Goal: Task Accomplishment & Management: Manage account settings

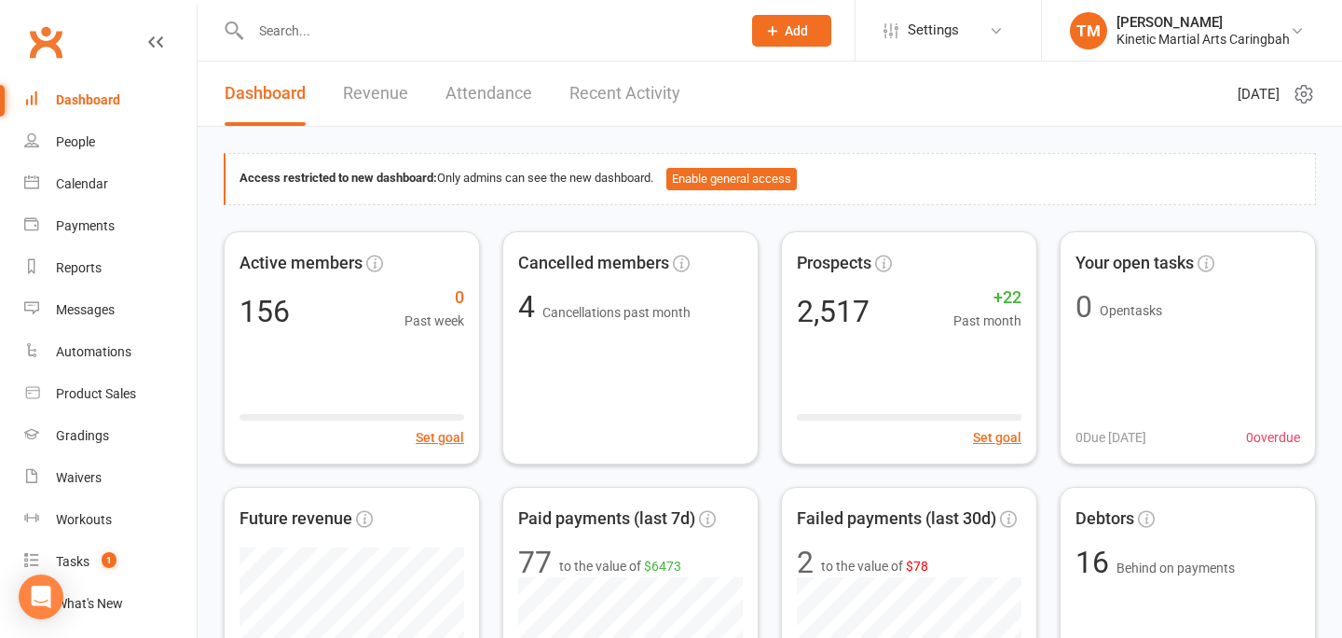
click at [1288, 55] on li "TM Tammy Madsen Kinetic Martial Arts Caringbah Signed in as: Kinetic Martial Ar…" at bounding box center [1191, 30] width 301 height 61
click at [503, 27] on input "text" at bounding box center [486, 31] width 483 height 26
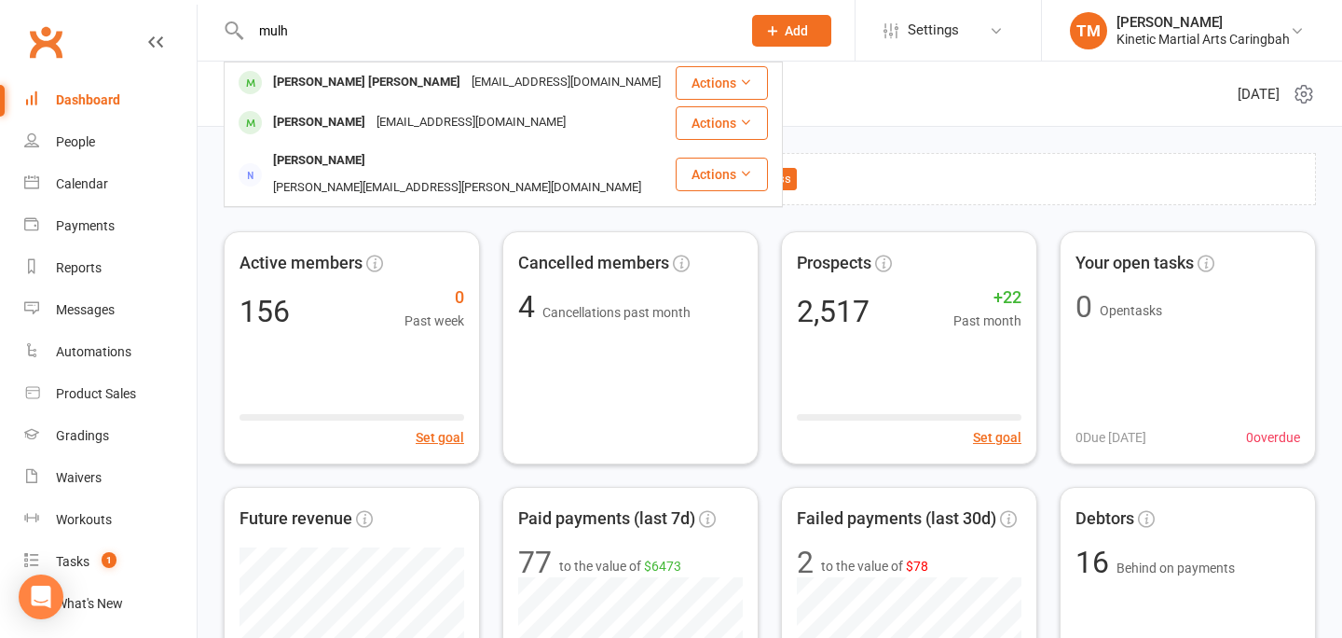
type input "mulh"
click at [893, 76] on header "Dashboard Revenue Attendance Recent Activity Thursday 14th, August 2025" at bounding box center [770, 94] width 1145 height 65
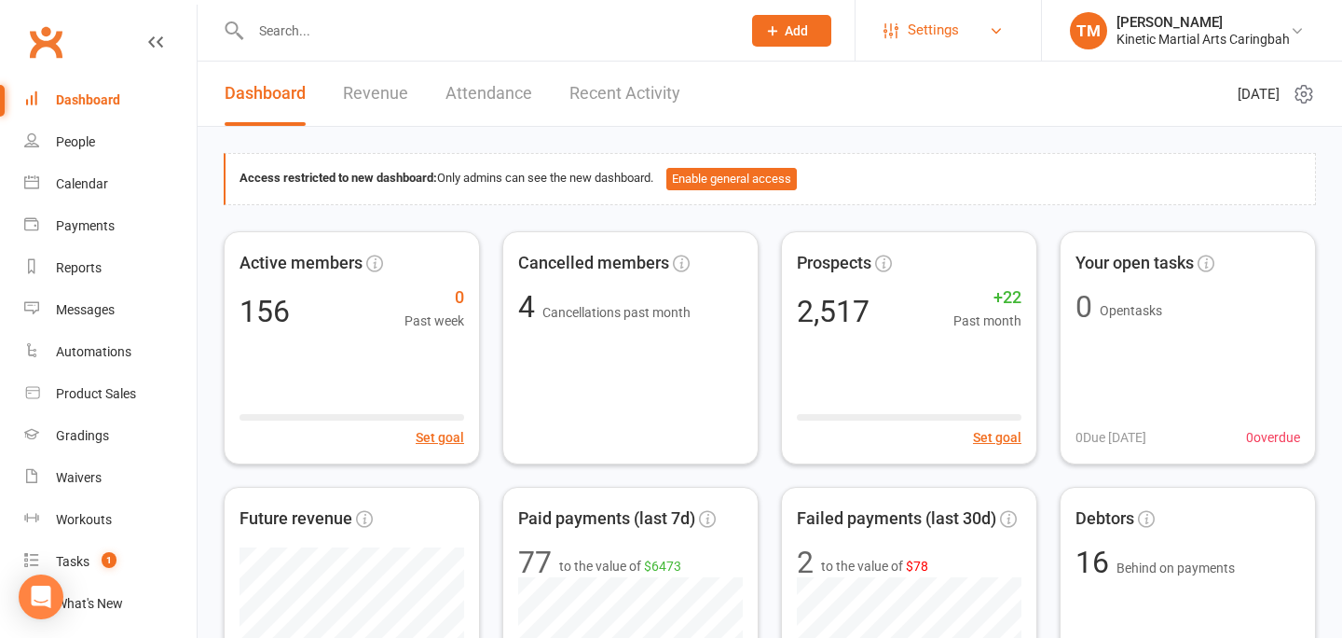
click at [927, 48] on span "Settings" at bounding box center [933, 30] width 51 height 42
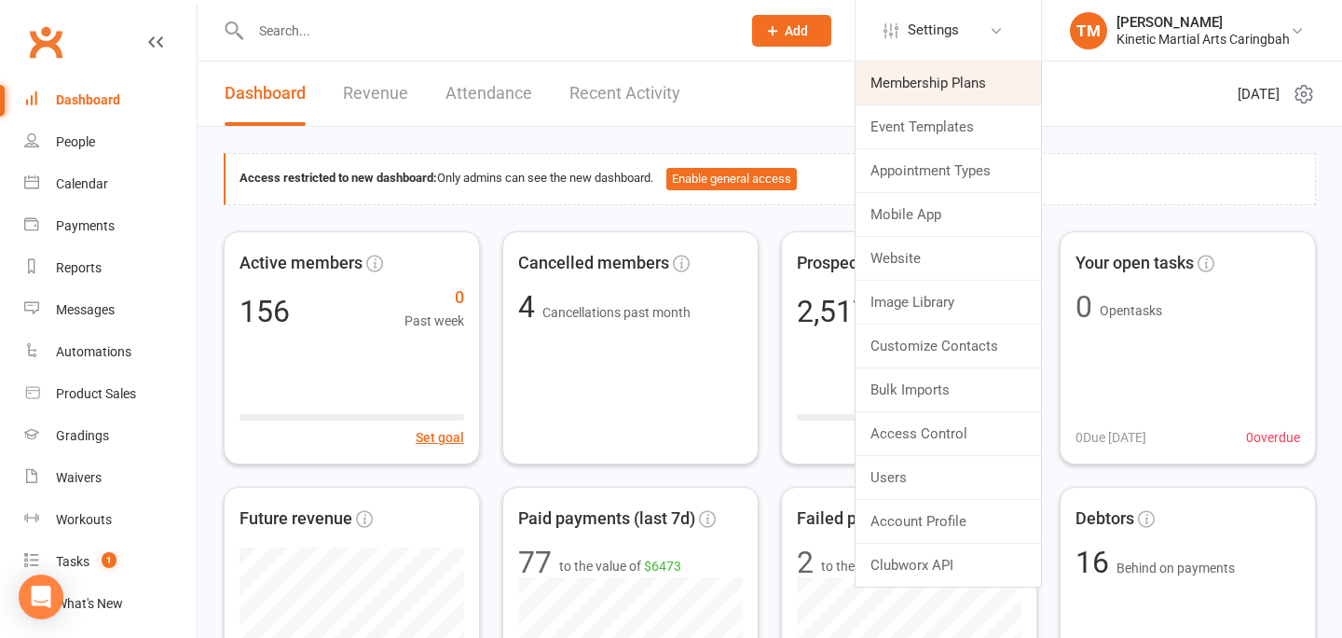
click at [916, 85] on link "Membership Plans" at bounding box center [948, 83] width 185 height 43
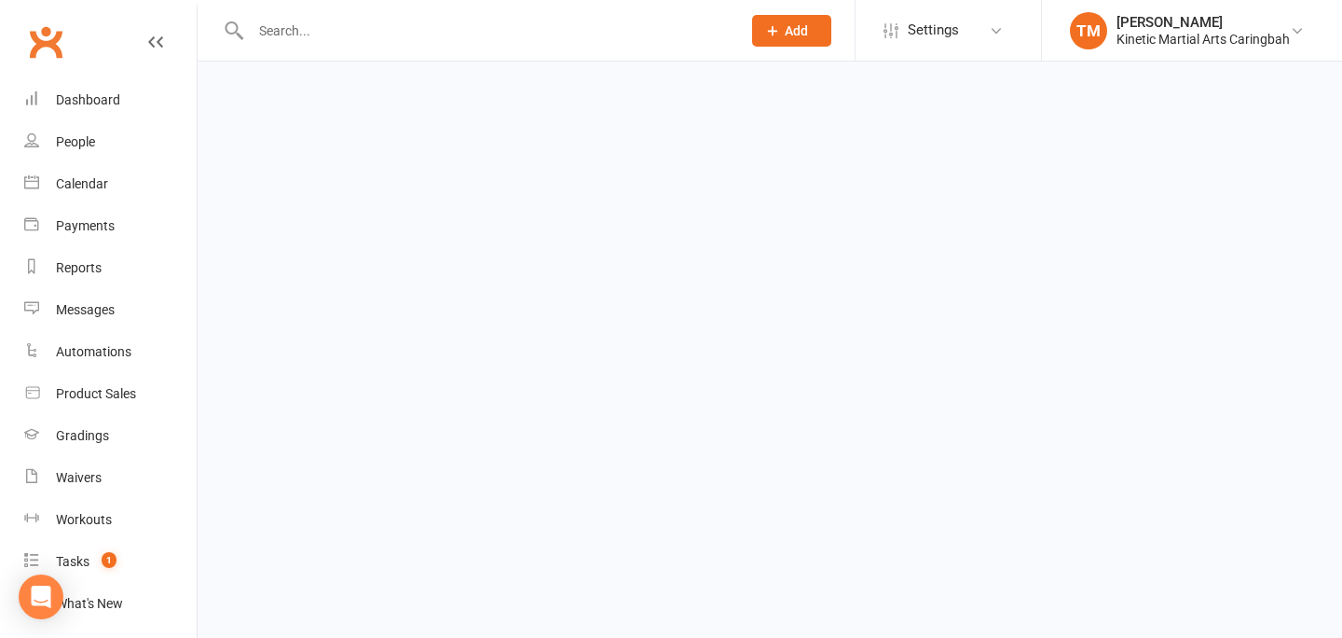
select select "25"
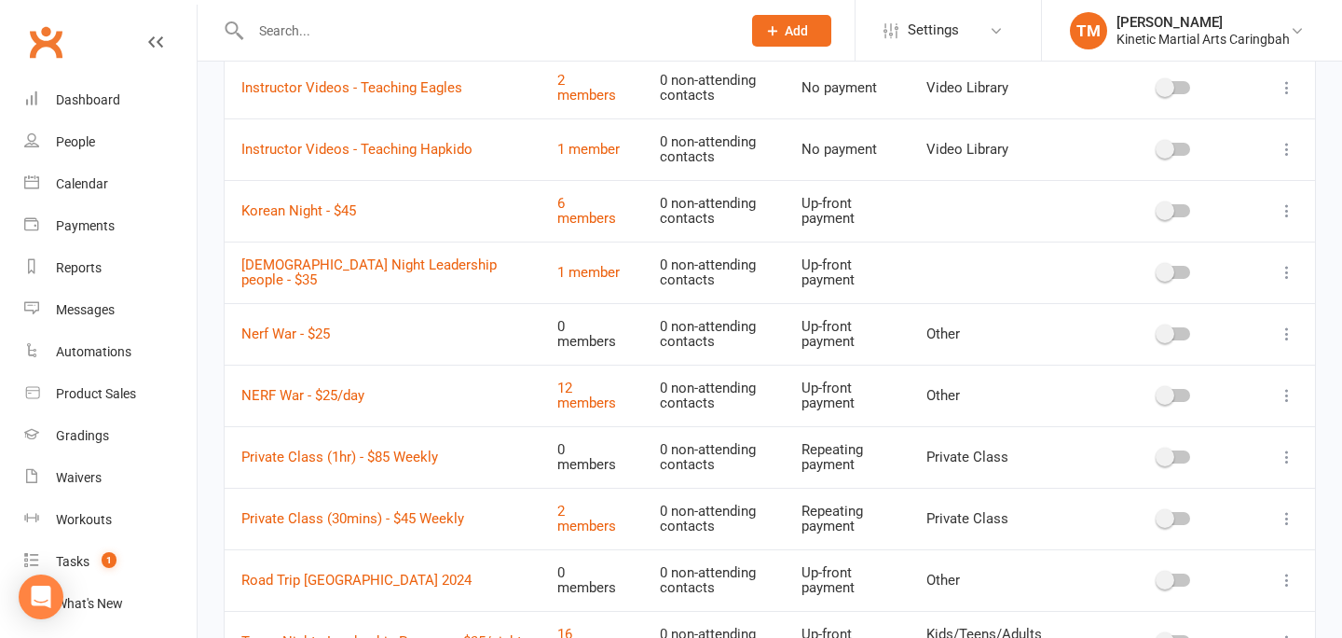
scroll to position [1099, 0]
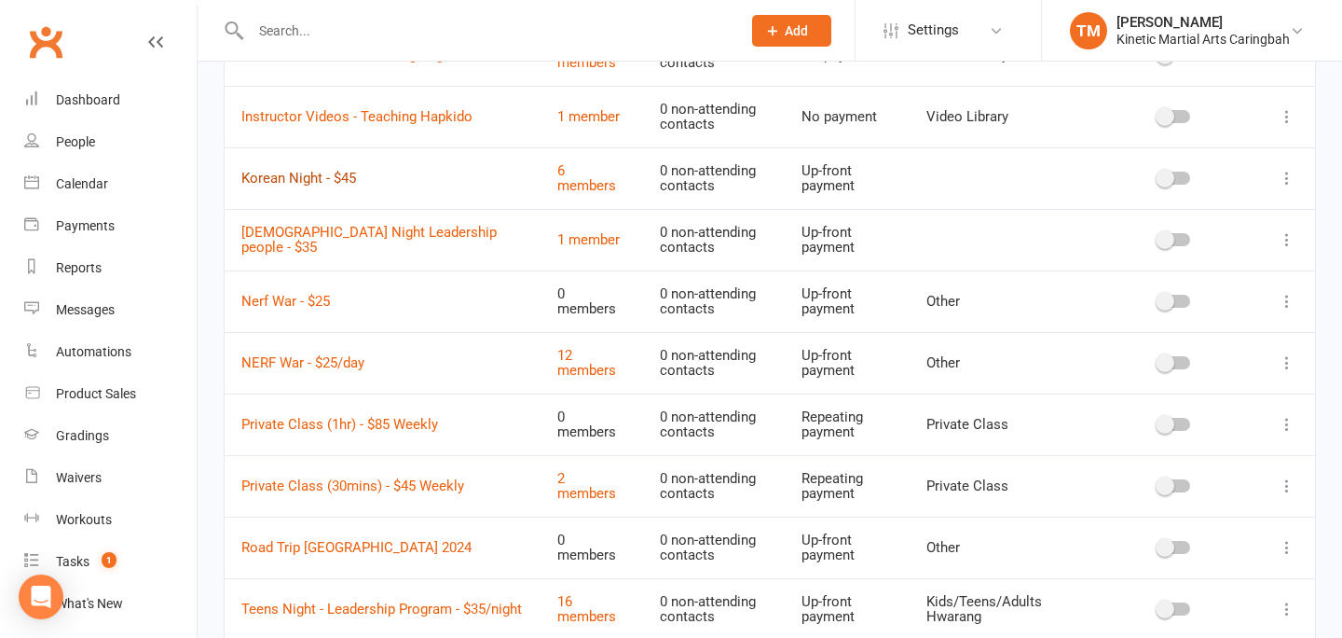
click at [309, 183] on link "Korean Night - $45" at bounding box center [298, 178] width 115 height 17
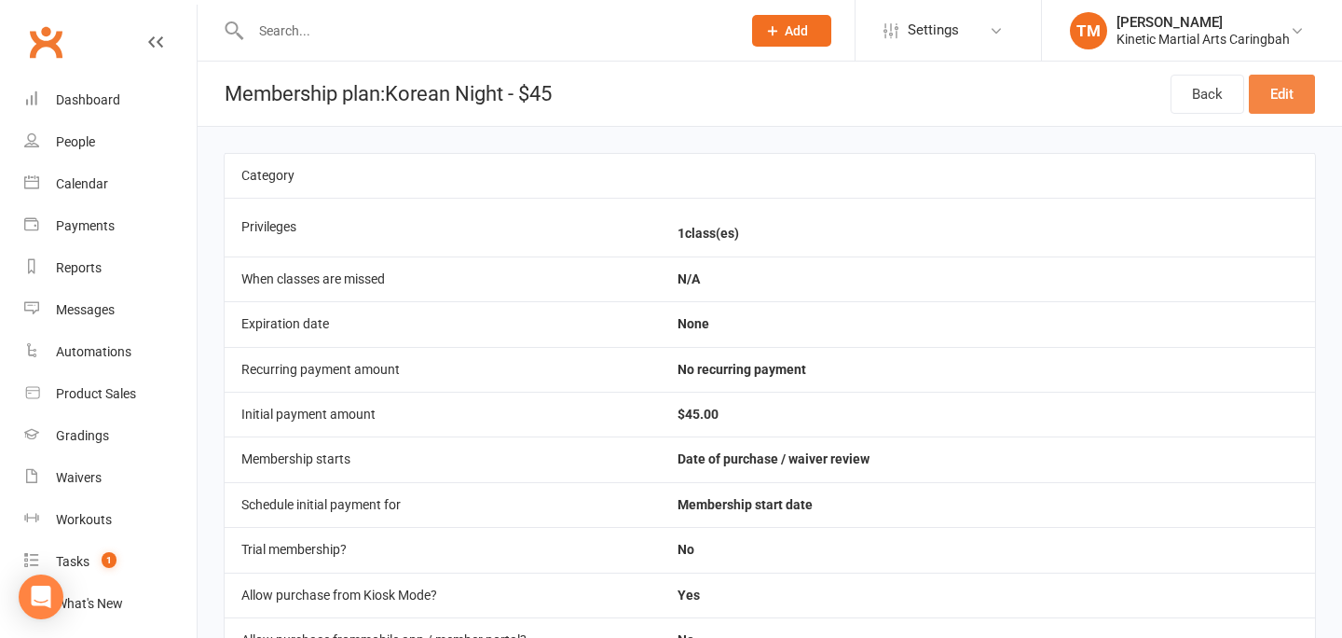
click at [1271, 90] on link "Edit" at bounding box center [1282, 94] width 66 height 39
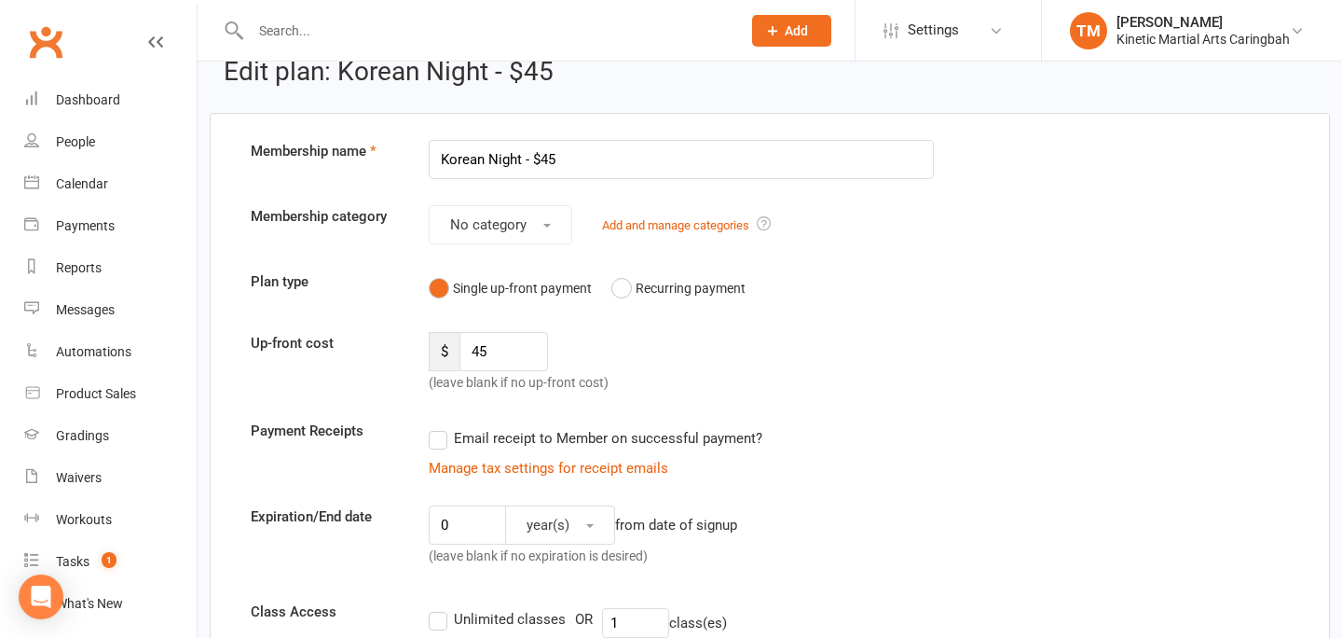
scroll to position [34, 0]
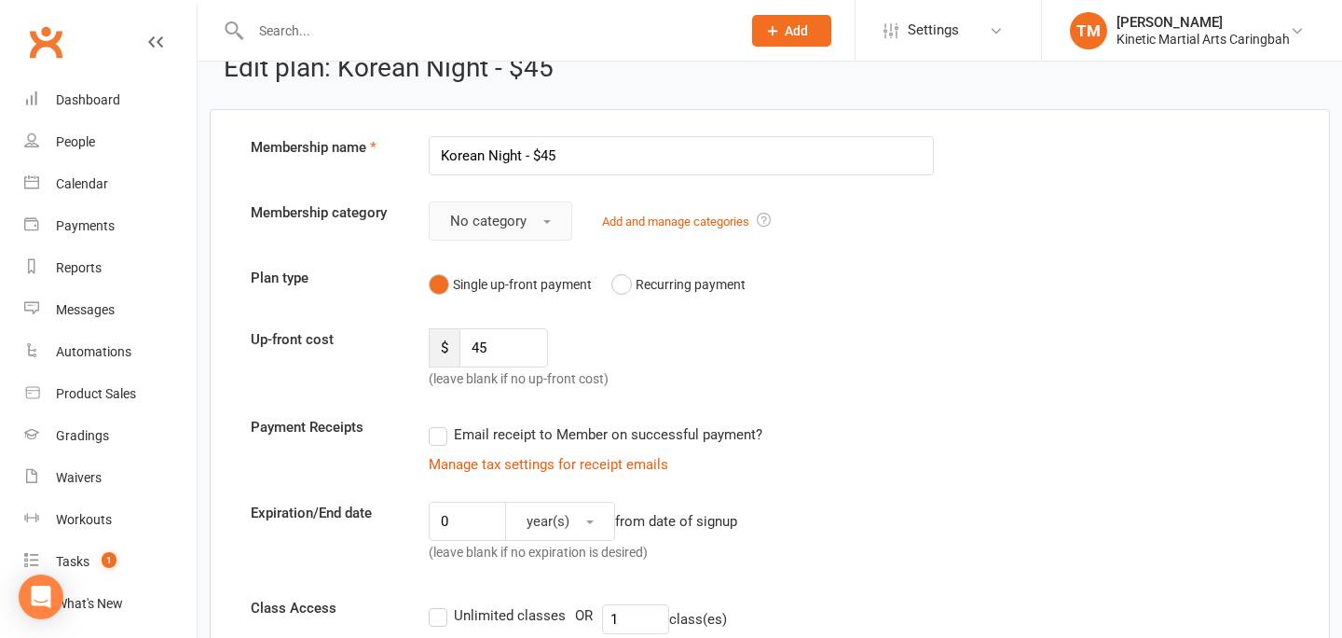
click at [550, 221] on button "No category" at bounding box center [501, 220] width 144 height 39
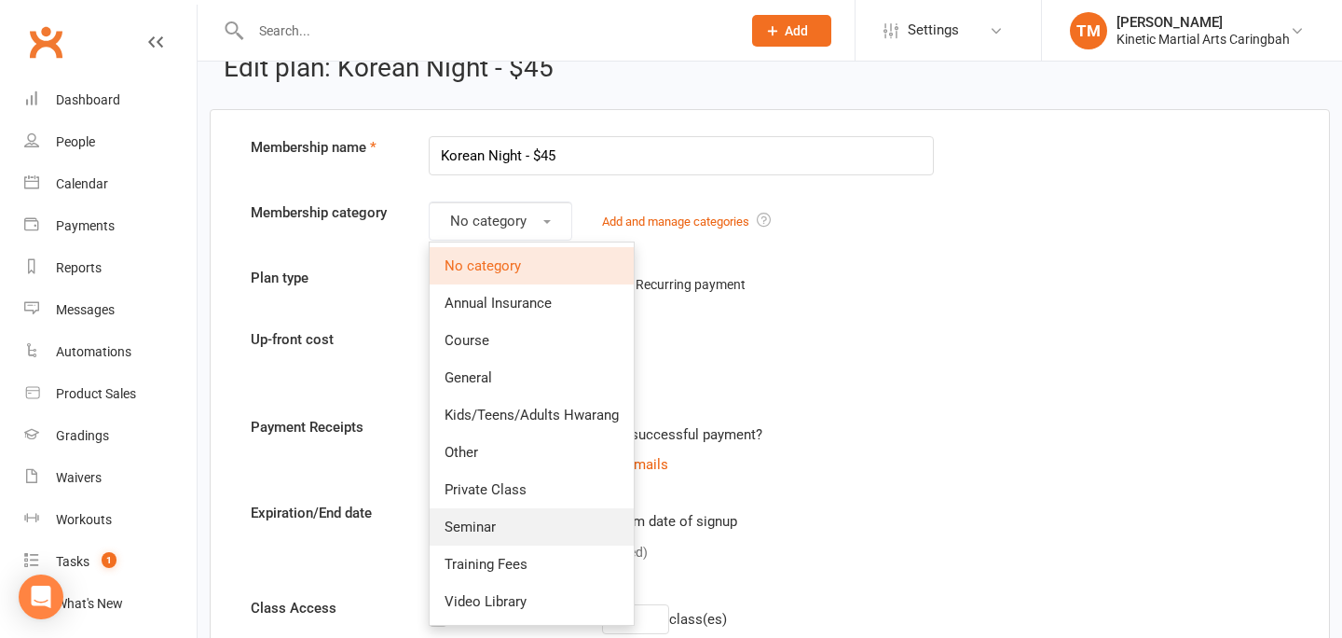
click at [497, 530] on link "Seminar" at bounding box center [532, 526] width 204 height 37
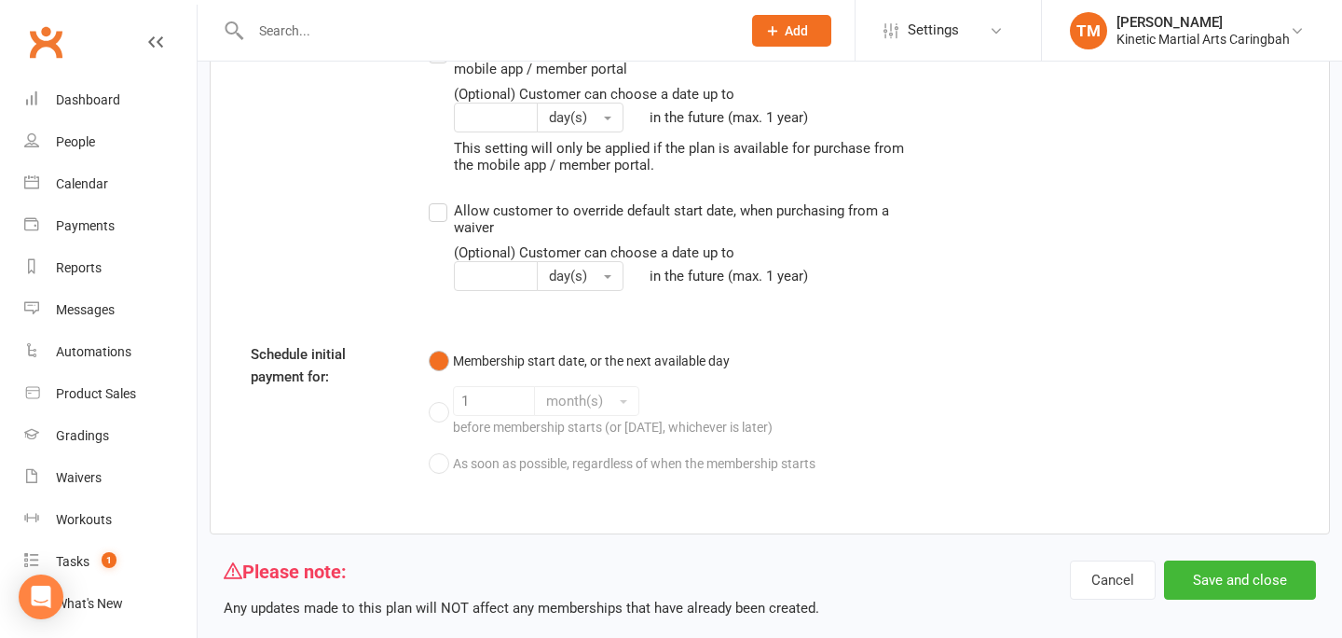
scroll to position [2173, 0]
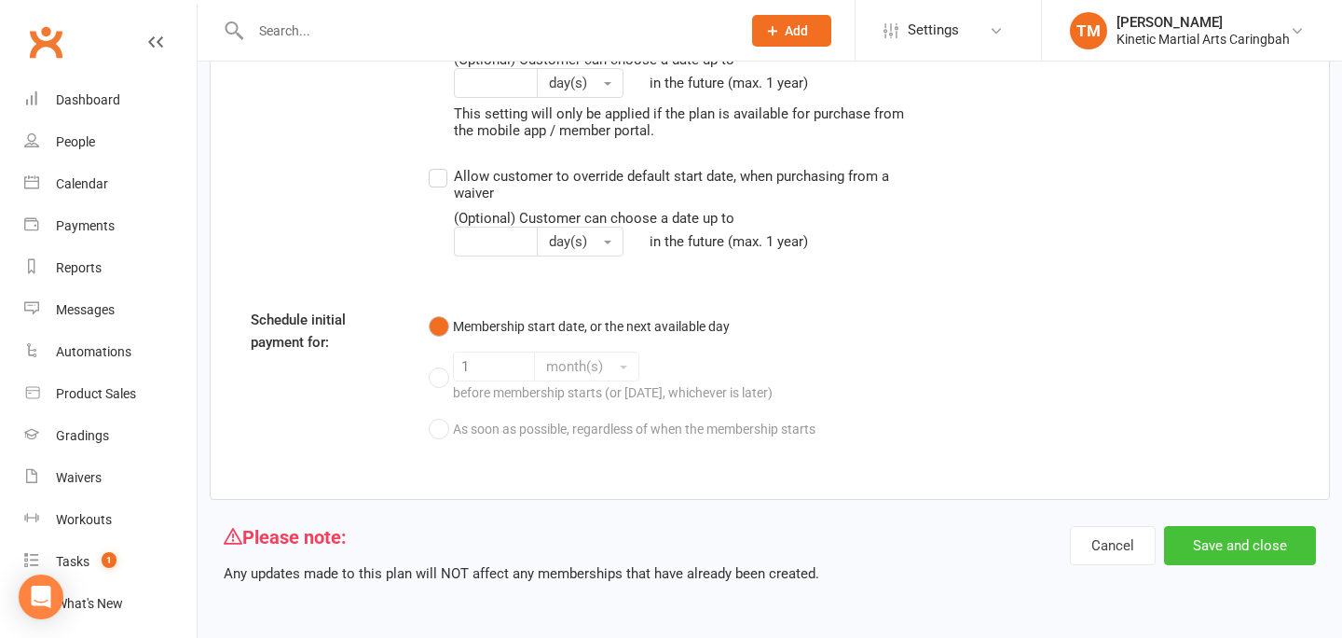
click at [1248, 542] on button "Save and close" at bounding box center [1240, 545] width 152 height 39
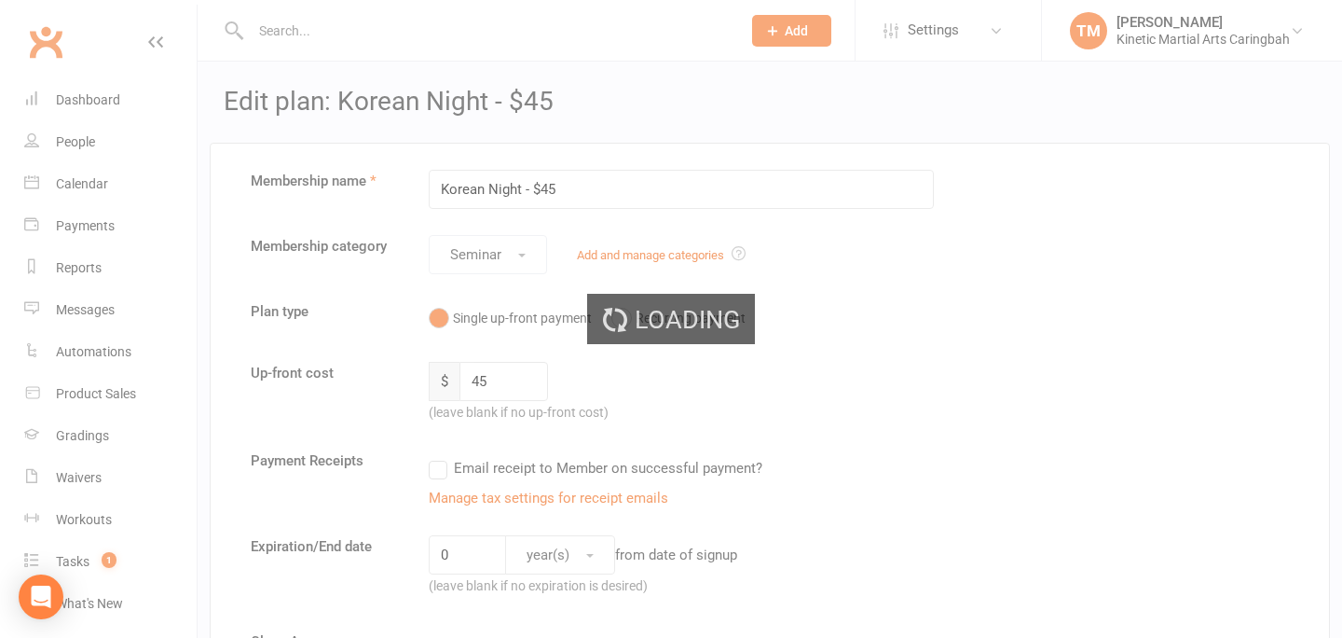
select select "25"
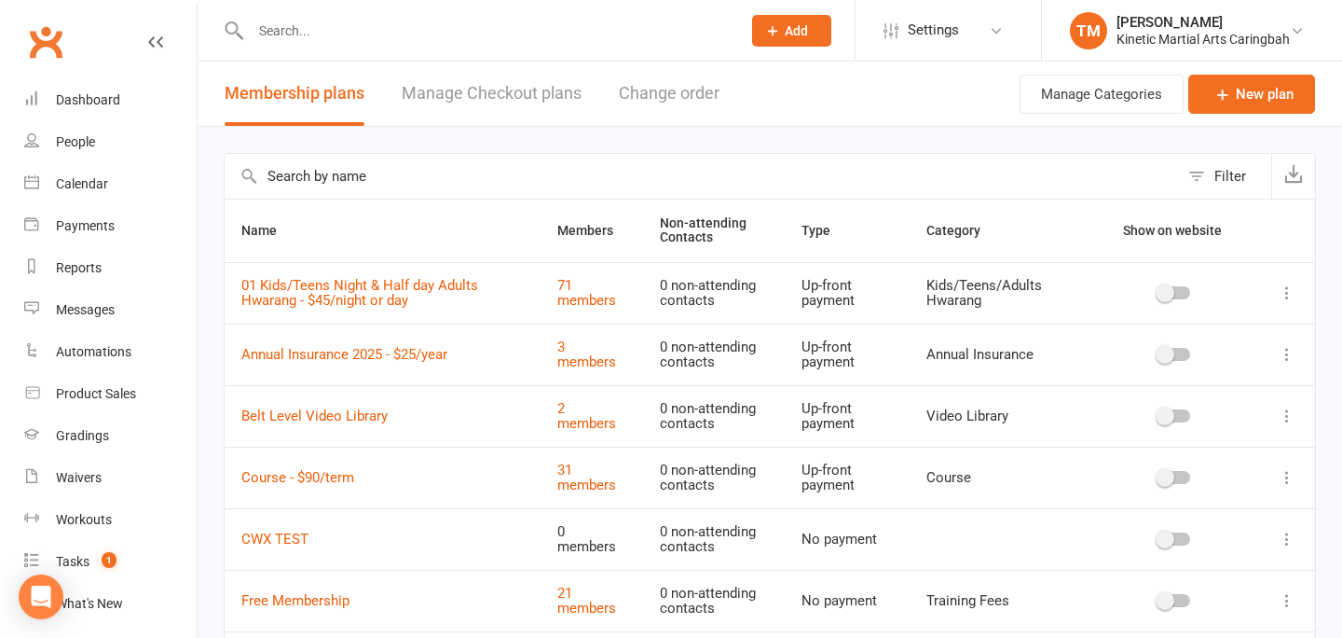
click at [391, 31] on input "text" at bounding box center [486, 31] width 483 height 26
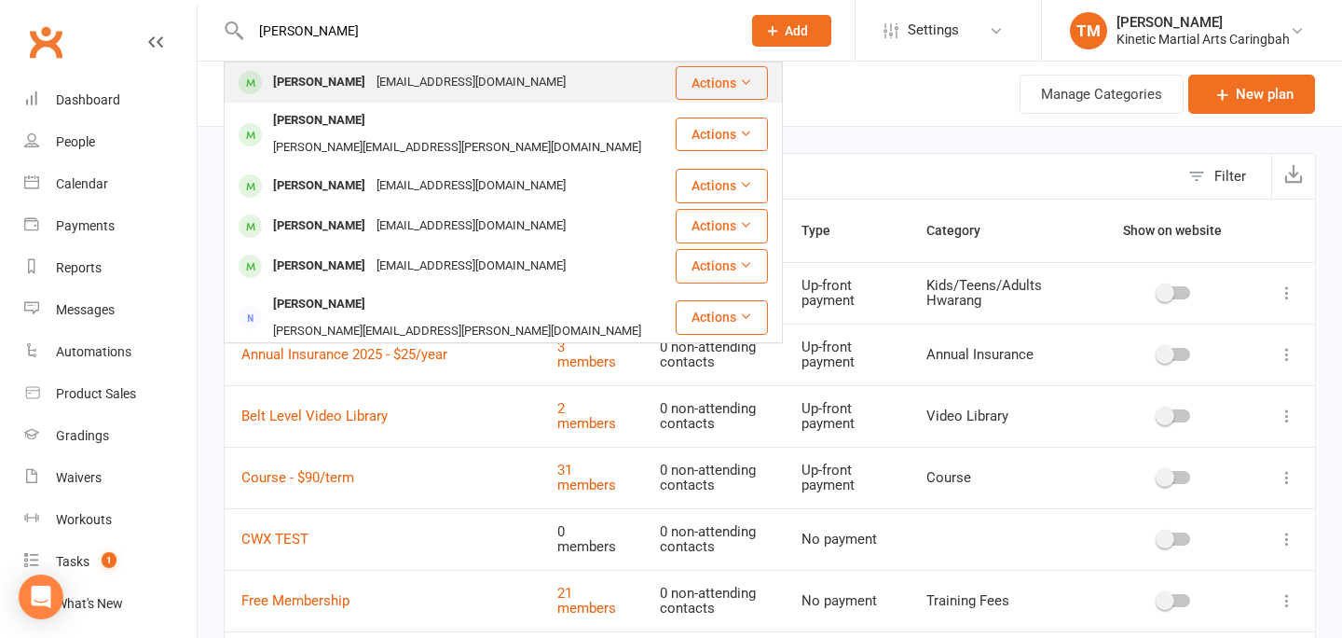
type input "madsen"
click at [311, 86] on div "Marc Madsen" at bounding box center [319, 82] width 103 height 27
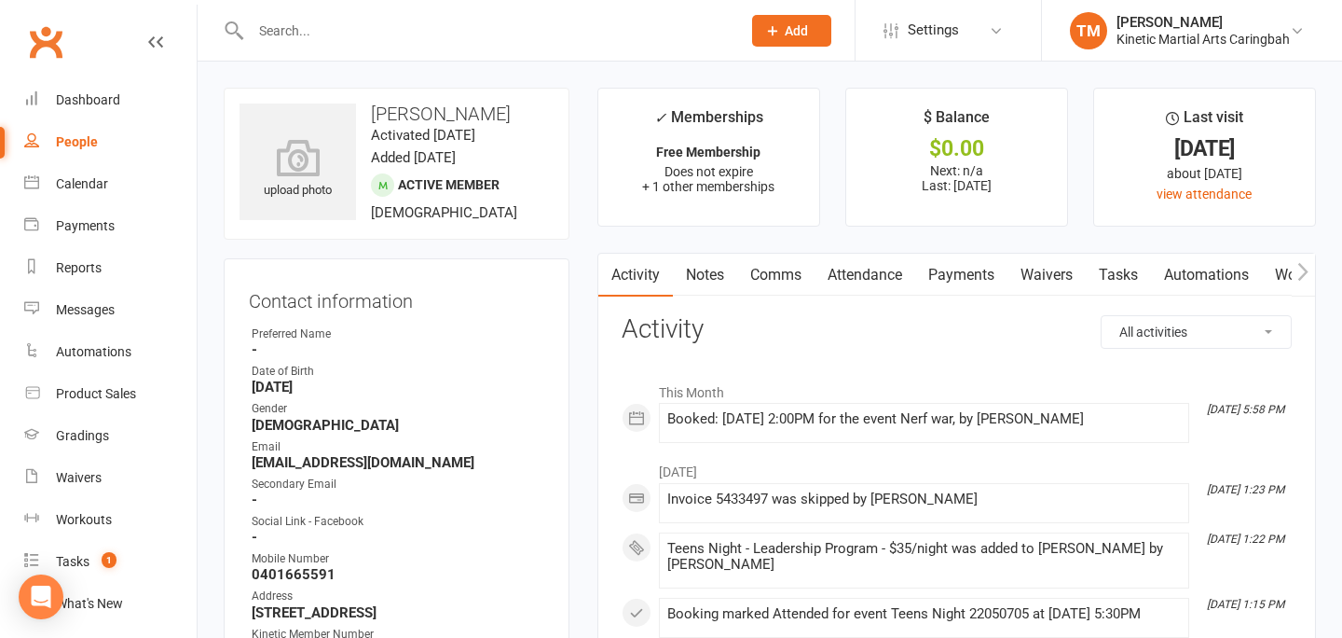
click at [944, 271] on link "Payments" at bounding box center [961, 275] width 92 height 43
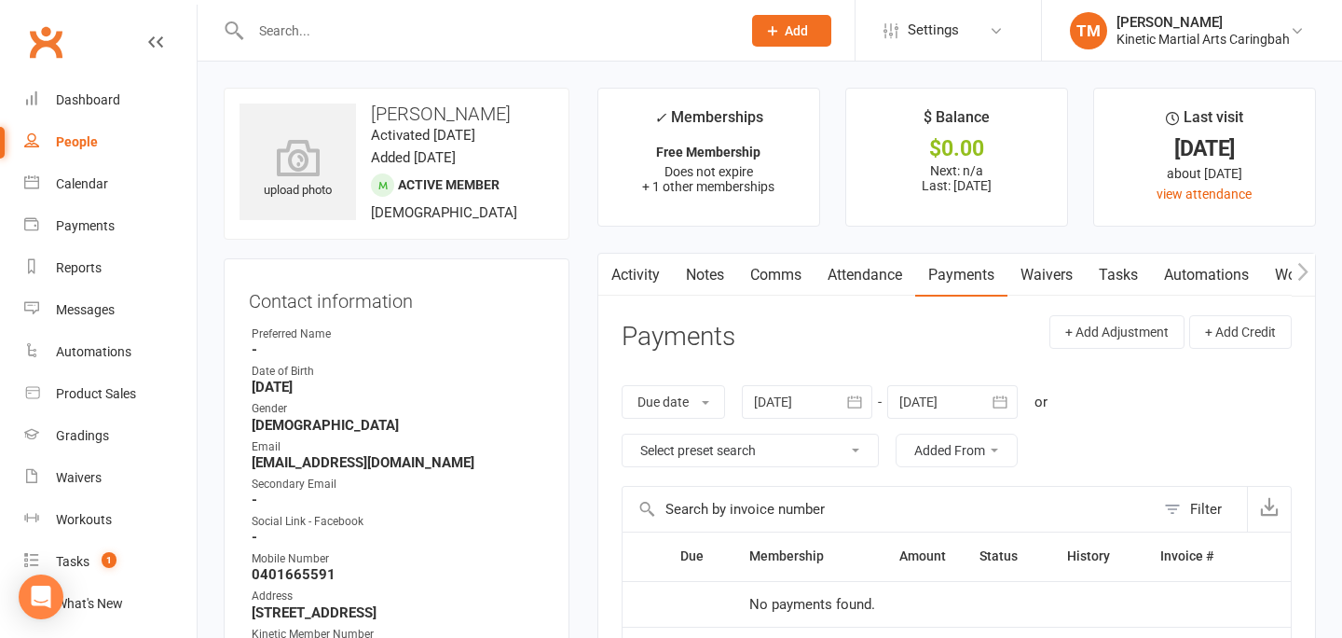
click at [493, 23] on input "text" at bounding box center [486, 31] width 483 height 26
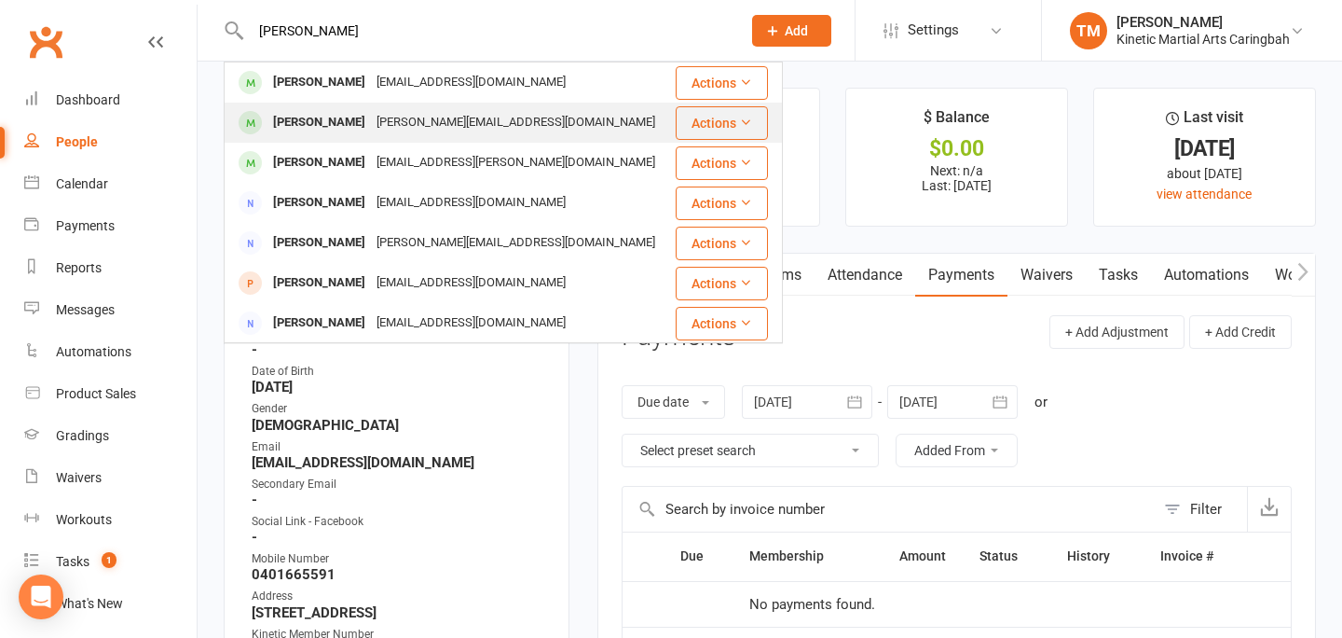
type input "adam"
click at [324, 117] on div "Daniel Adams" at bounding box center [319, 122] width 103 height 27
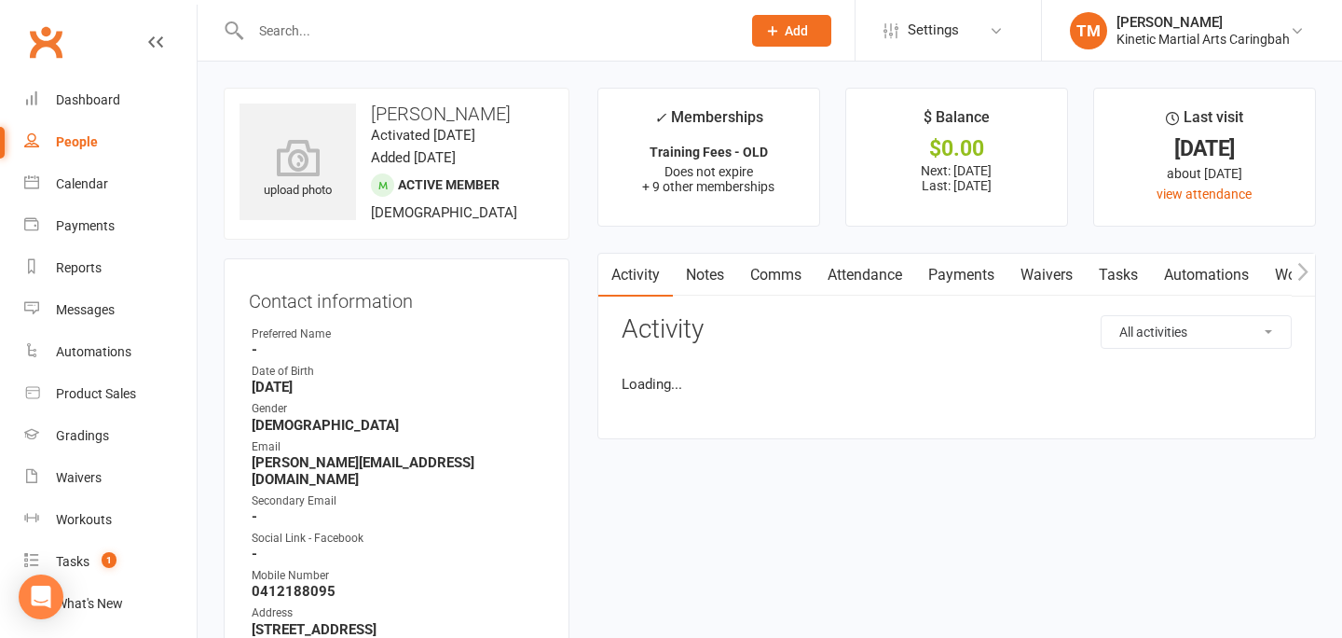
click at [951, 275] on link "Payments" at bounding box center [961, 275] width 92 height 43
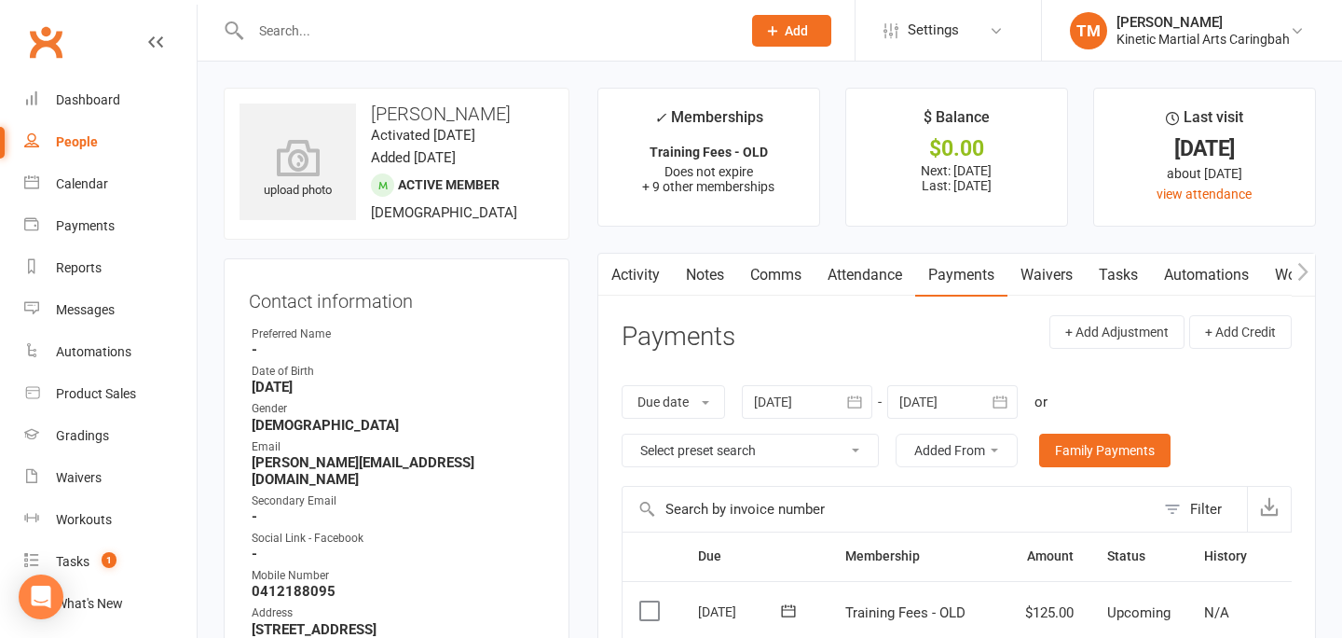
click at [384, 15] on div at bounding box center [476, 30] width 504 height 61
click at [358, 33] on input "text" at bounding box center [486, 31] width 483 height 26
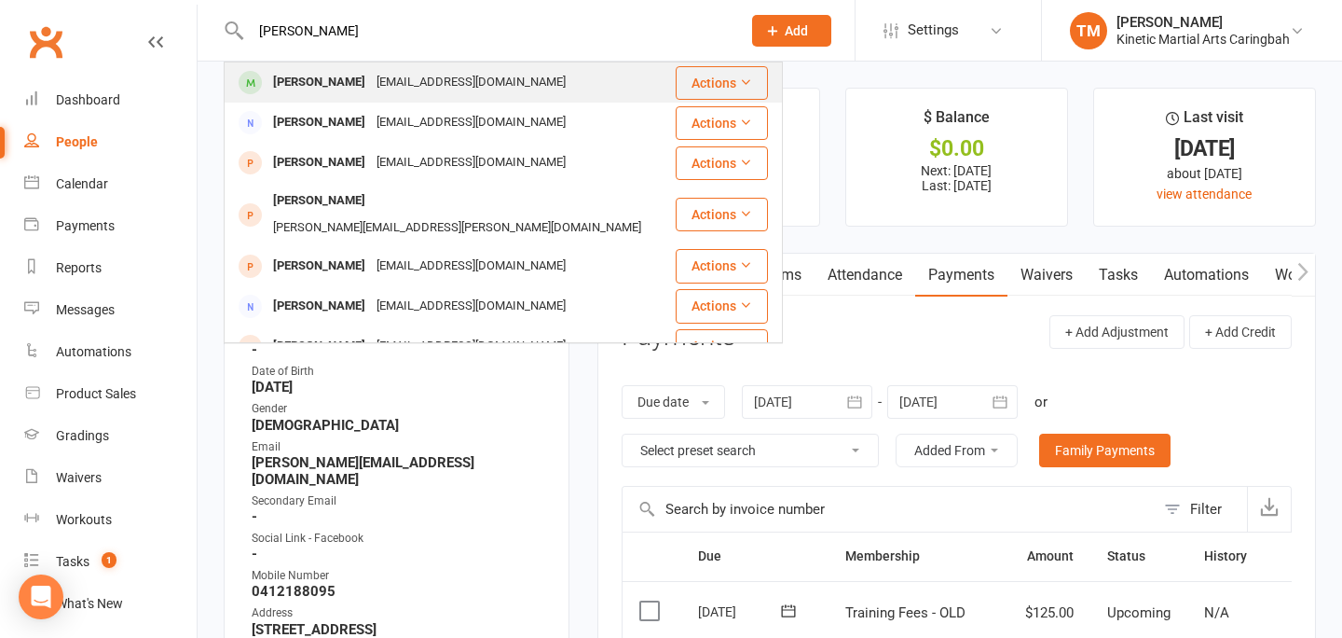
type input "johnson"
click at [331, 73] on div "[PERSON_NAME]" at bounding box center [319, 82] width 103 height 27
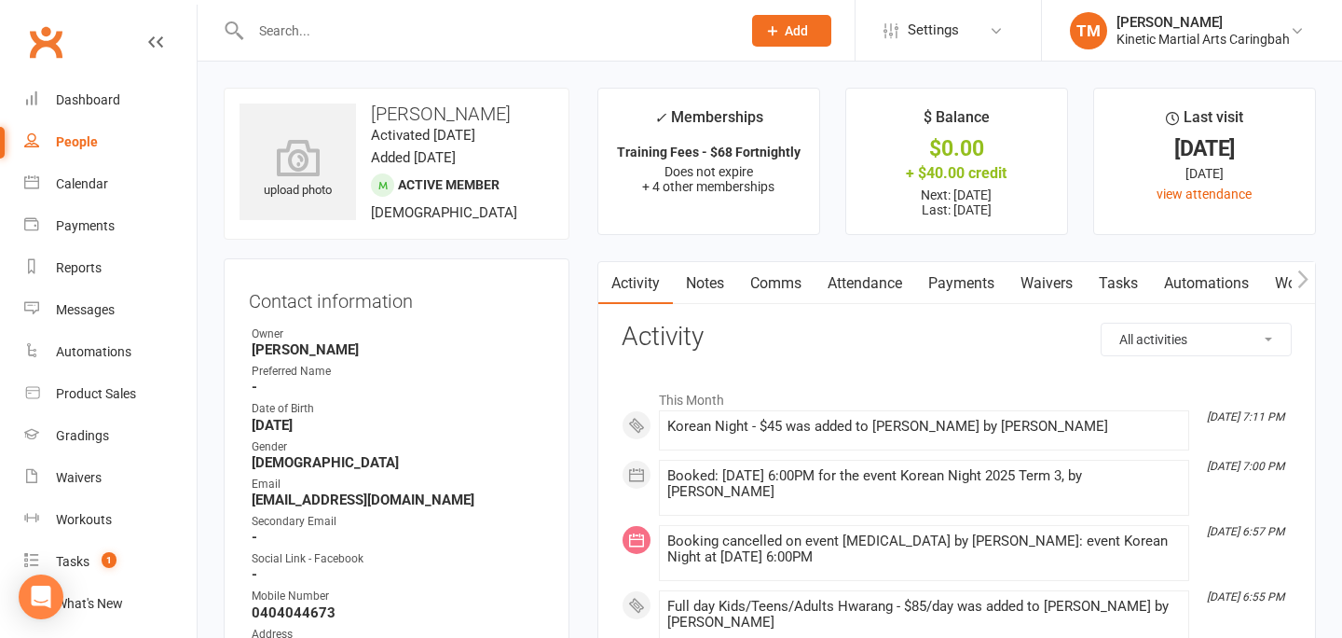
click at [952, 283] on link "Payments" at bounding box center [961, 283] width 92 height 43
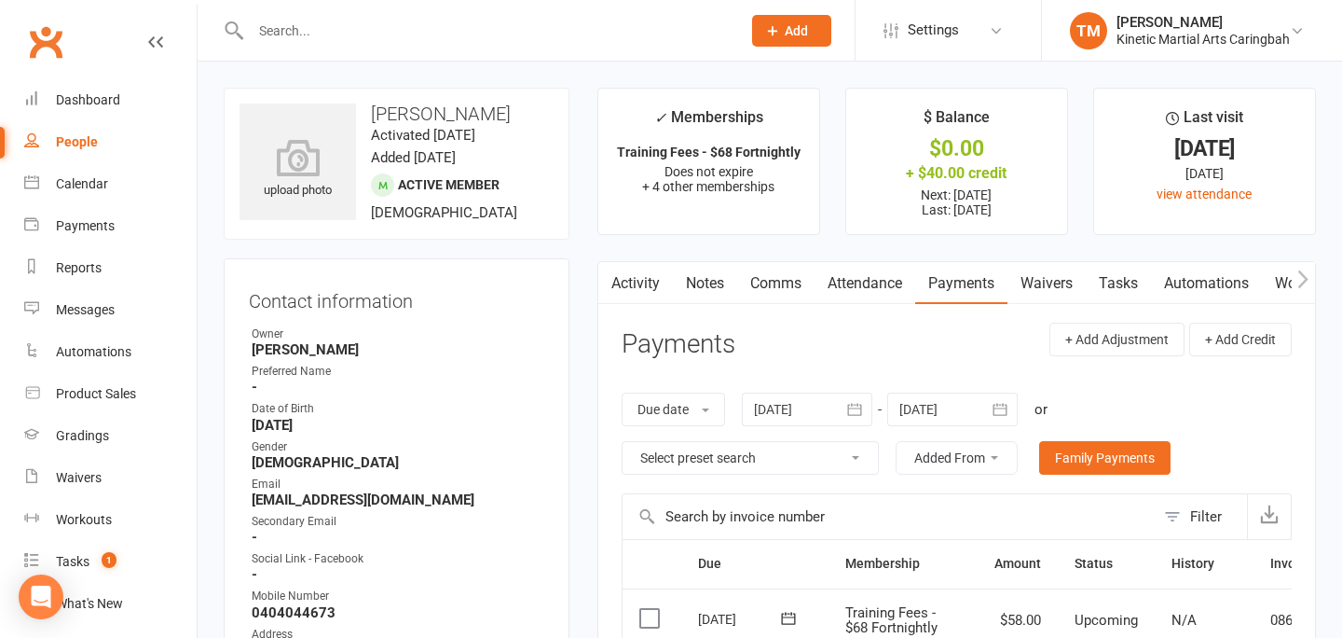
click at [327, 21] on input "text" at bounding box center [486, 31] width 483 height 26
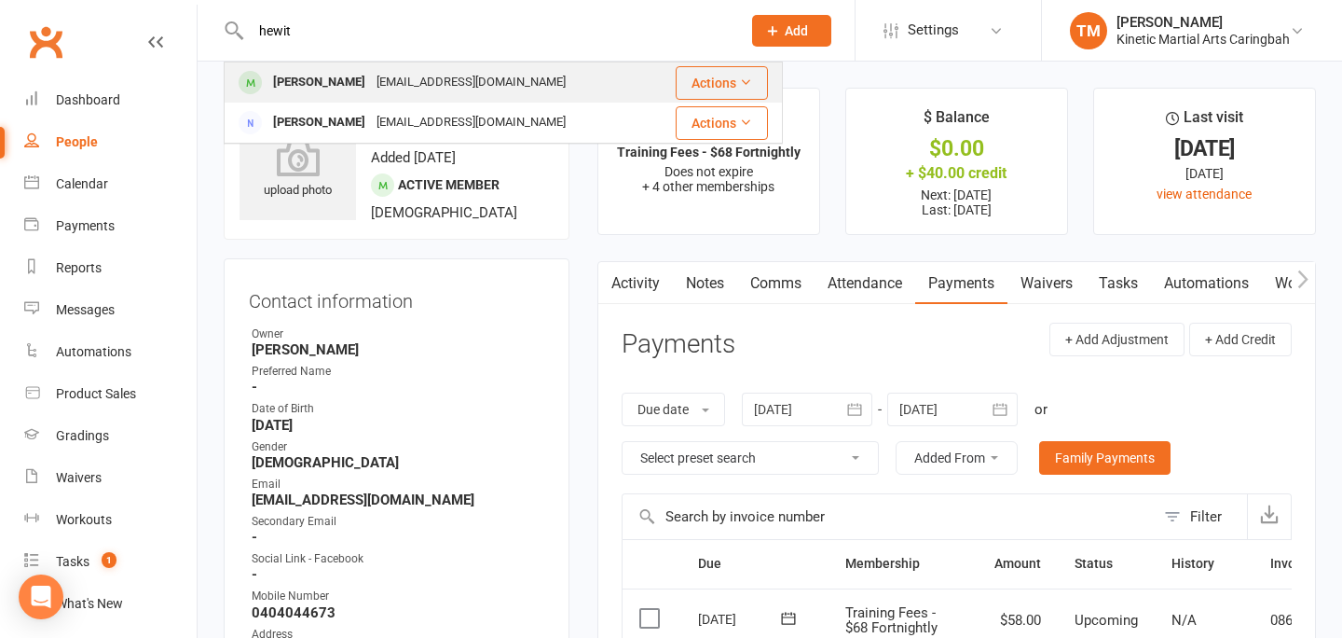
type input "hewit"
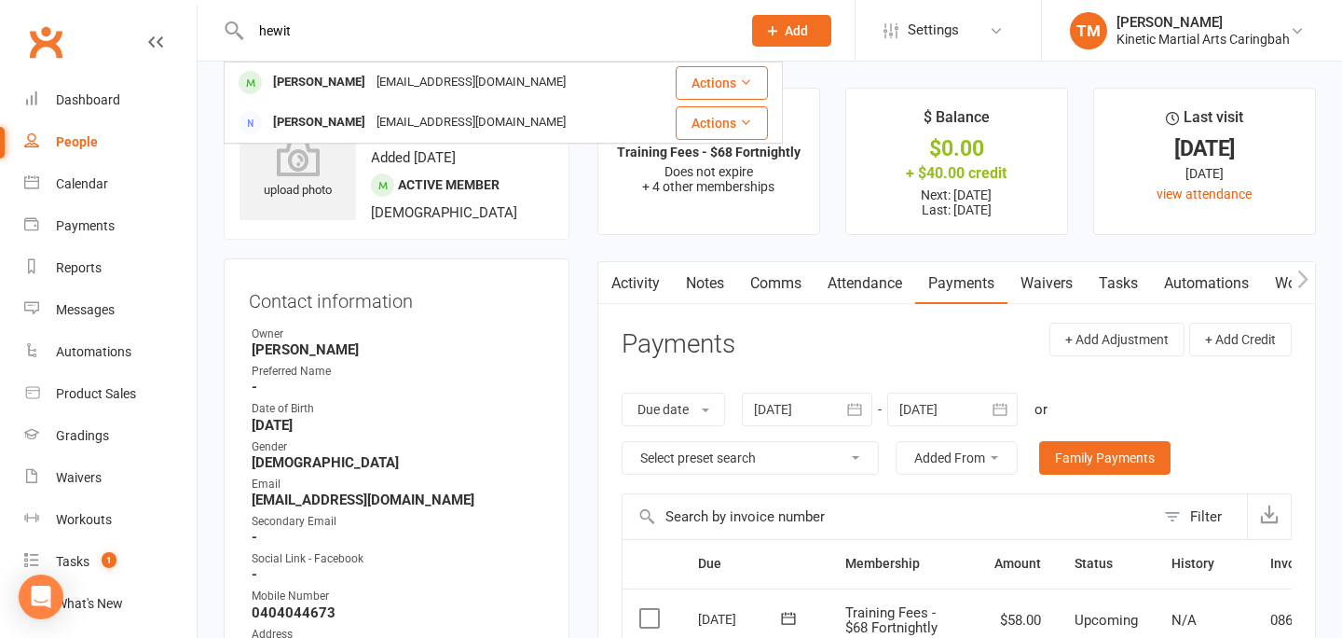
click at [317, 76] on div "Spencer Hewitt" at bounding box center [319, 82] width 103 height 27
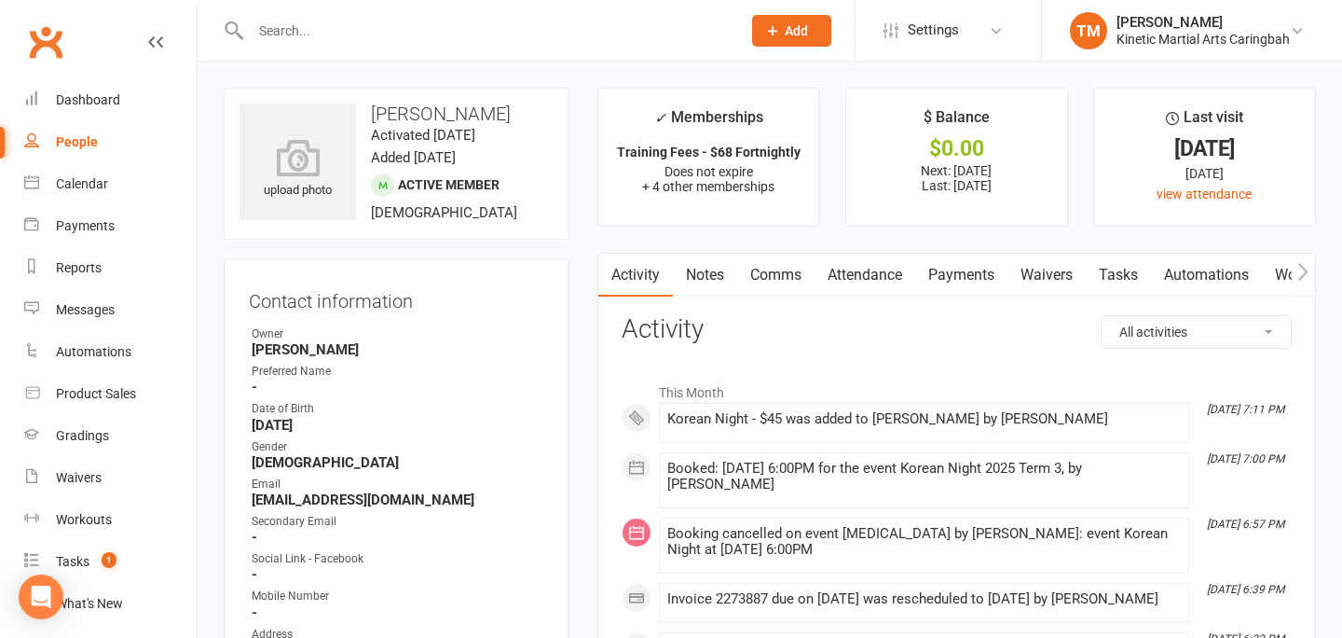
click at [950, 286] on link "Payments" at bounding box center [961, 275] width 92 height 43
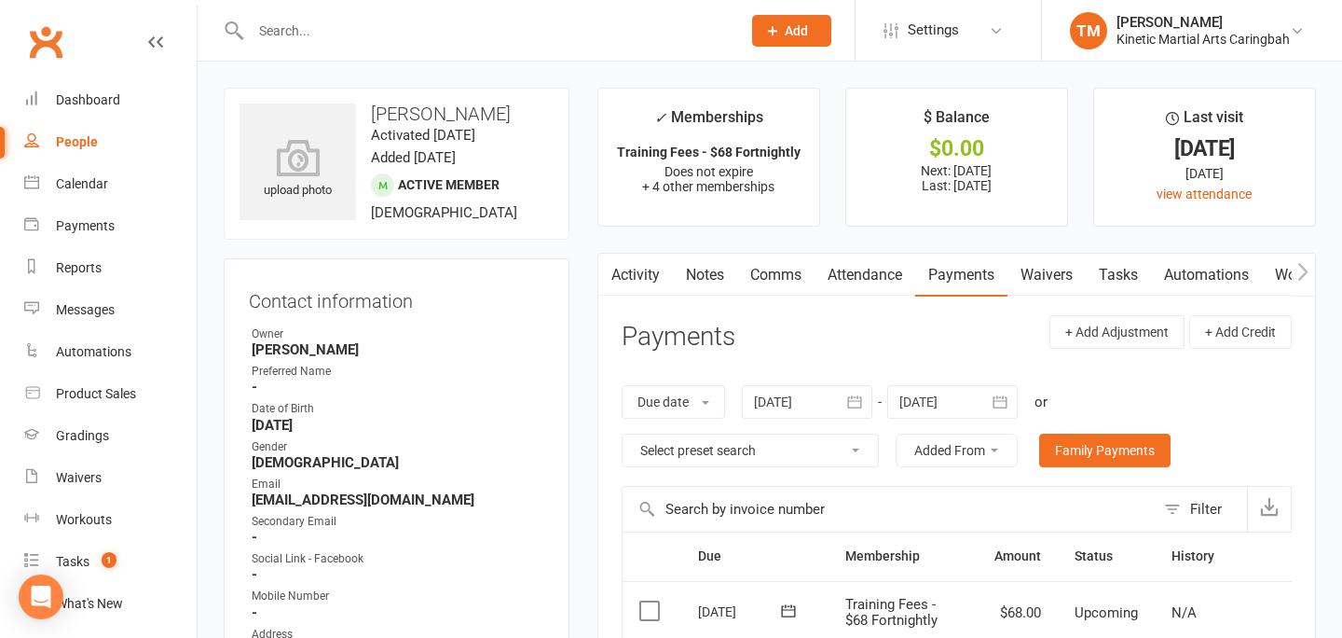
click at [412, 31] on input "text" at bounding box center [486, 31] width 483 height 26
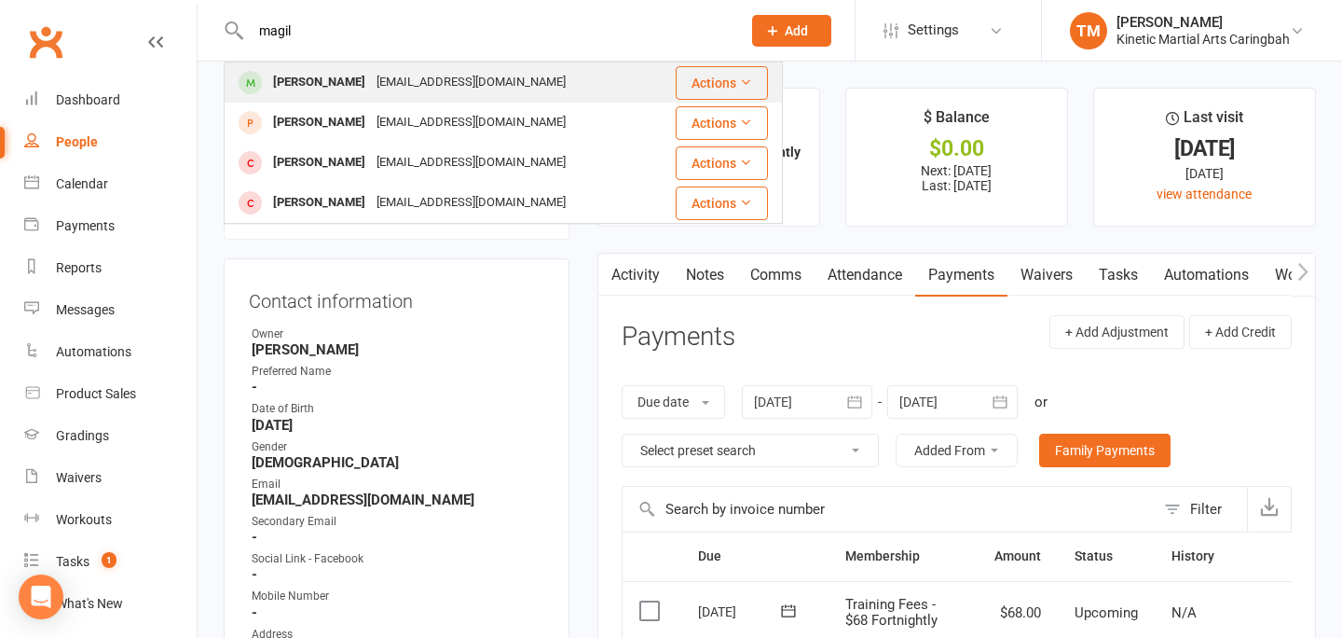
type input "magil"
click at [309, 72] on div "Neve Magill" at bounding box center [319, 82] width 103 height 27
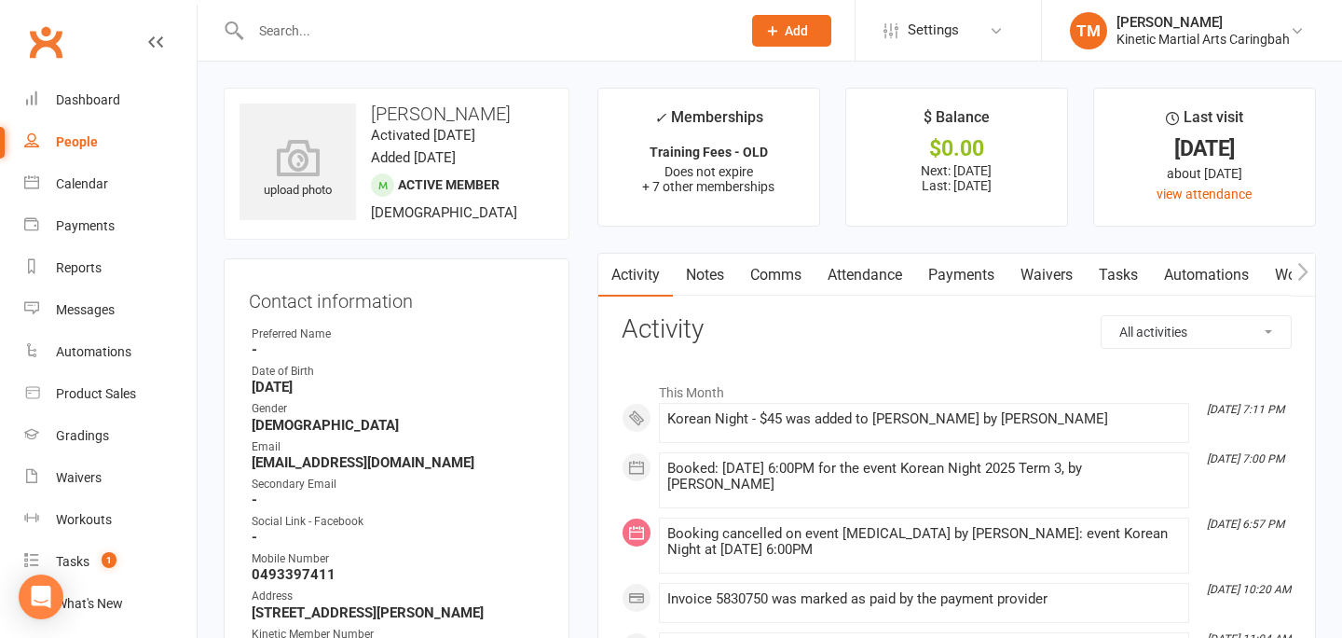
click at [964, 279] on link "Payments" at bounding box center [961, 275] width 92 height 43
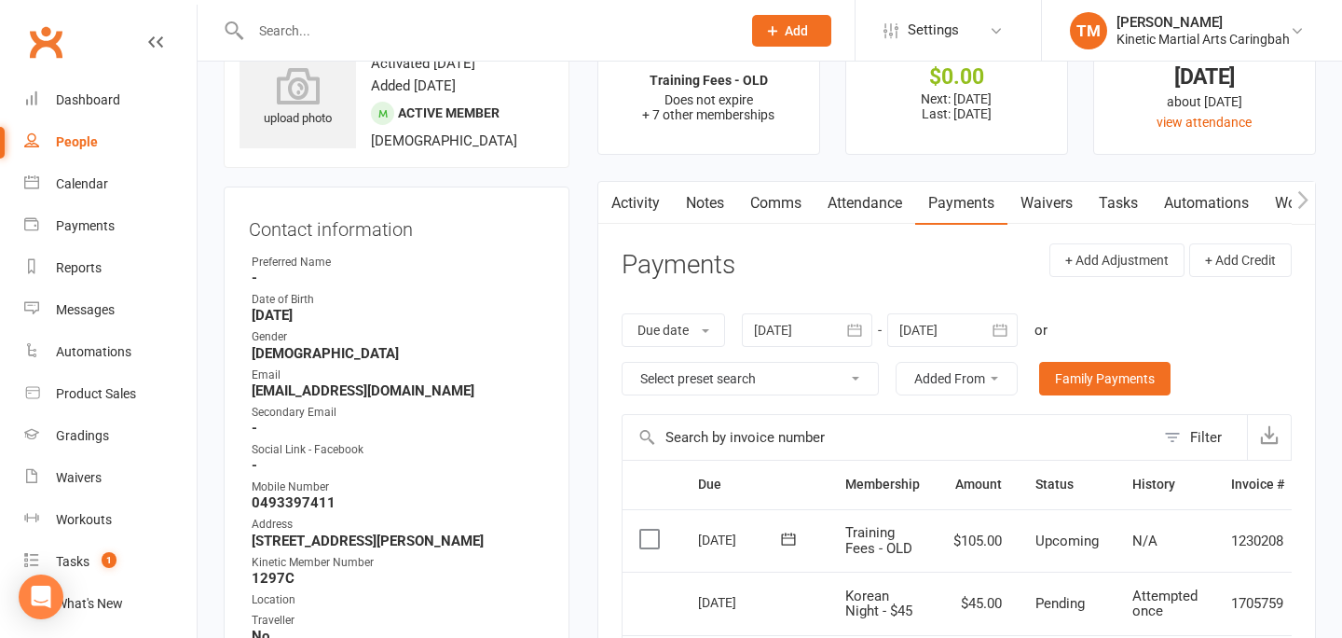
scroll to position [4, 0]
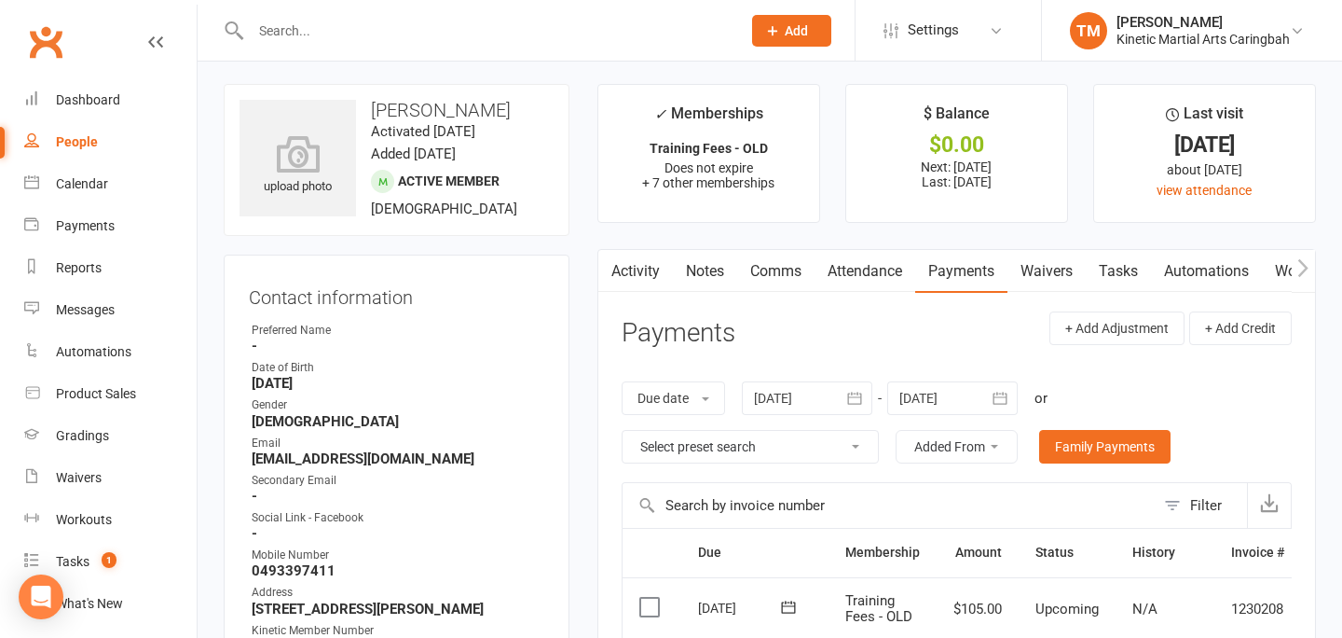
click at [330, 32] on input "text" at bounding box center [486, 31] width 483 height 26
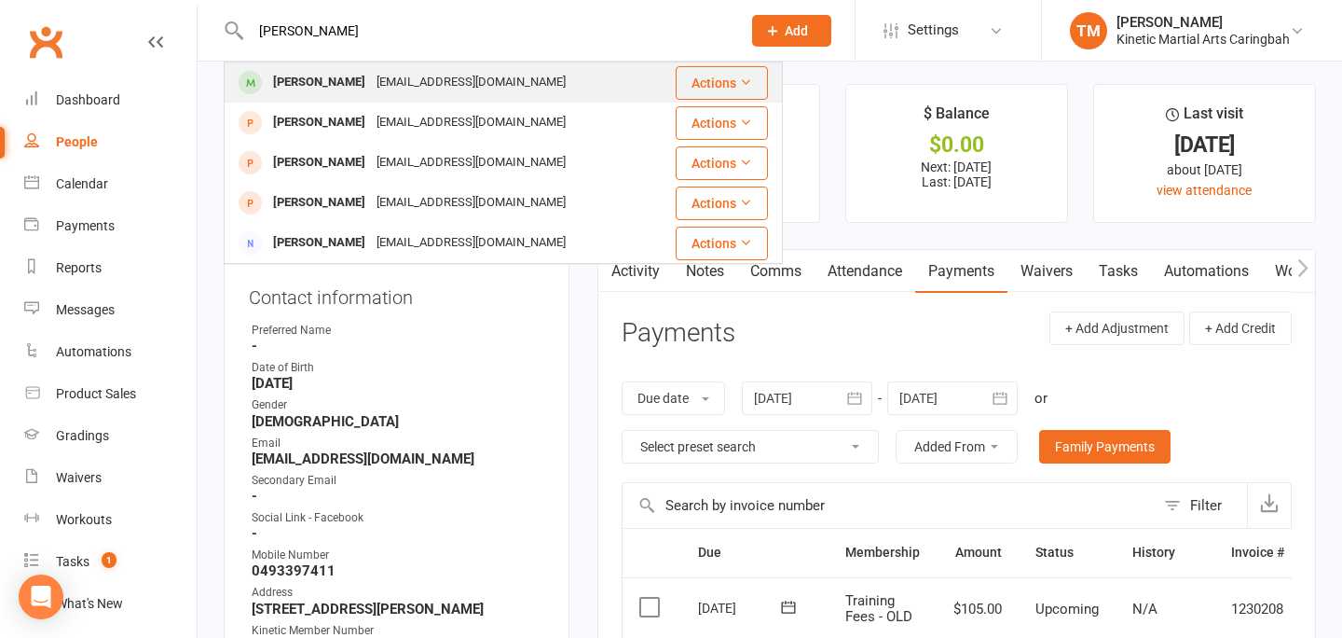
type input "[PERSON_NAME]"
click at [313, 65] on div "Becky Ashamalla noemail@example.com" at bounding box center [439, 82] width 426 height 38
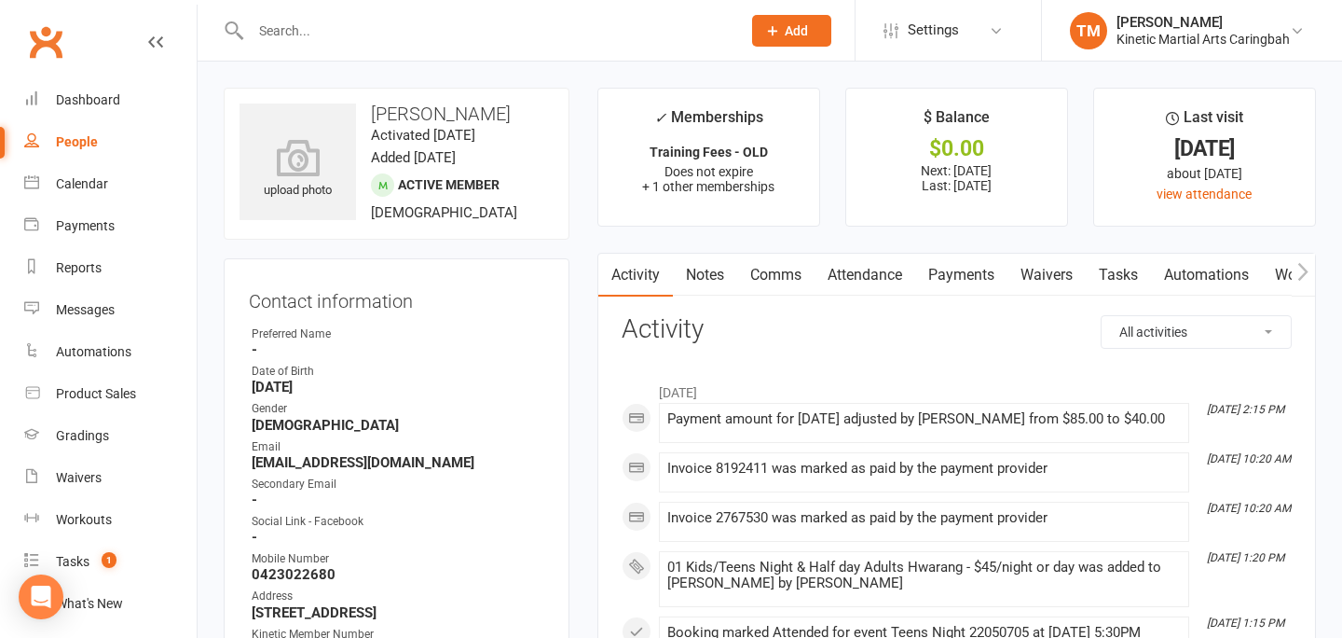
click at [958, 281] on link "Payments" at bounding box center [961, 275] width 92 height 43
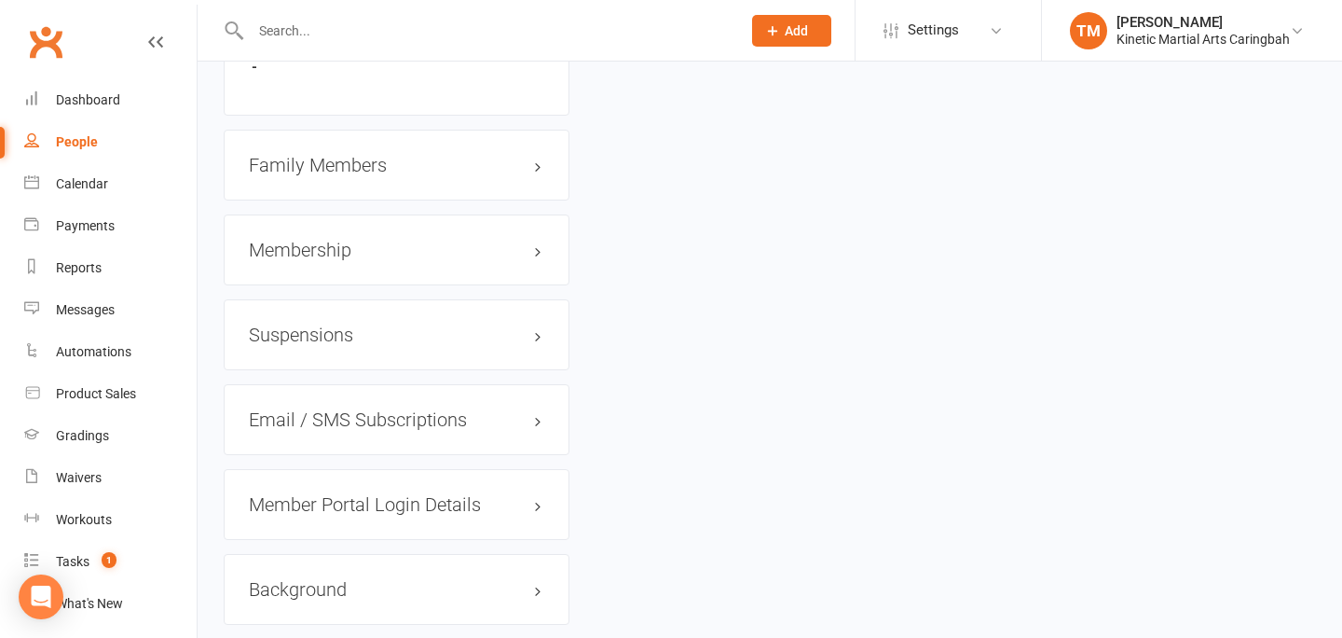
scroll to position [2360, 0]
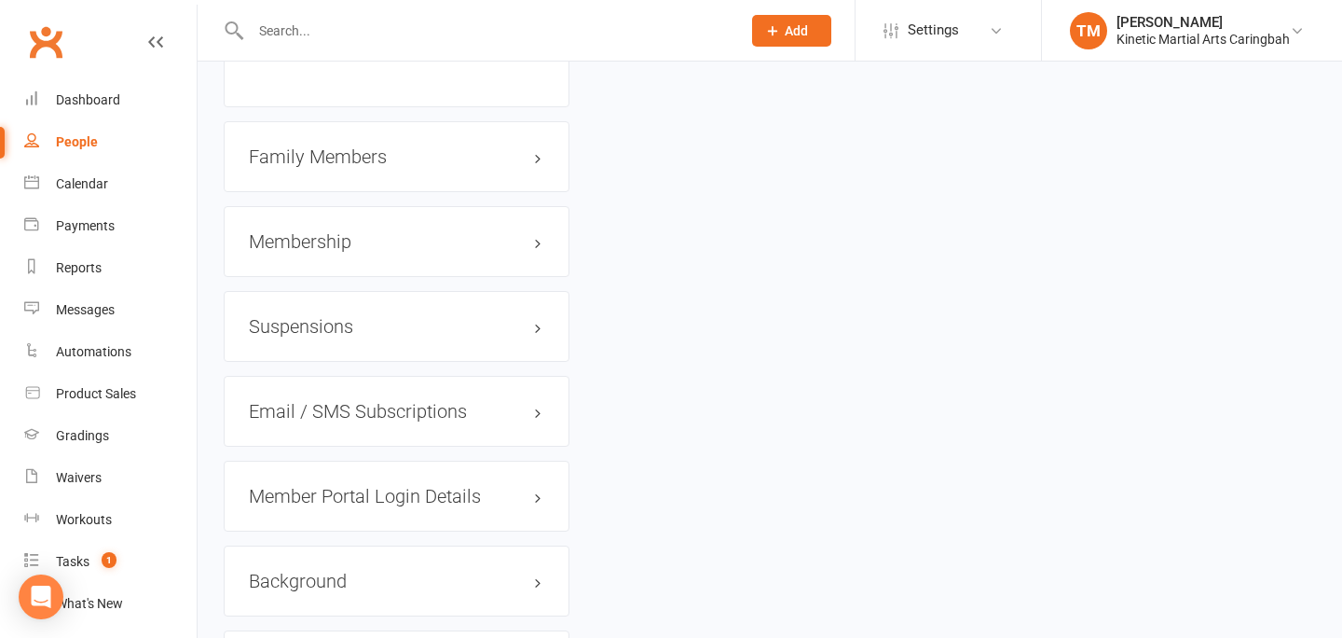
click at [295, 253] on div "Membership" at bounding box center [397, 241] width 346 height 71
click at [299, 240] on h3 "Membership" at bounding box center [396, 241] width 295 height 21
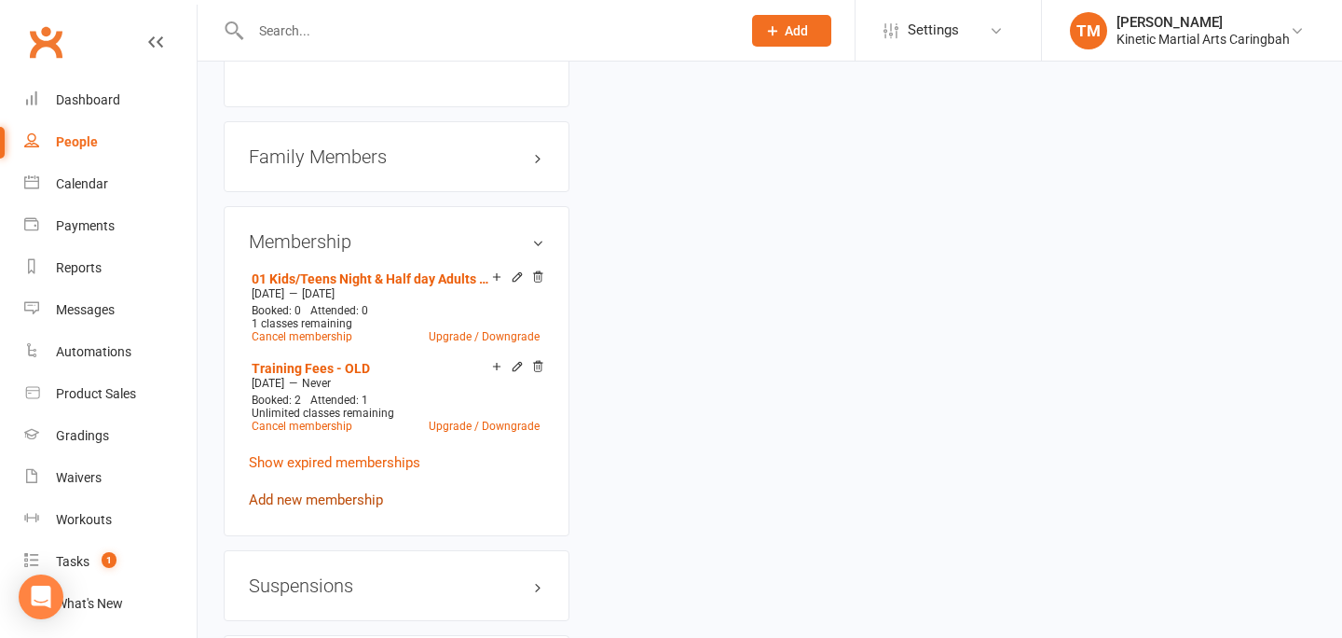
click at [288, 506] on link "Add new membership" at bounding box center [316, 499] width 134 height 17
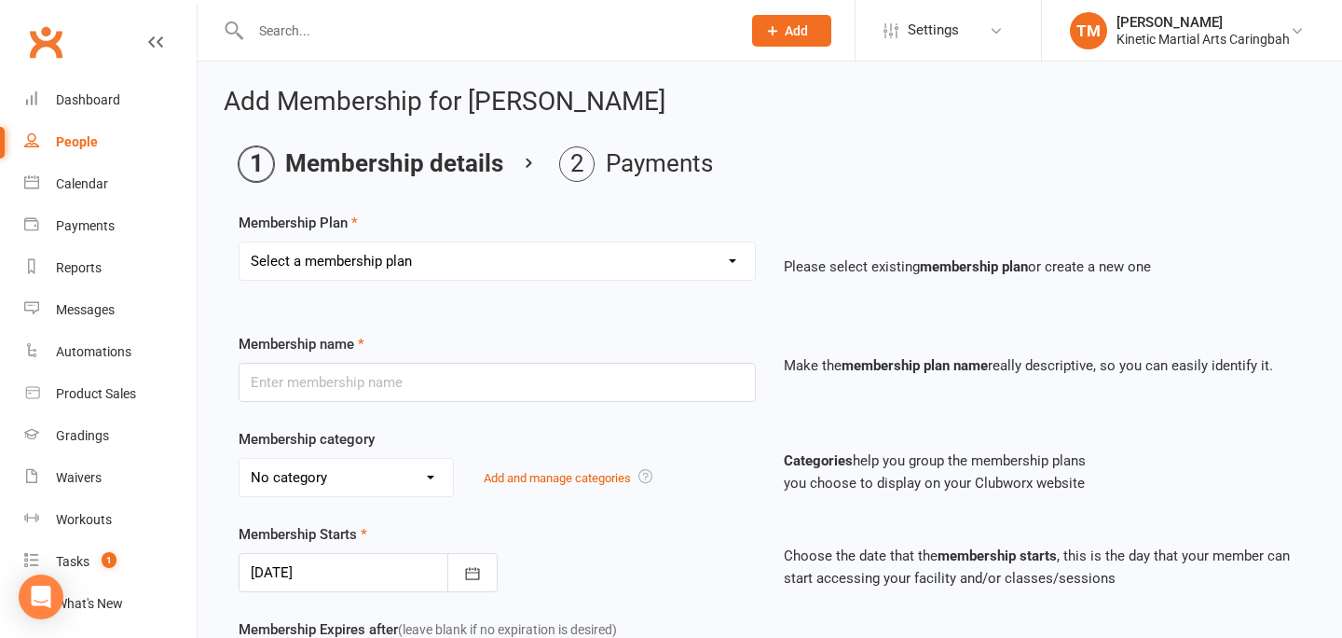
click at [597, 269] on select "Select a membership plan Create new Membership Plan Training Fees - $68 Fortnig…" at bounding box center [497, 260] width 515 height 37
select select "26"
type input "Korean Night - $45"
select select "6"
type input "0"
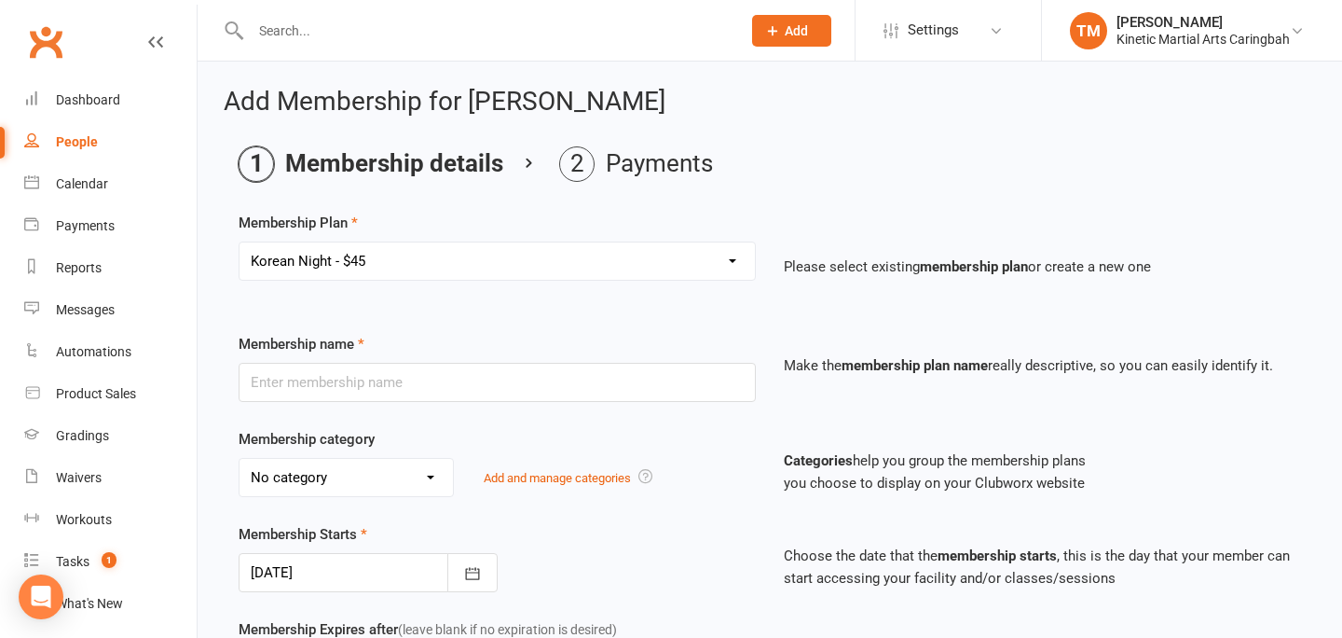
type input "1"
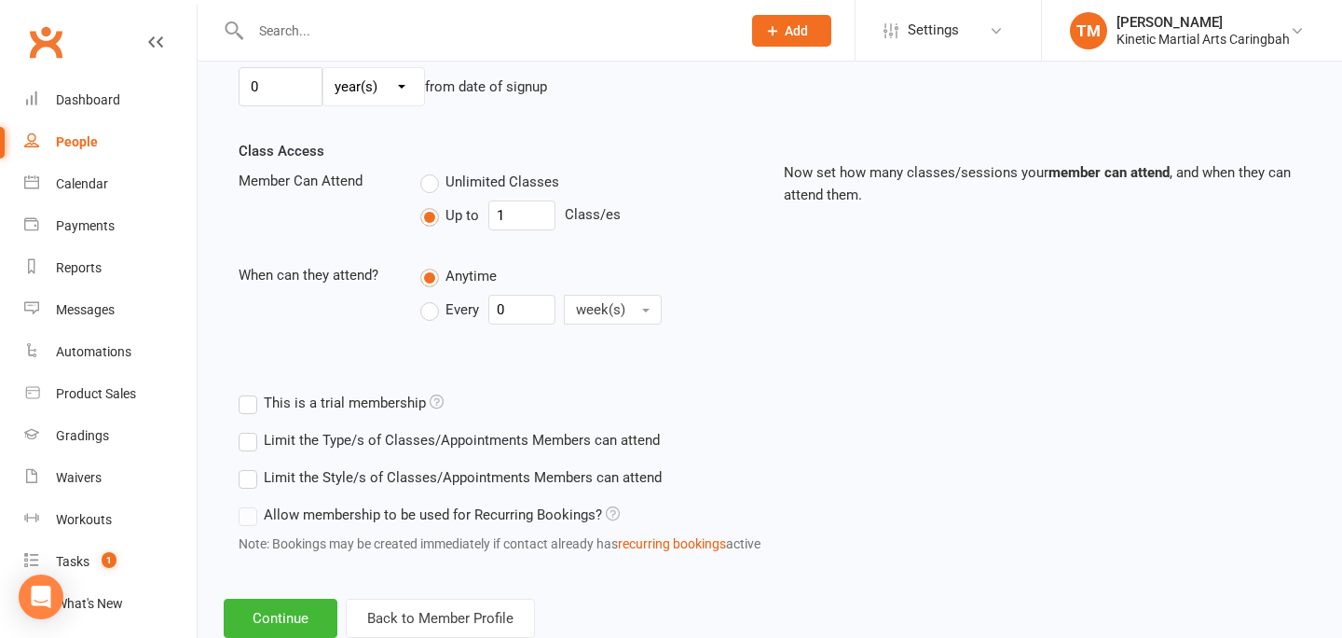
scroll to position [634, 0]
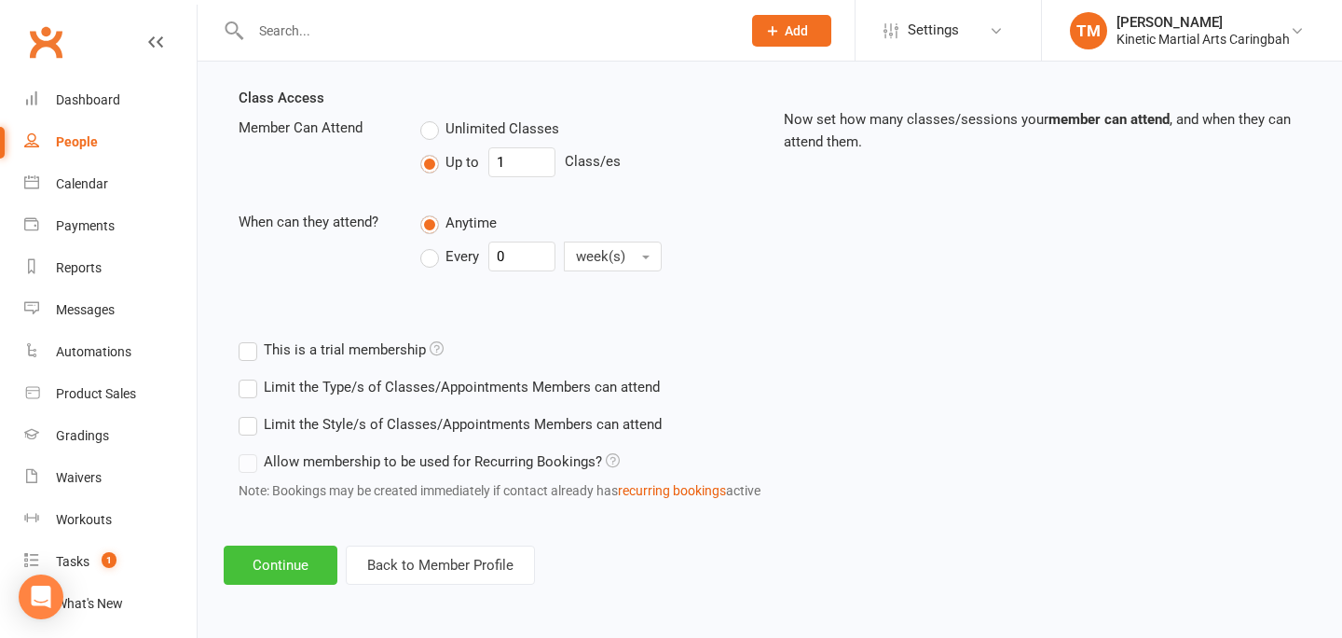
click at [278, 575] on button "Continue" at bounding box center [281, 564] width 114 height 39
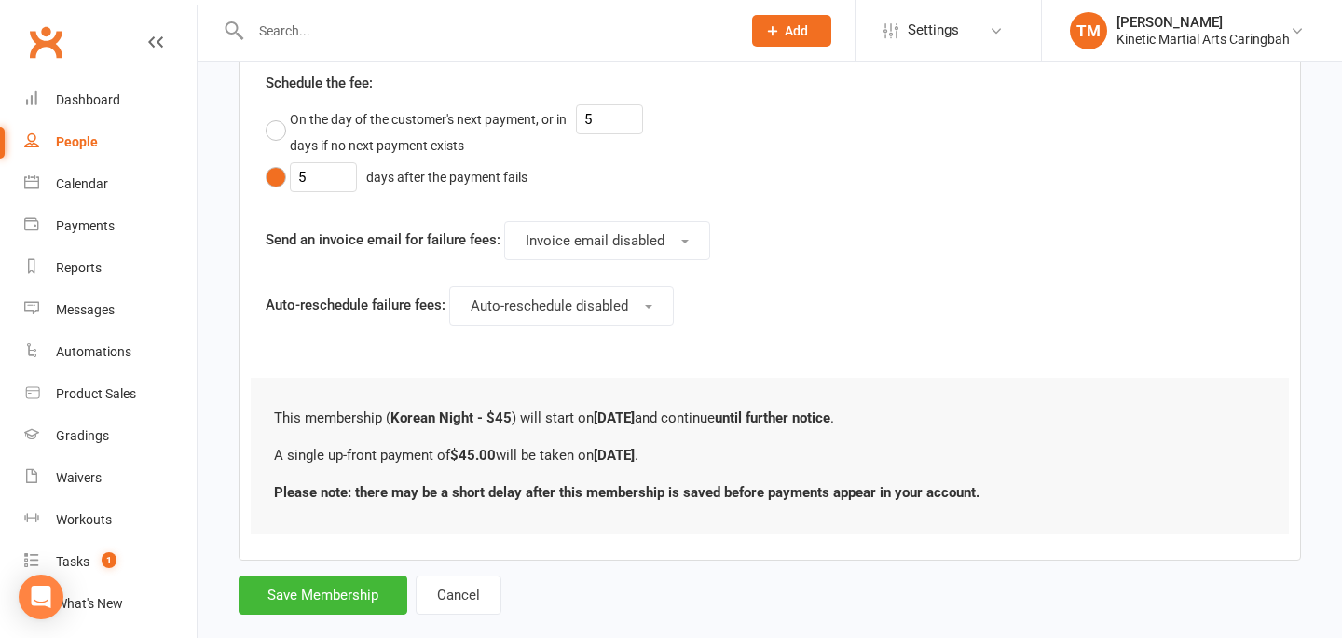
scroll to position [745, 0]
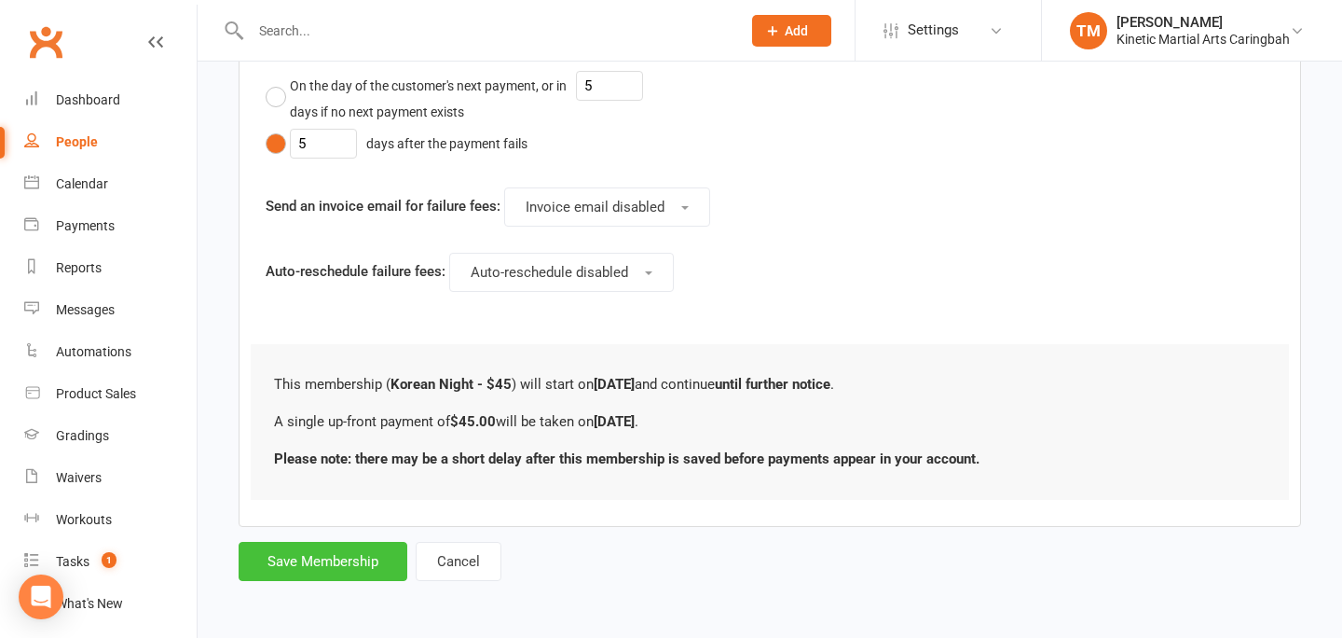
click at [338, 563] on button "Save Membership" at bounding box center [323, 561] width 169 height 39
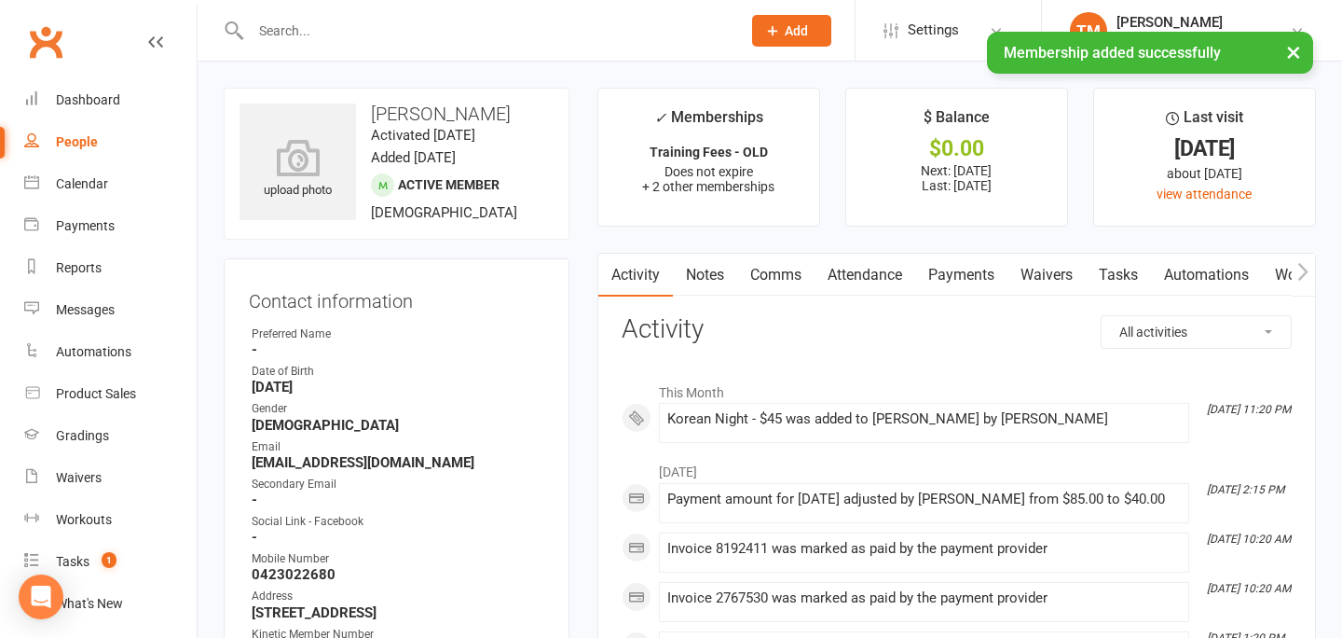
click at [957, 283] on link "Payments" at bounding box center [961, 275] width 92 height 43
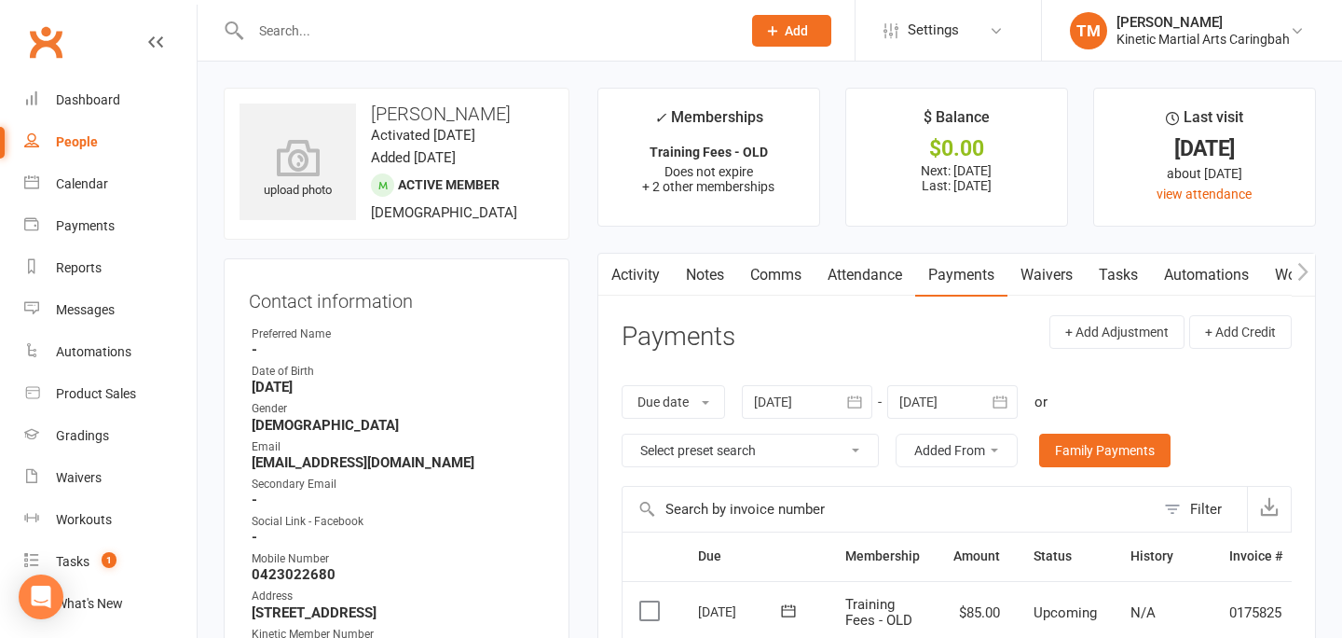
click at [393, 27] on input "text" at bounding box center [486, 31] width 483 height 26
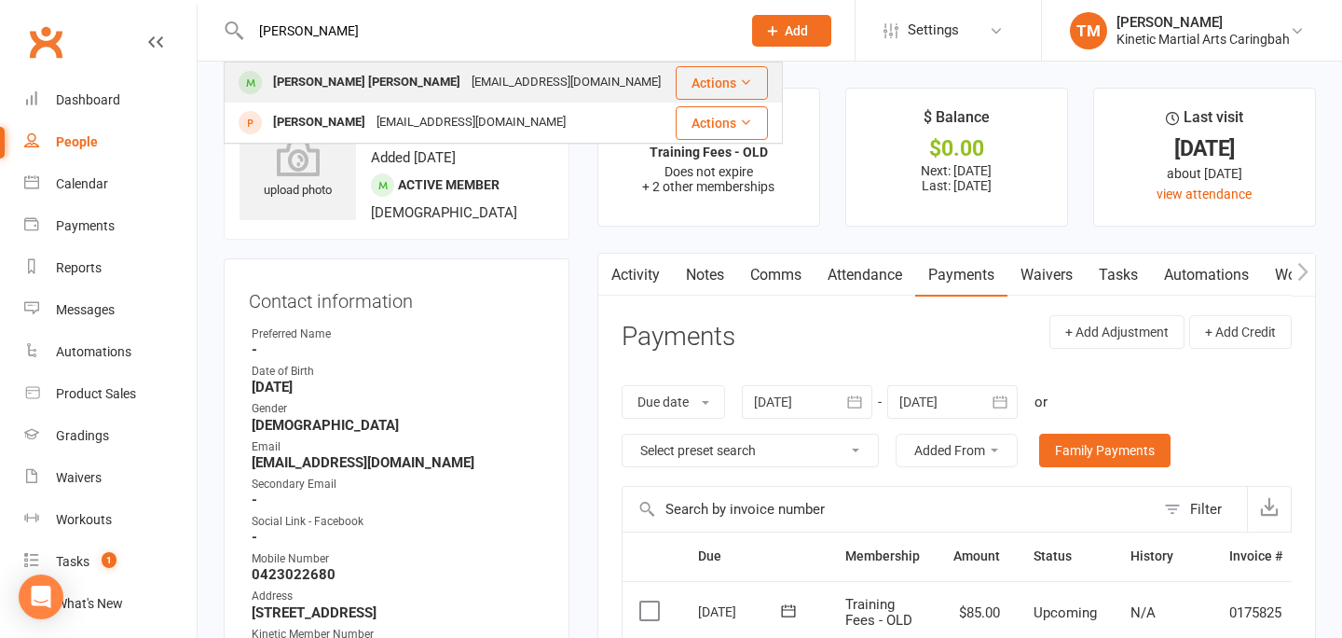
type input "novak"
click at [321, 67] on div "Novak Crossley noemail@example.com" at bounding box center [450, 82] width 448 height 38
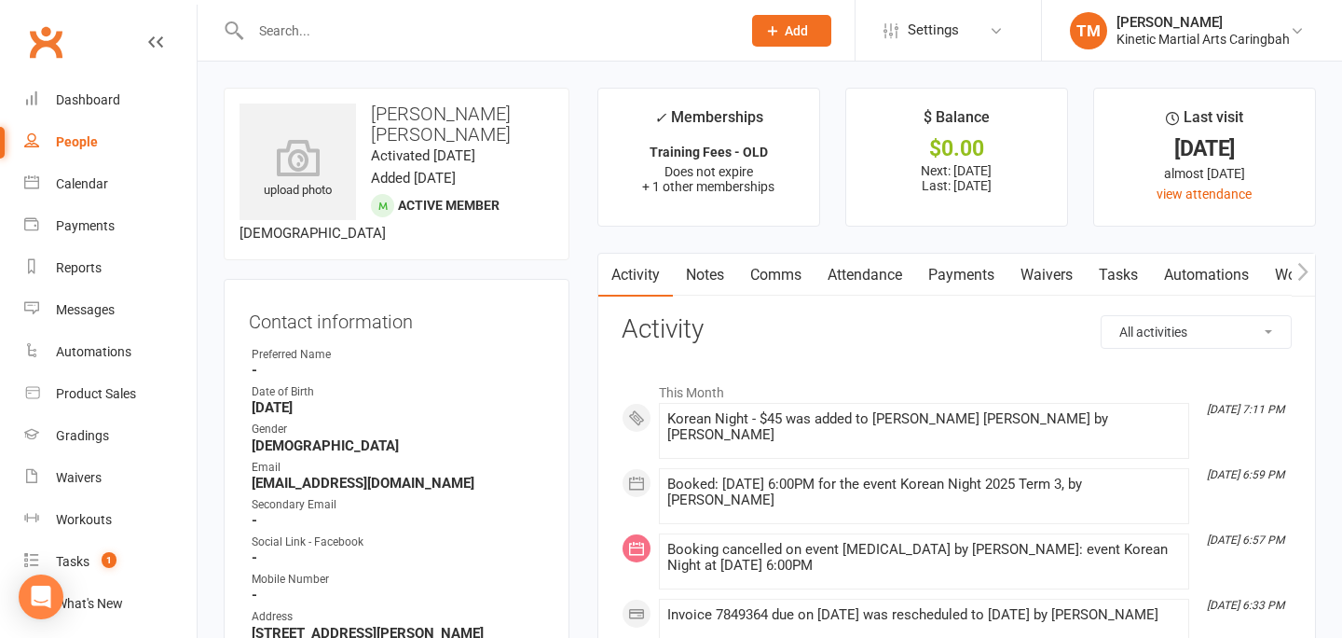
click at [960, 283] on link "Payments" at bounding box center [961, 275] width 92 height 43
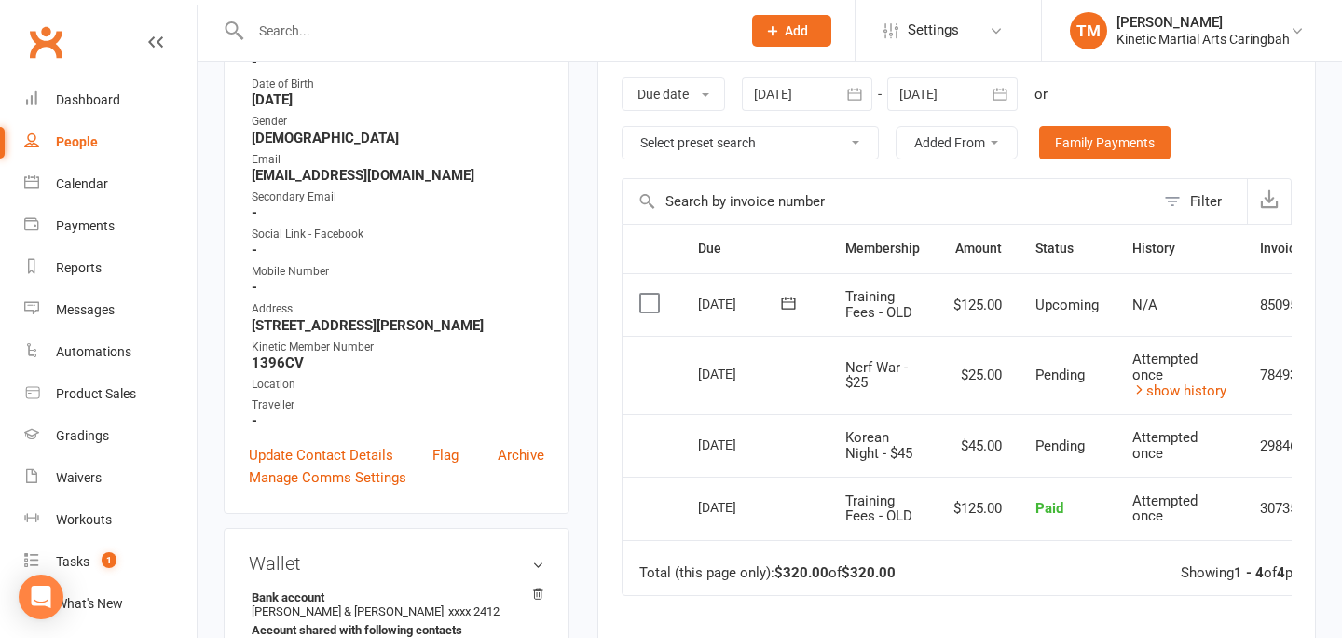
scroll to position [310, 0]
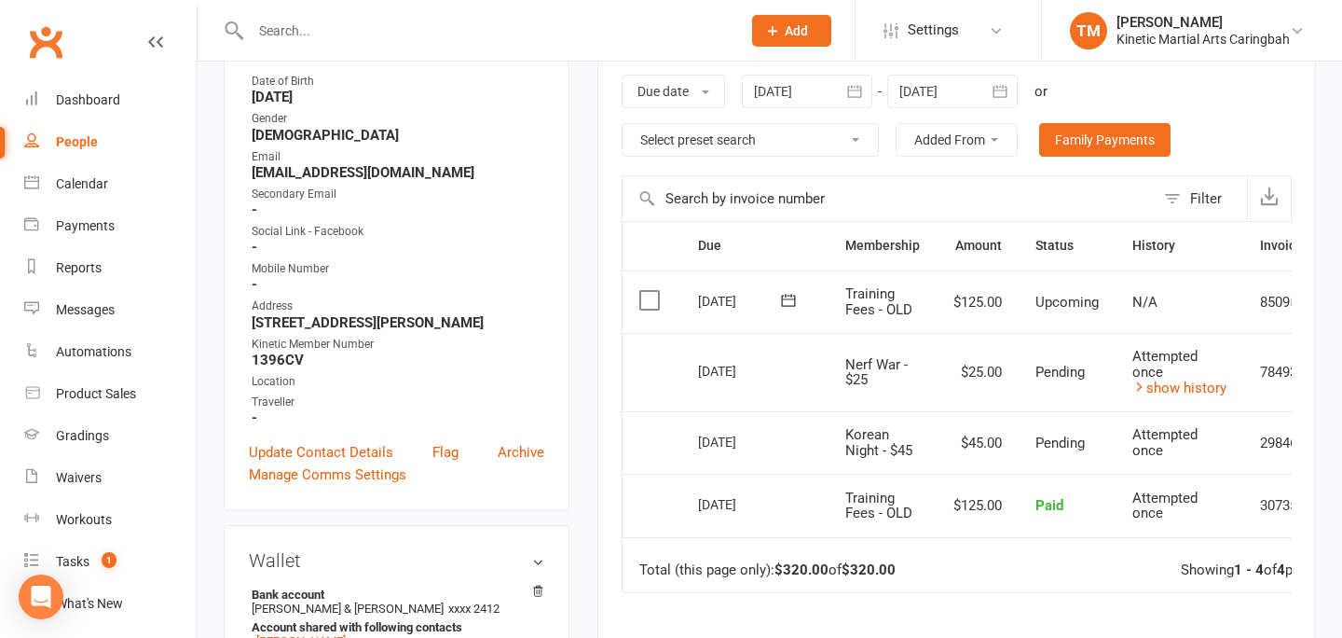
click at [275, 12] on div at bounding box center [476, 30] width 504 height 61
click at [275, 33] on input "text" at bounding box center [486, 31] width 483 height 26
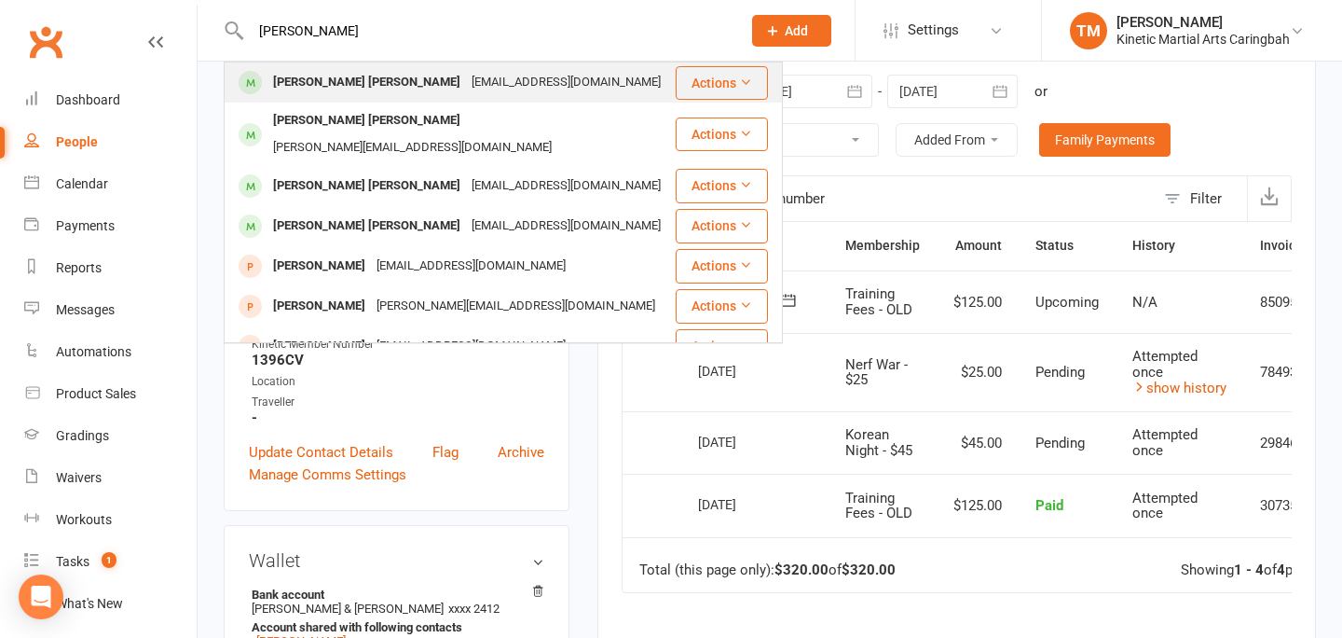
type input "[PERSON_NAME]"
click at [282, 75] on div "[PERSON_NAME] [PERSON_NAME]" at bounding box center [367, 82] width 199 height 27
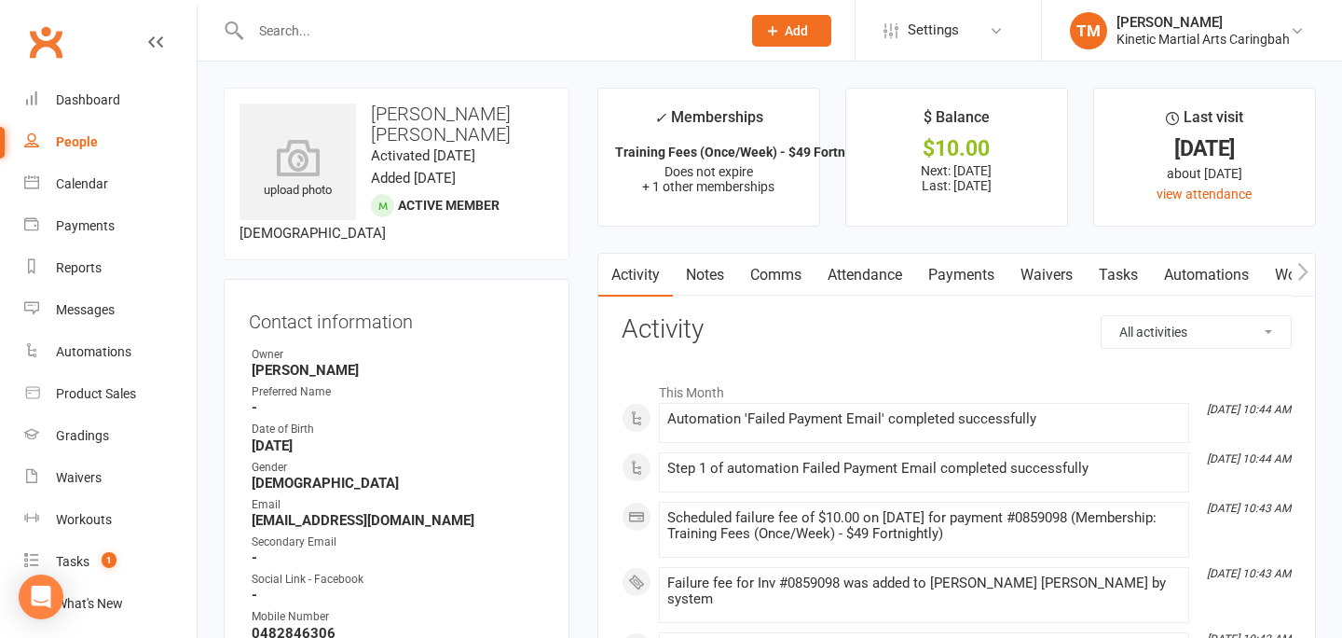
click at [939, 288] on link "Payments" at bounding box center [961, 275] width 92 height 43
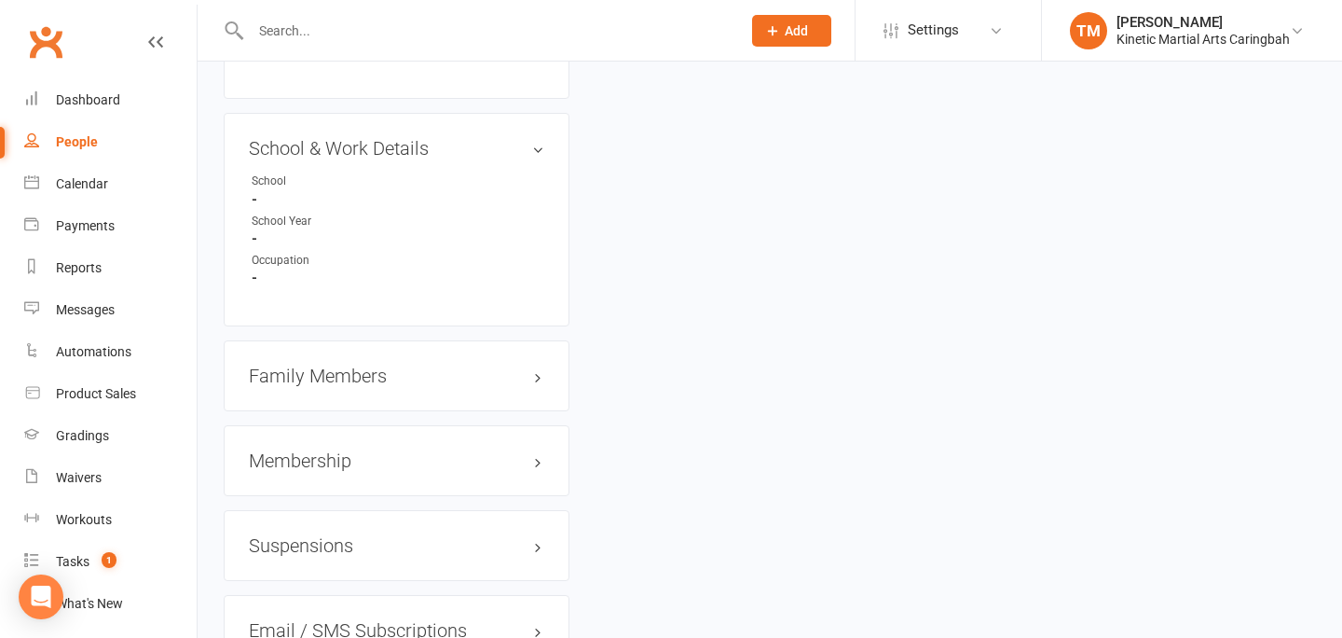
scroll to position [2139, 0]
click at [329, 449] on h3 "Membership" at bounding box center [396, 459] width 295 height 21
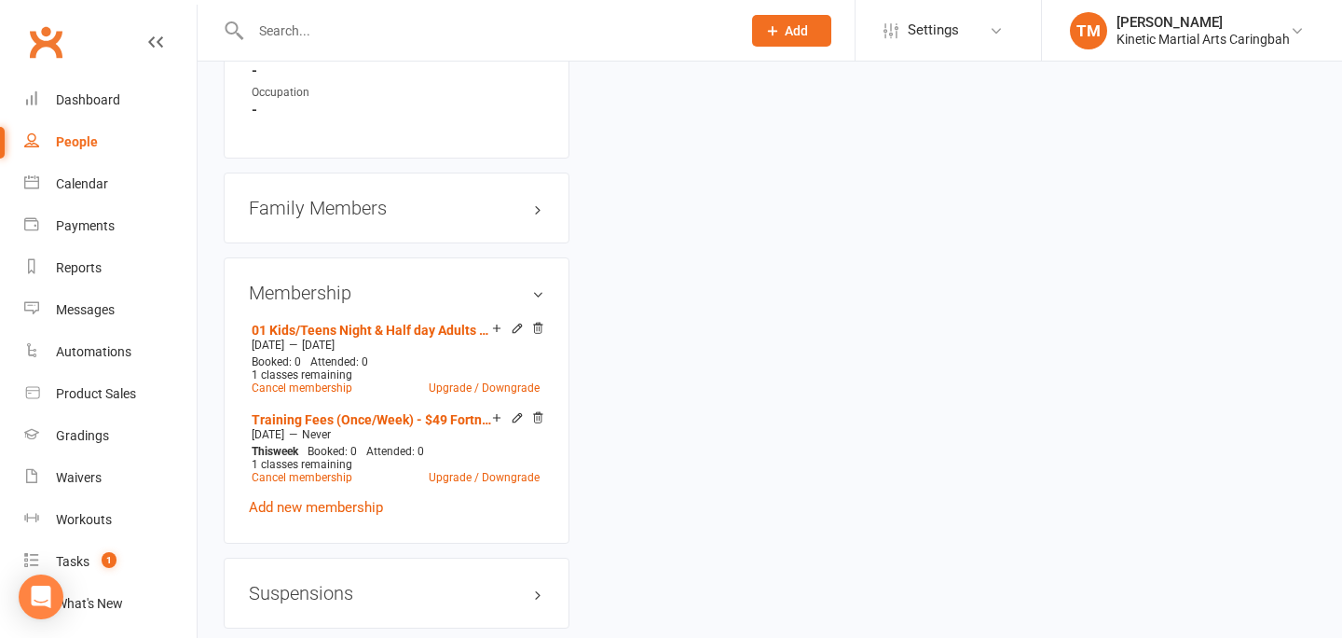
scroll to position [2328, 0]
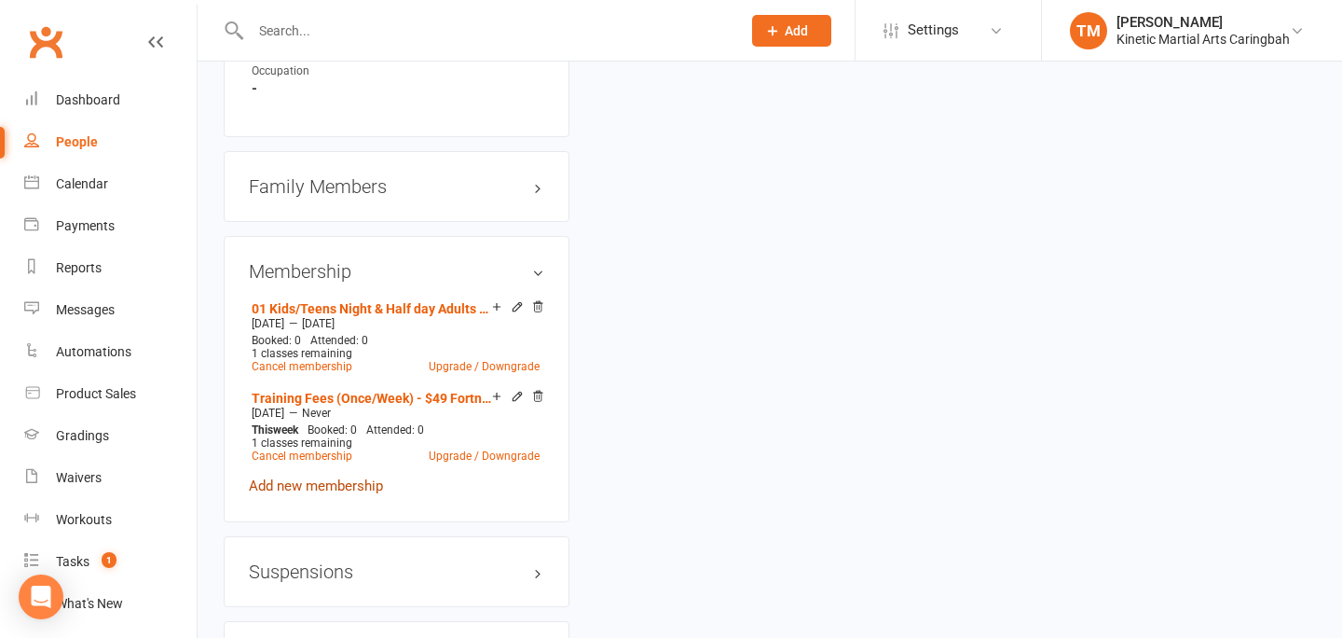
click at [306, 477] on link "Add new membership" at bounding box center [316, 485] width 134 height 17
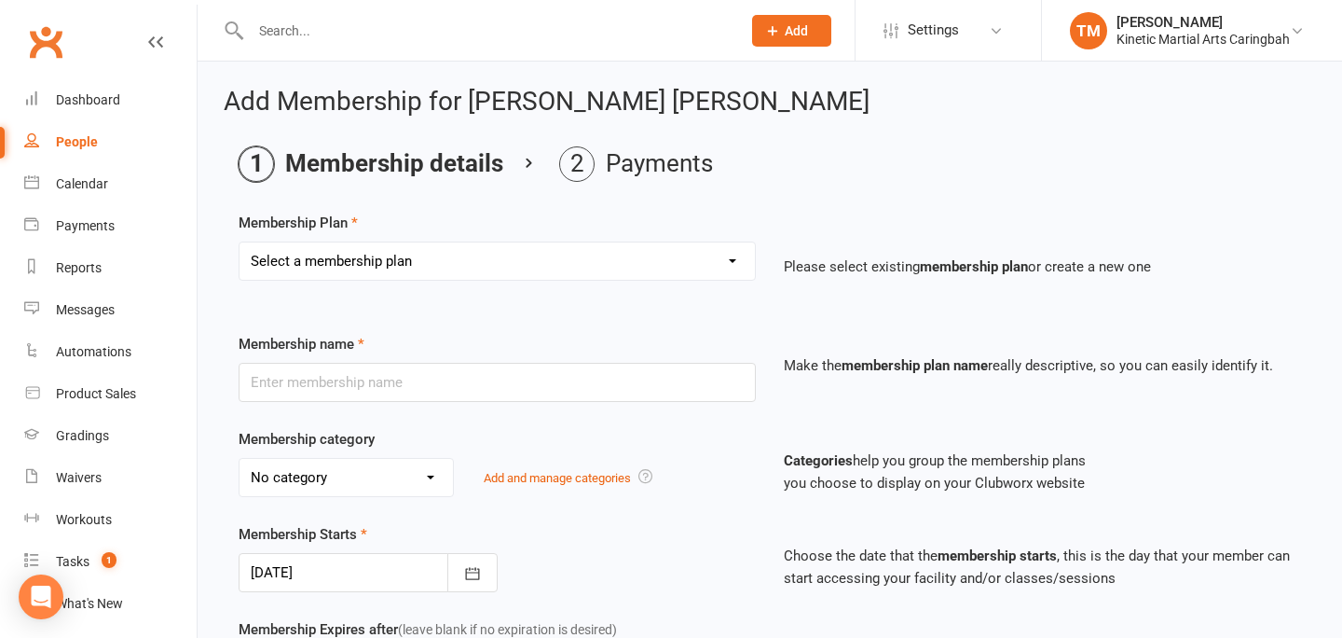
click at [490, 267] on select "Select a membership plan Create new Membership Plan Training Fees - $68 Fortnig…" at bounding box center [497, 260] width 515 height 37
select select "26"
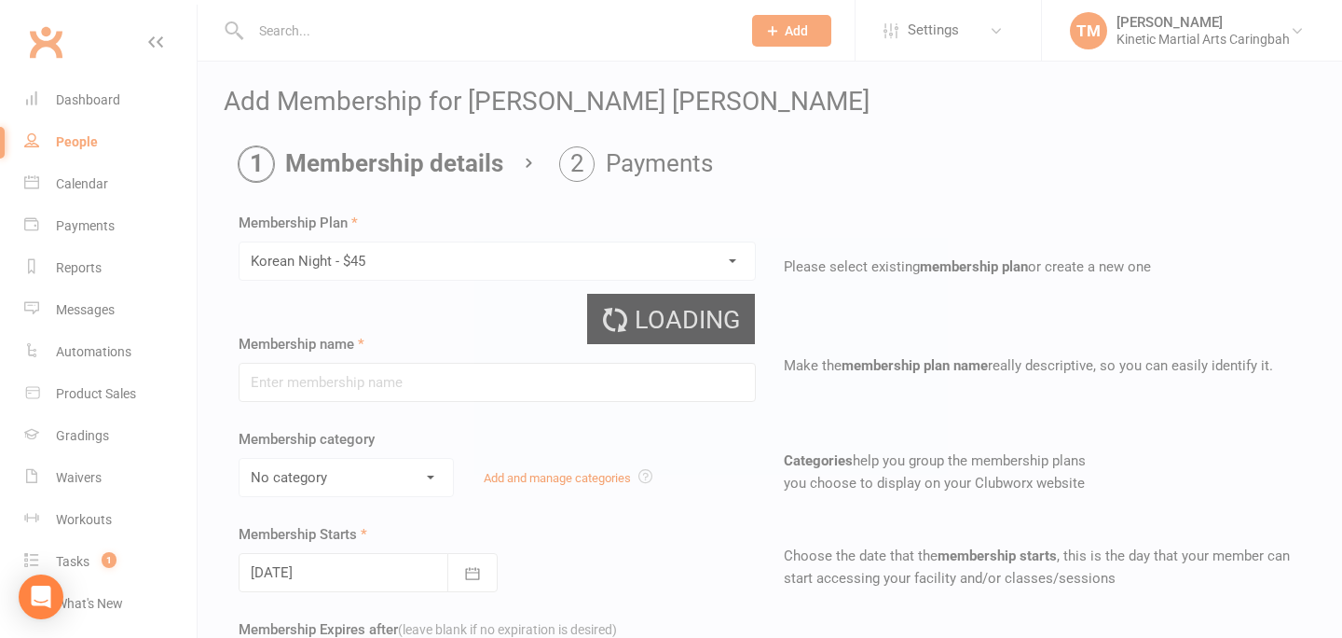
type input "Korean Night - $45"
select select "6"
type input "0"
type input "1"
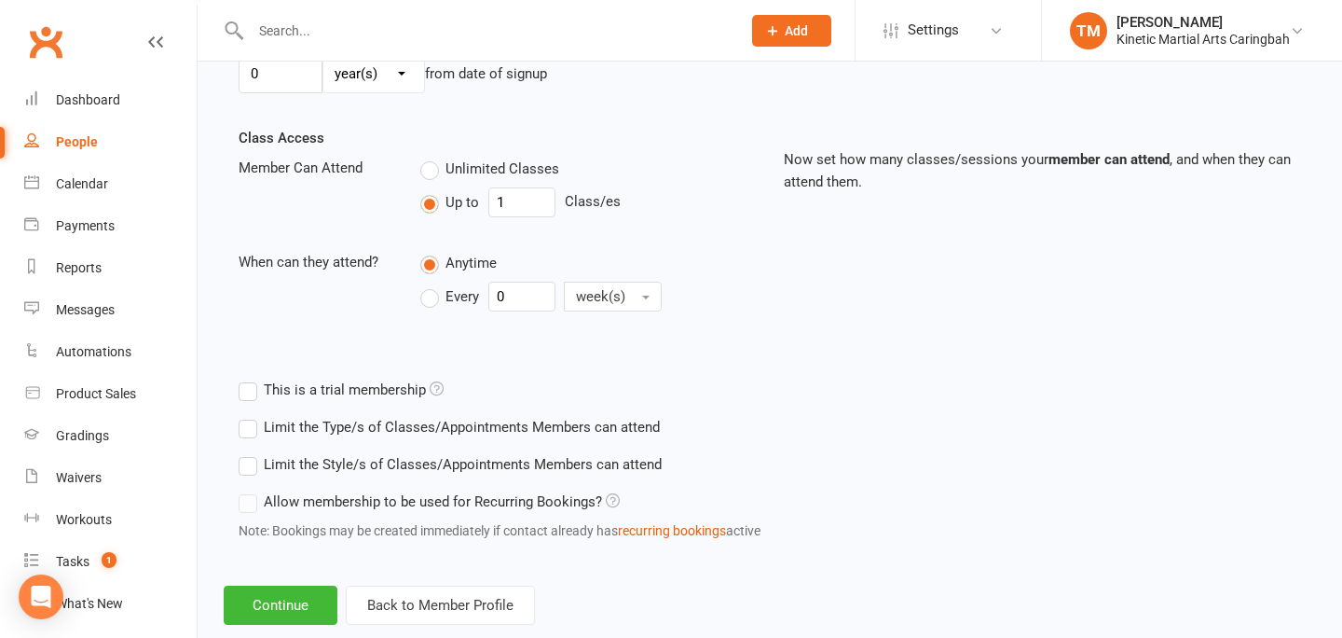
scroll to position [634, 0]
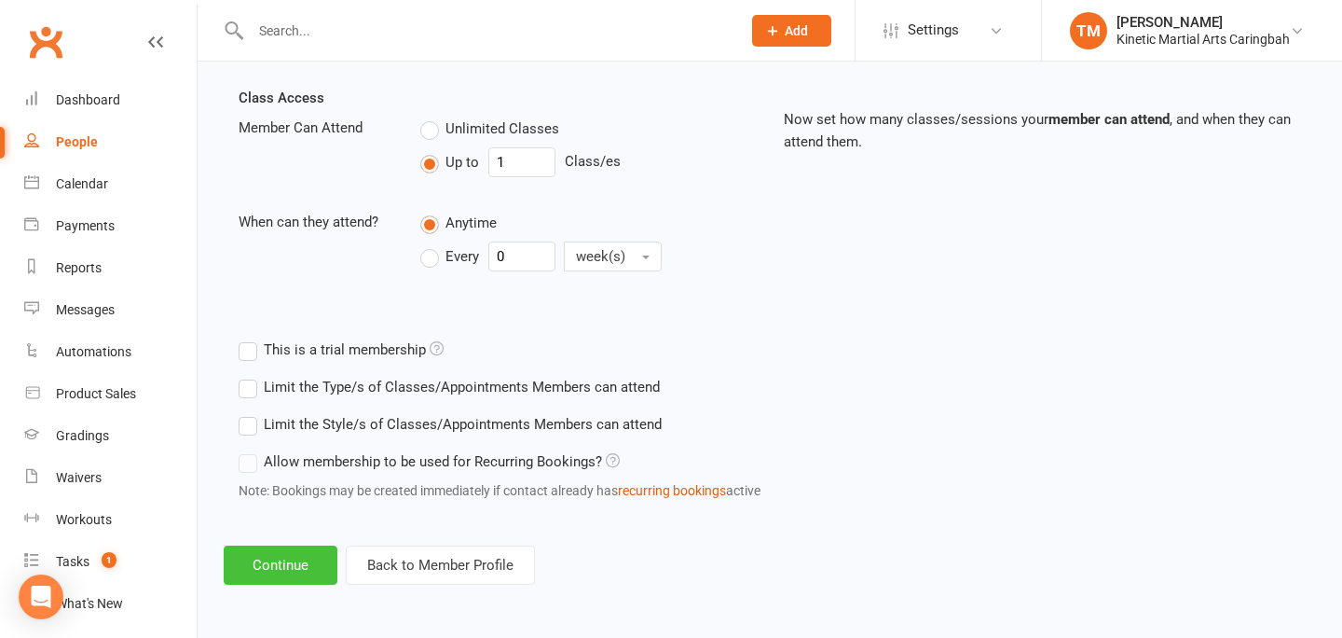
click at [296, 555] on button "Continue" at bounding box center [281, 564] width 114 height 39
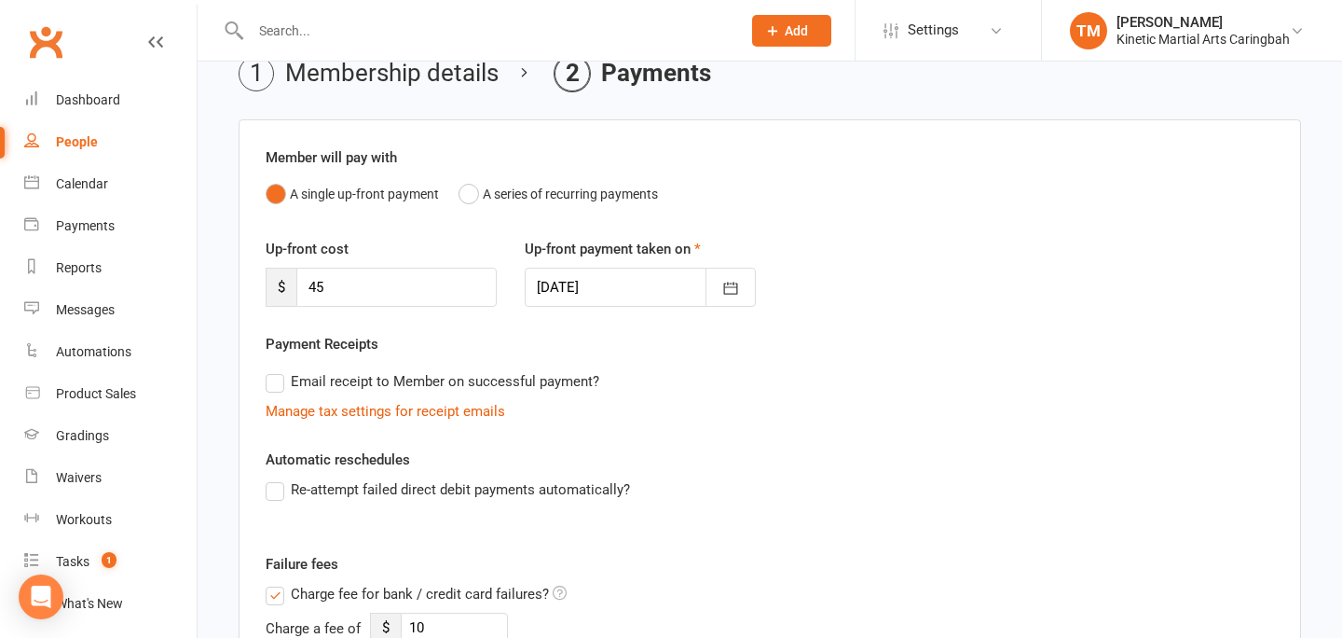
scroll to position [86, 0]
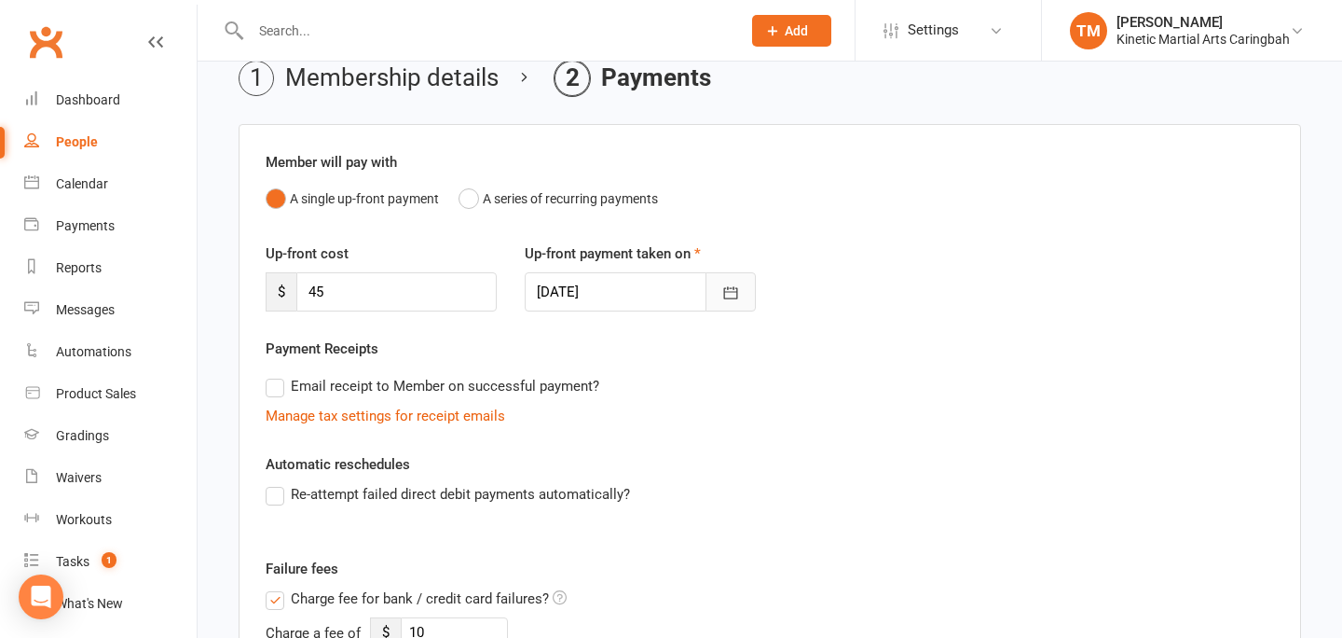
click at [729, 295] on icon "button" at bounding box center [730, 292] width 19 height 19
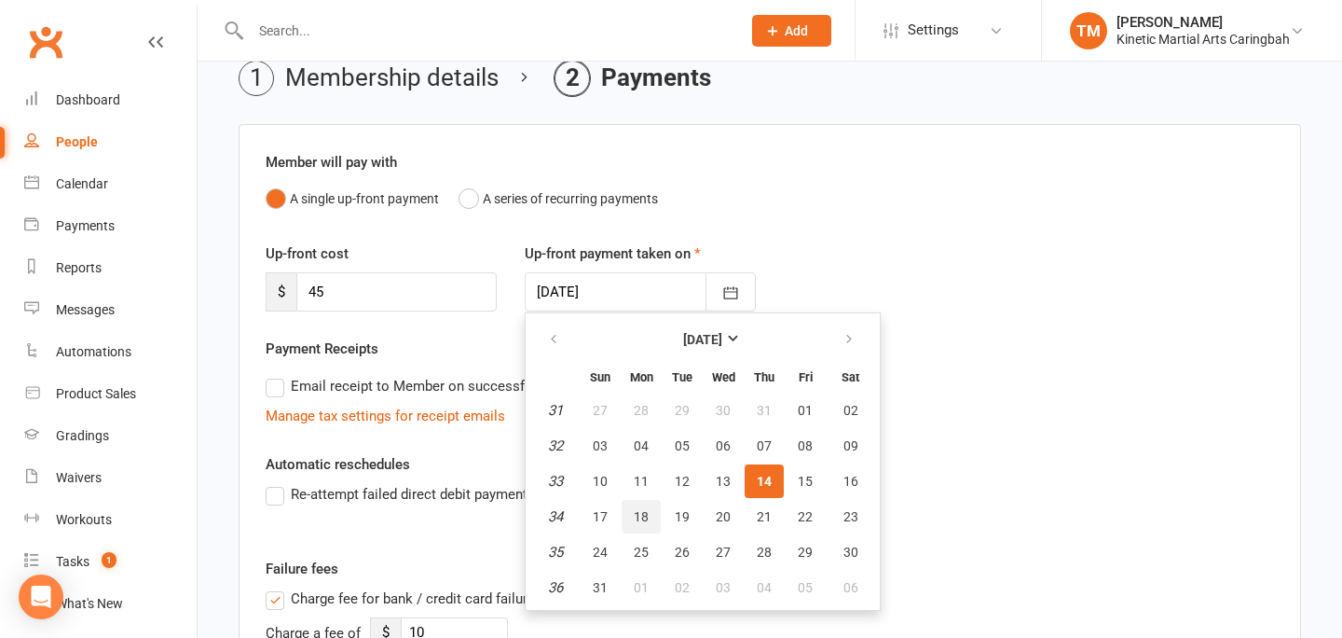
click at [637, 515] on span "18" at bounding box center [641, 516] width 15 height 15
type input "[DATE]"
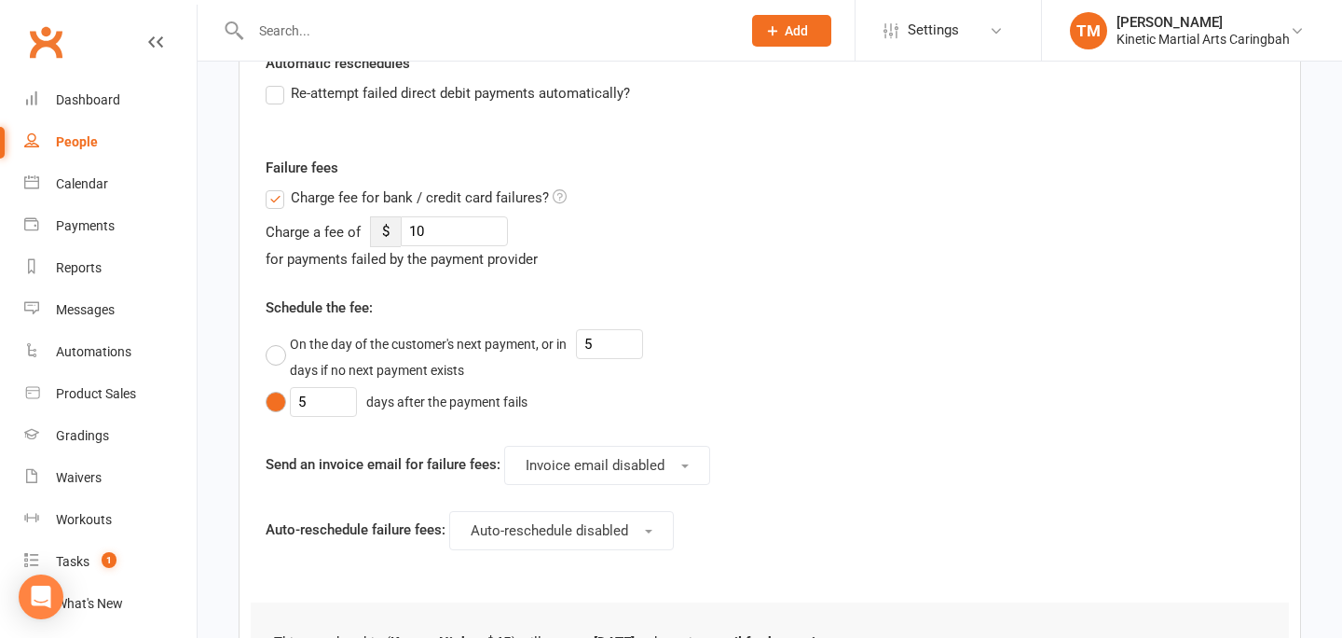
scroll to position [745, 0]
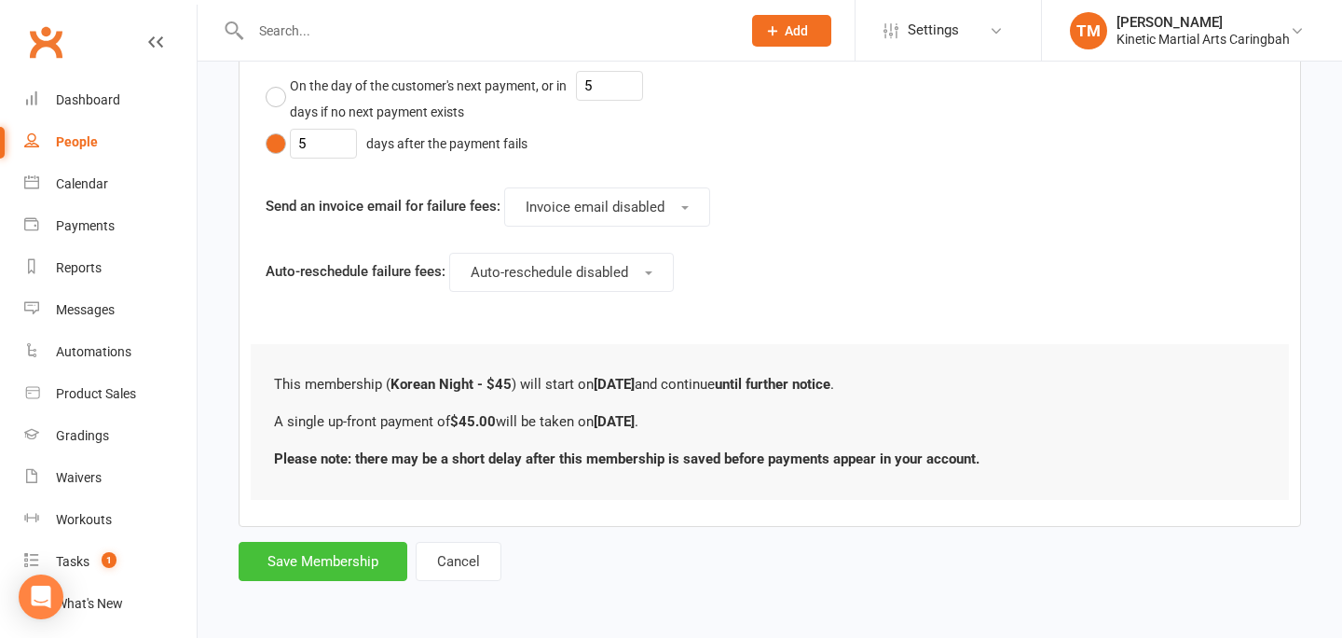
click at [312, 573] on button "Save Membership" at bounding box center [323, 561] width 169 height 39
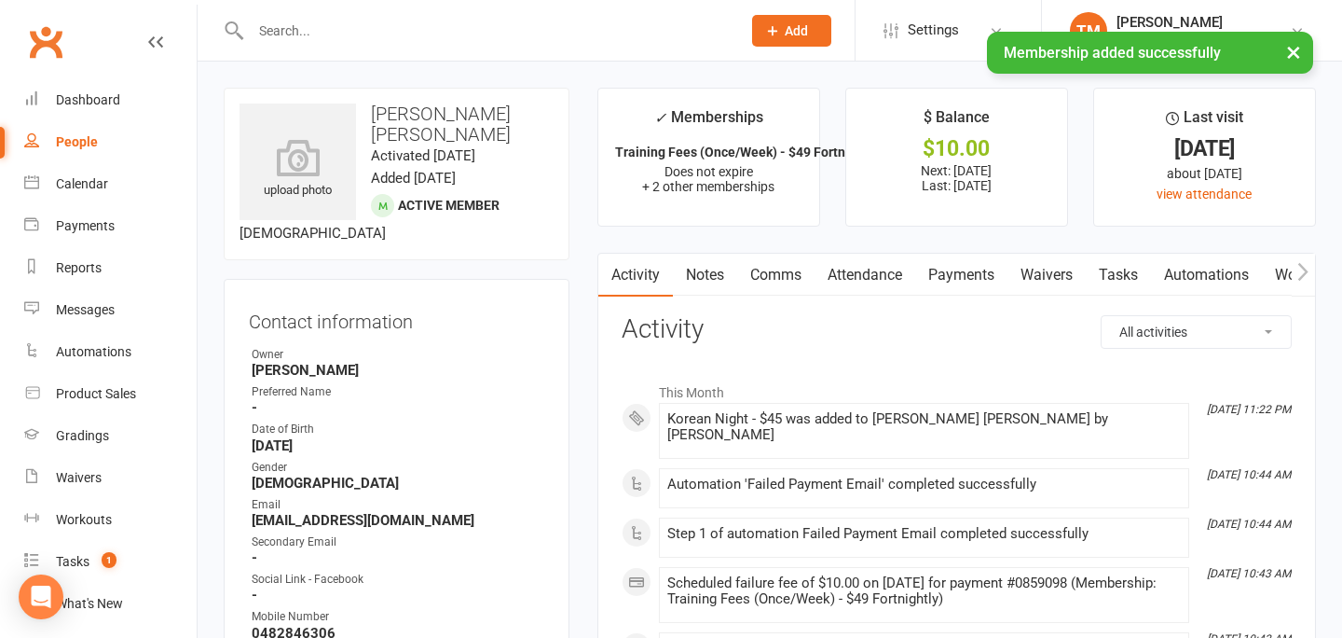
click at [958, 269] on link "Payments" at bounding box center [961, 275] width 92 height 43
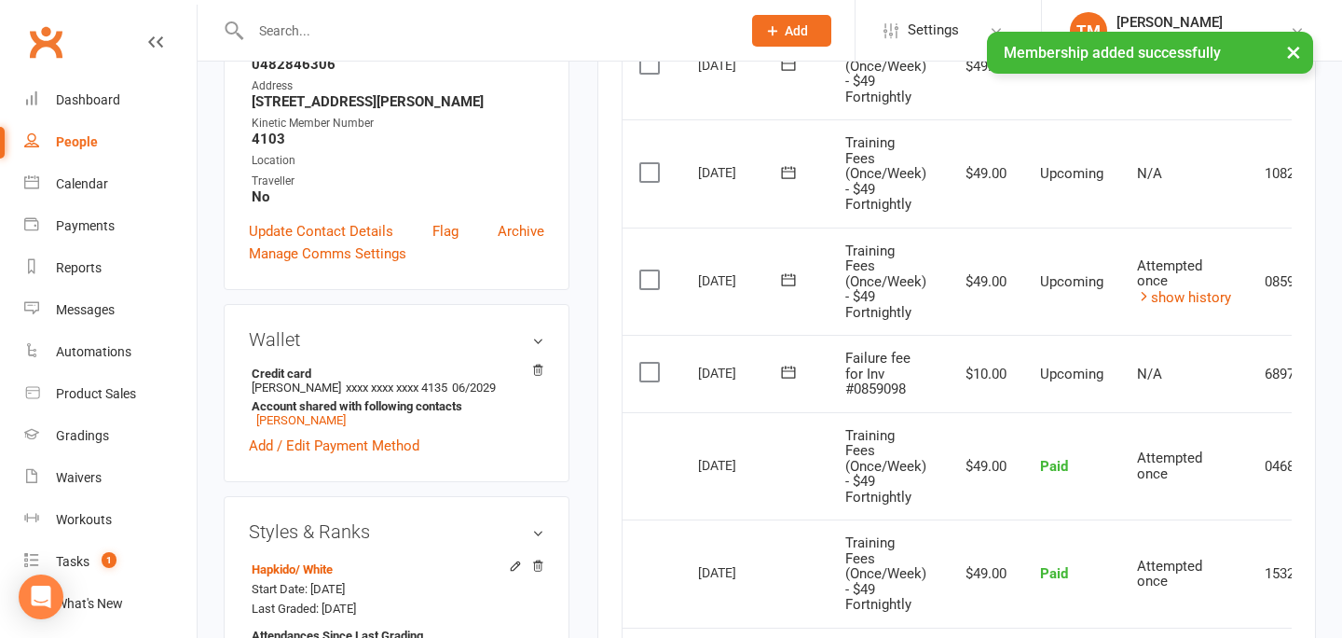
scroll to position [573, 0]
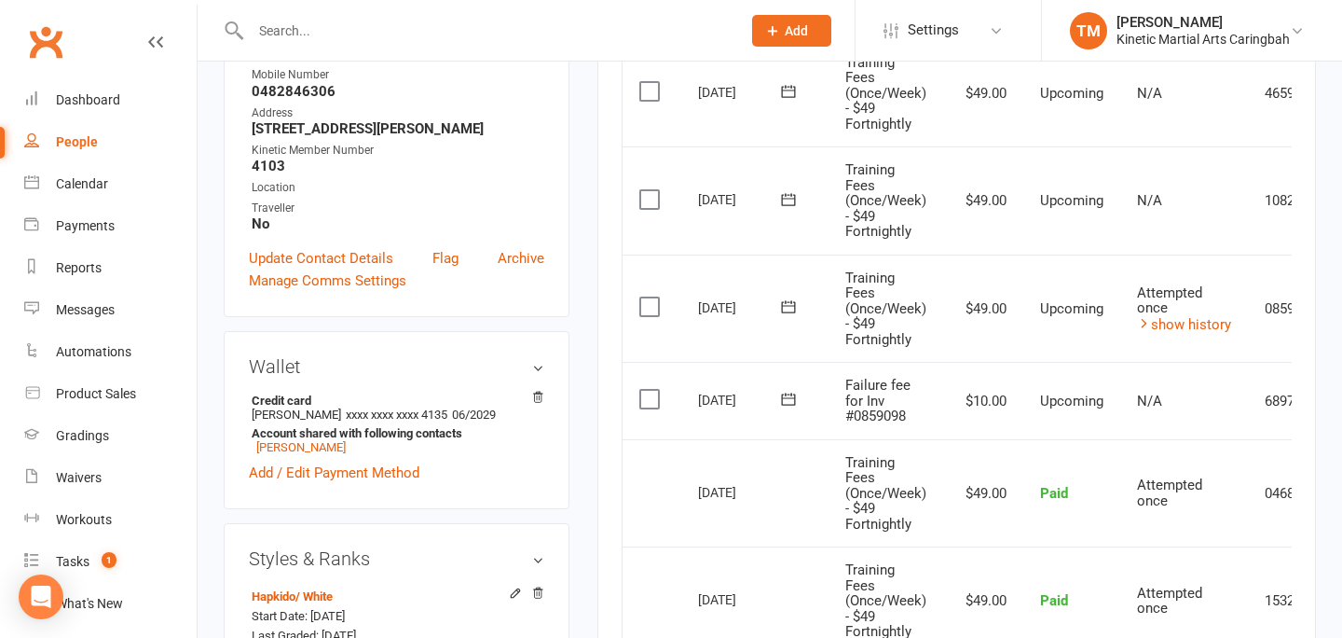
scroll to position [544, 0]
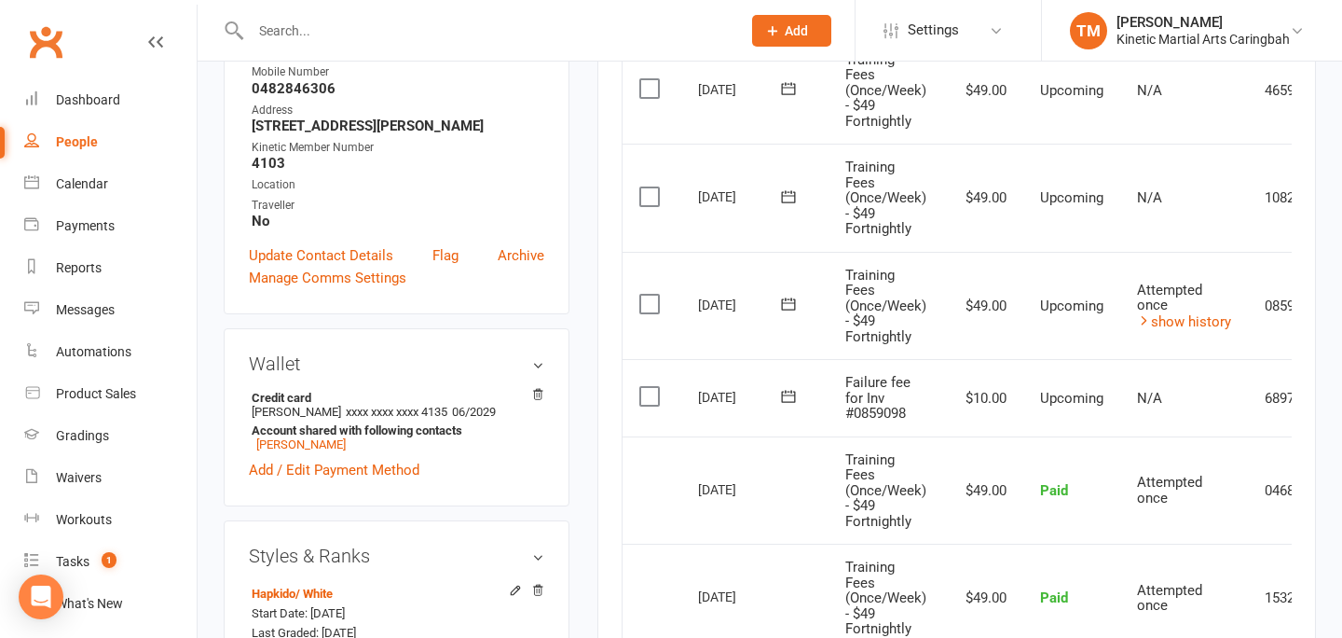
click at [407, 33] on input "text" at bounding box center [486, 31] width 483 height 26
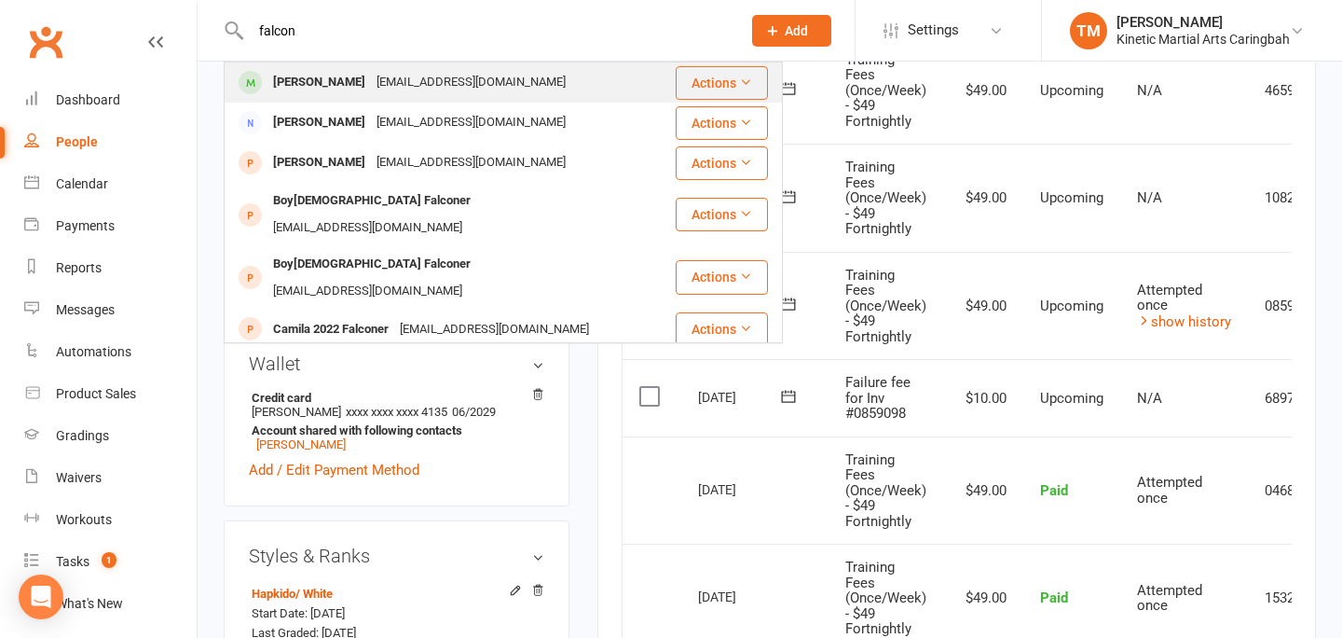
type input "falcon"
click at [317, 85] on div "[PERSON_NAME]" at bounding box center [319, 82] width 103 height 27
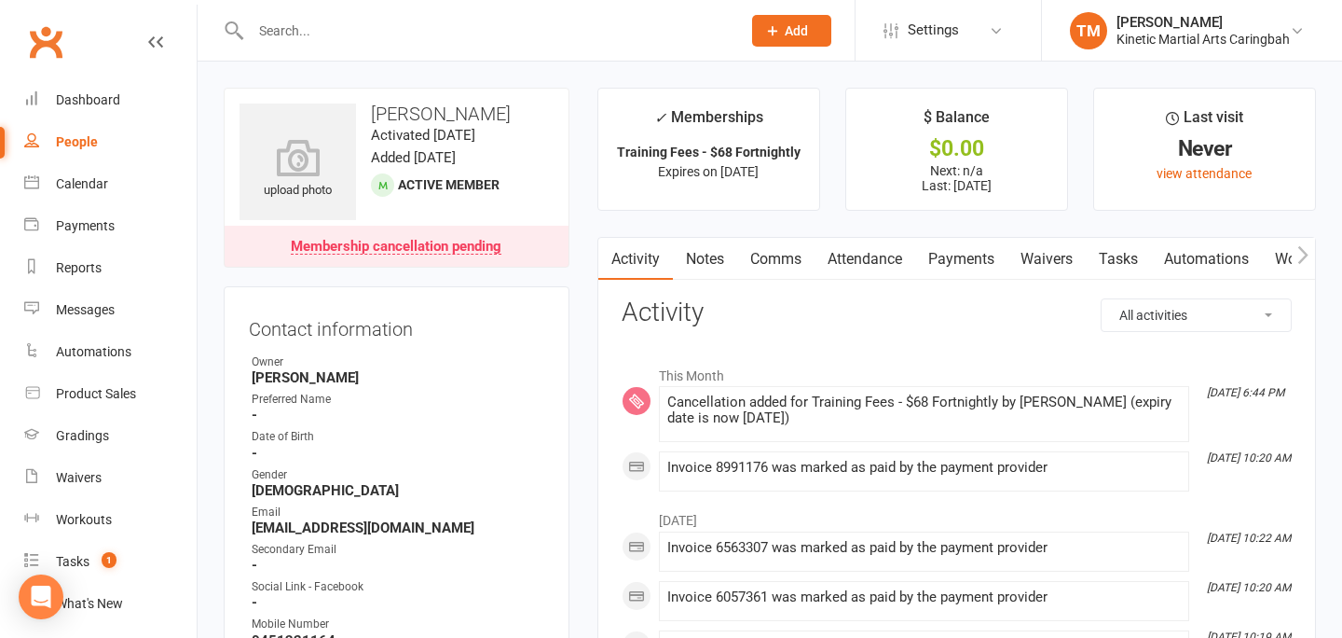
click at [931, 256] on link "Payments" at bounding box center [961, 259] width 92 height 43
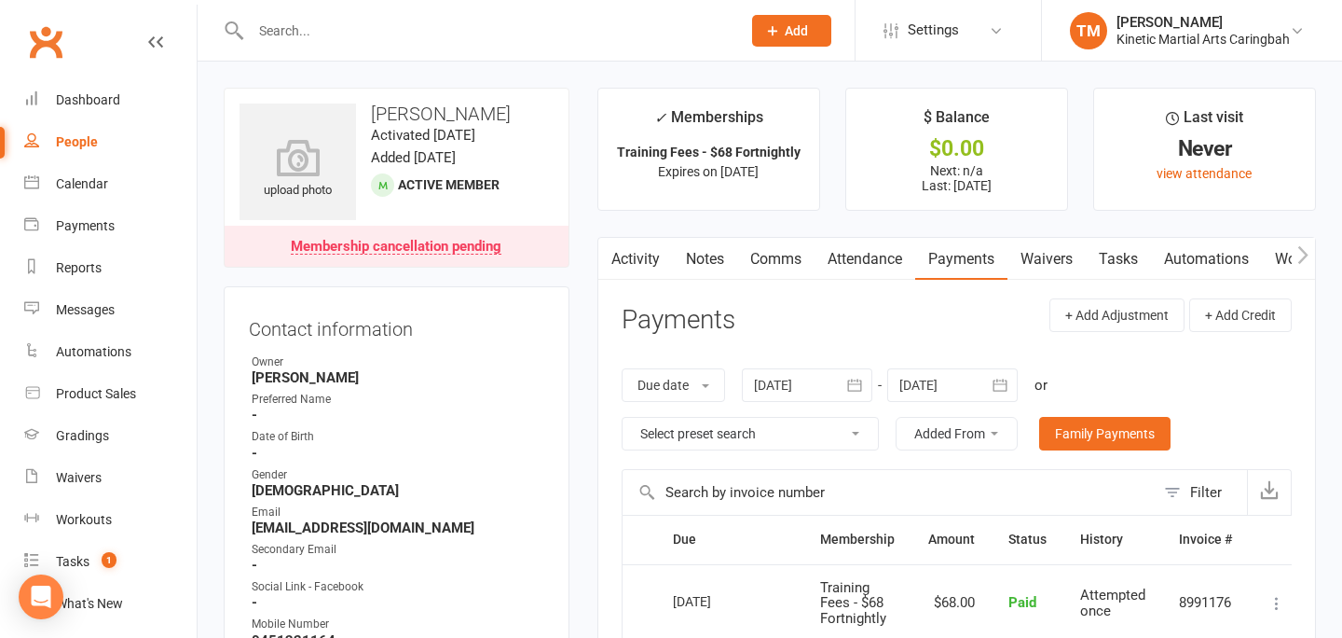
click at [456, 243] on div "Membership cancellation pending" at bounding box center [396, 247] width 211 height 15
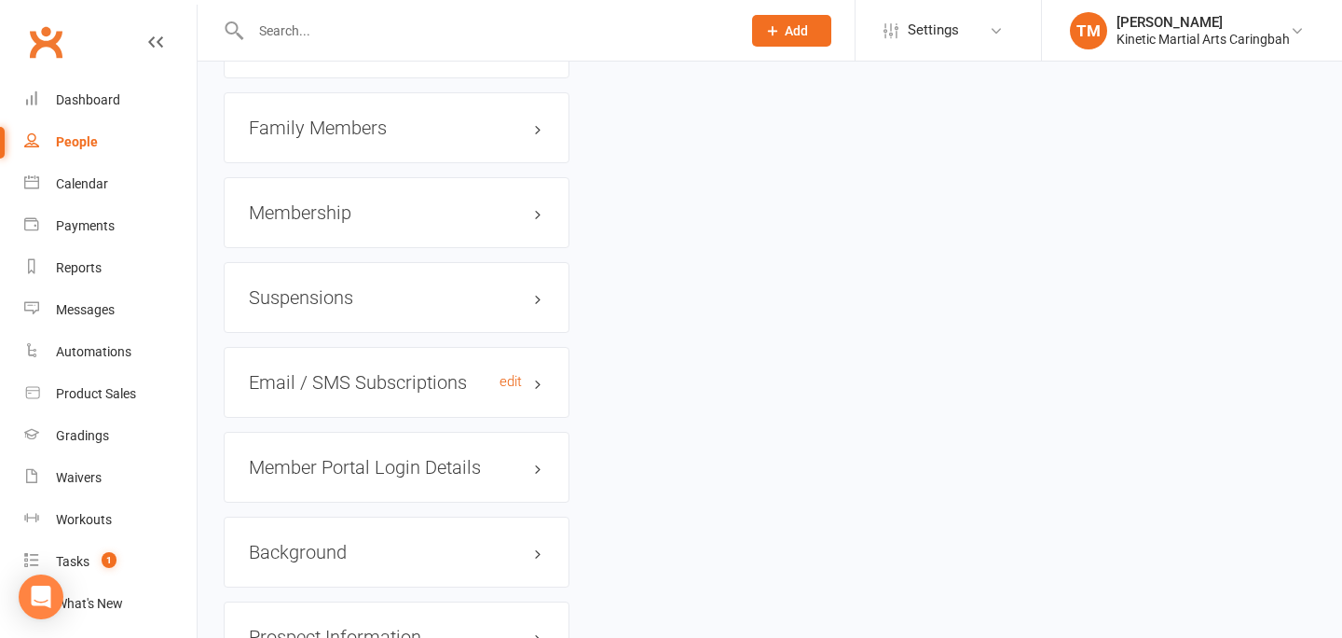
scroll to position [2502, 0]
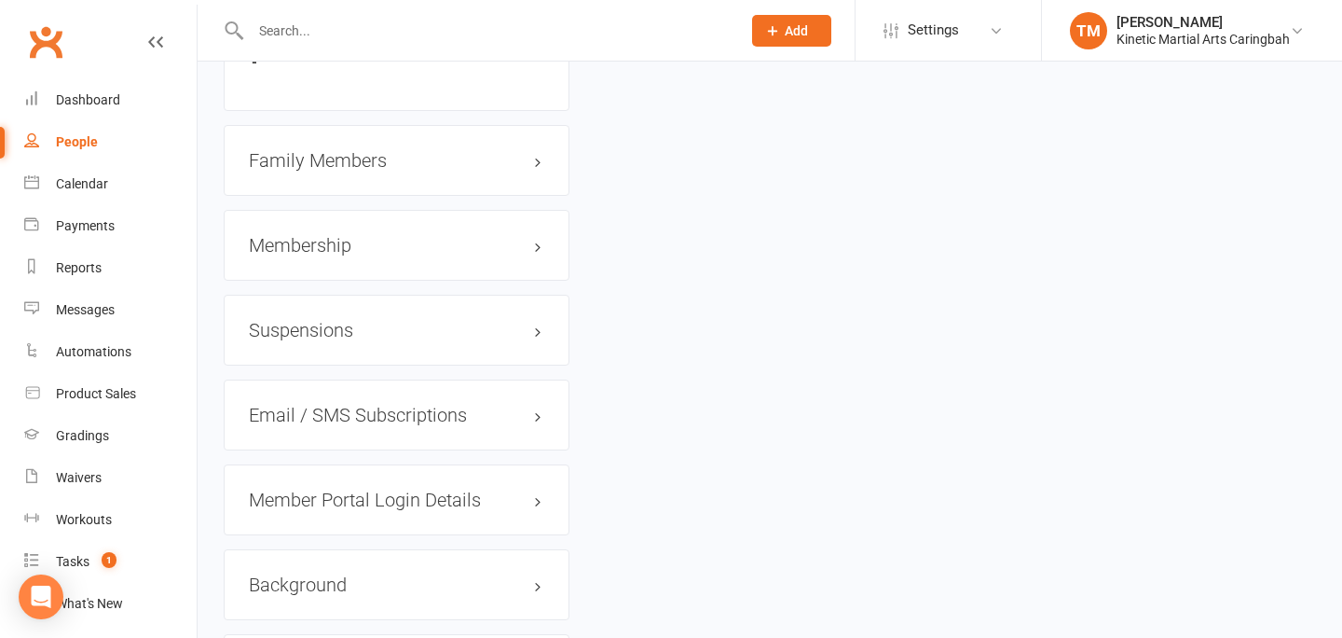
click at [329, 244] on h3 "Membership" at bounding box center [396, 245] width 295 height 21
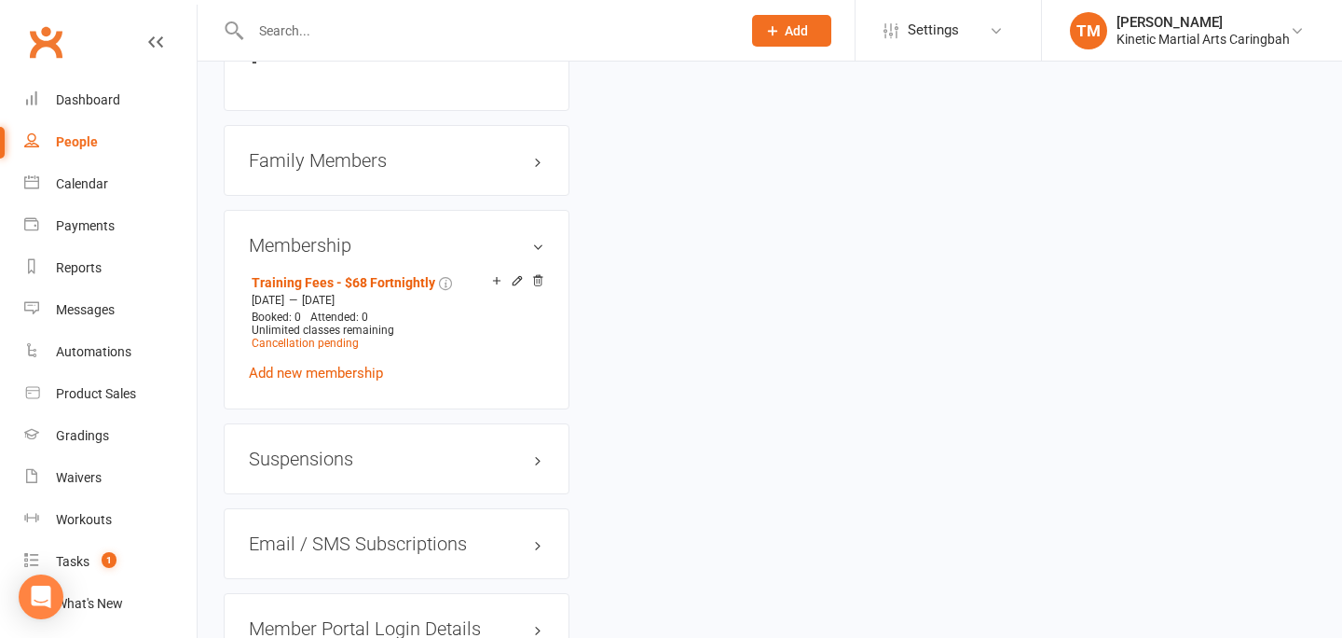
click at [329, 244] on h3 "Membership" at bounding box center [396, 245] width 295 height 21
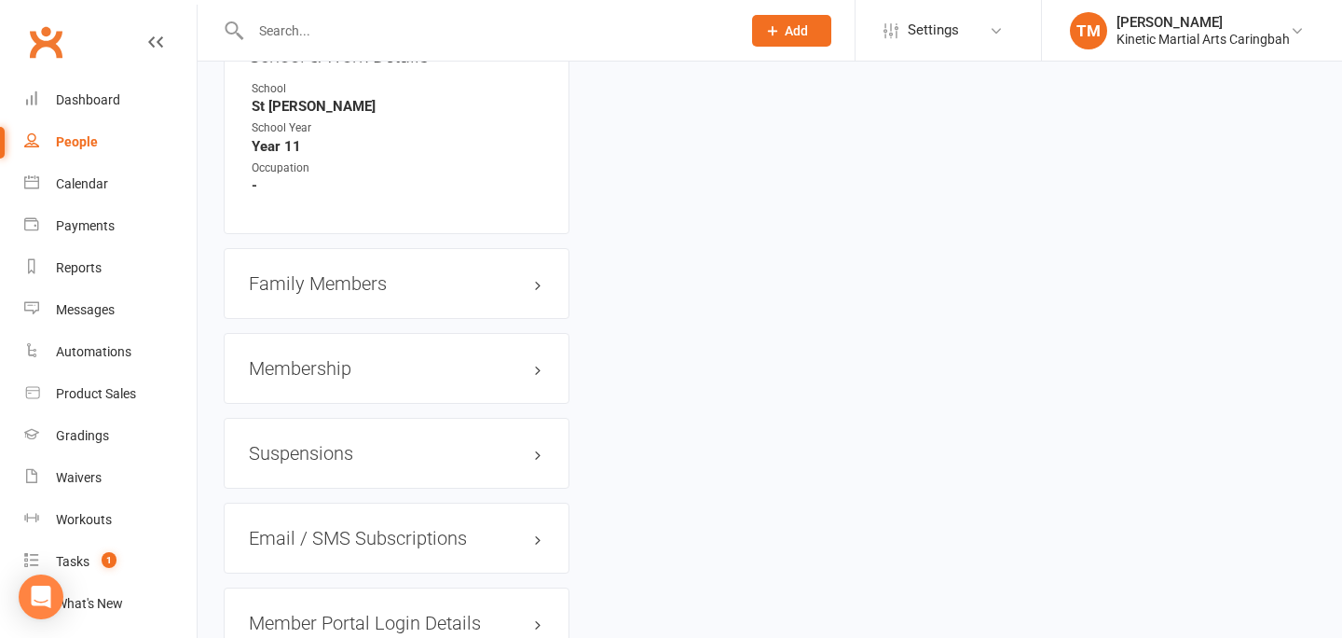
scroll to position [2338, 0]
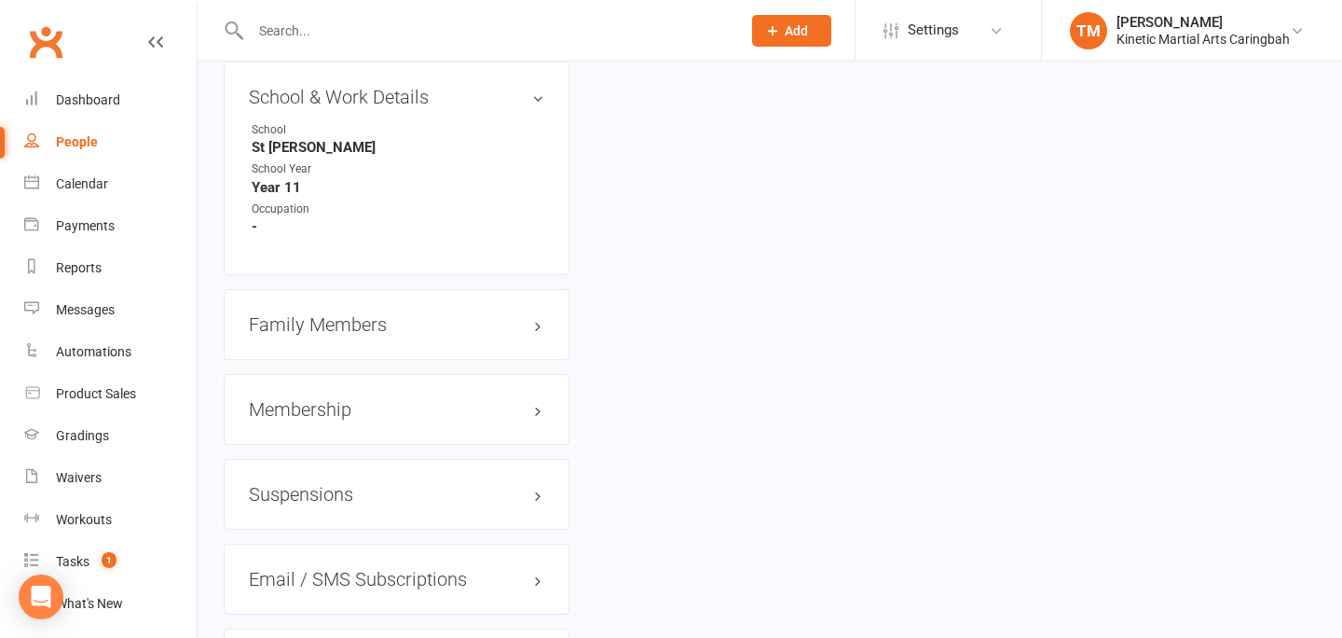
click at [292, 405] on h3 "Membership" at bounding box center [396, 409] width 295 height 21
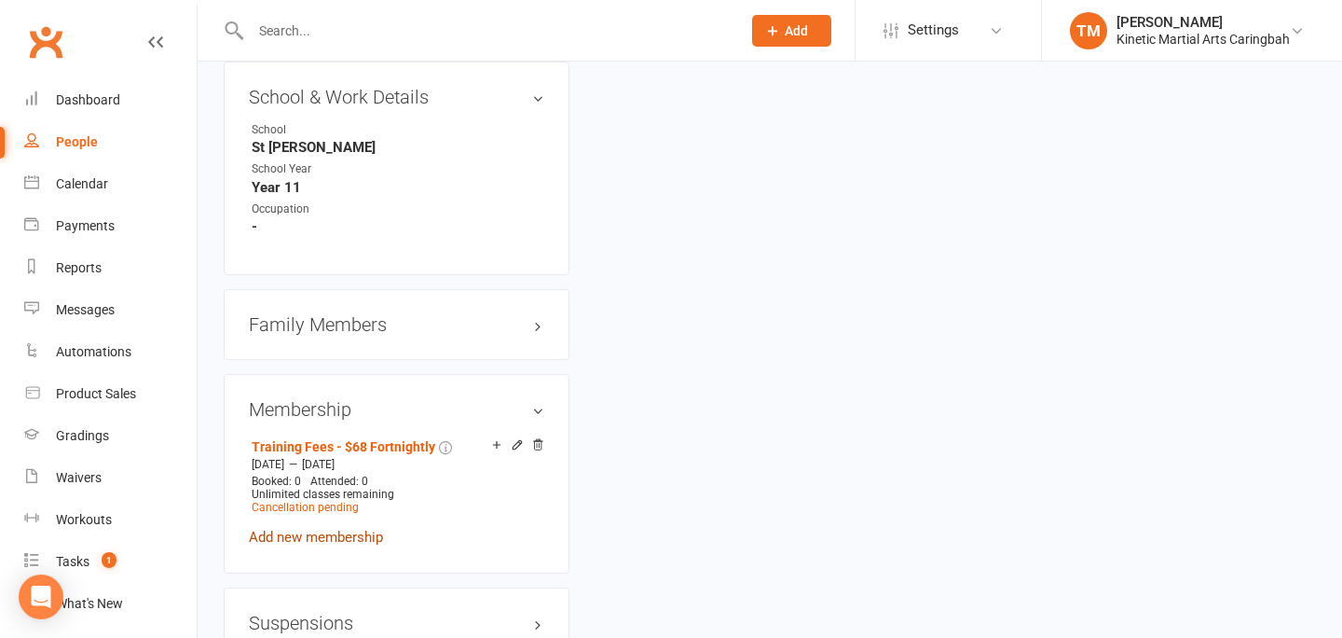
click at [278, 534] on link "Add new membership" at bounding box center [316, 537] width 134 height 17
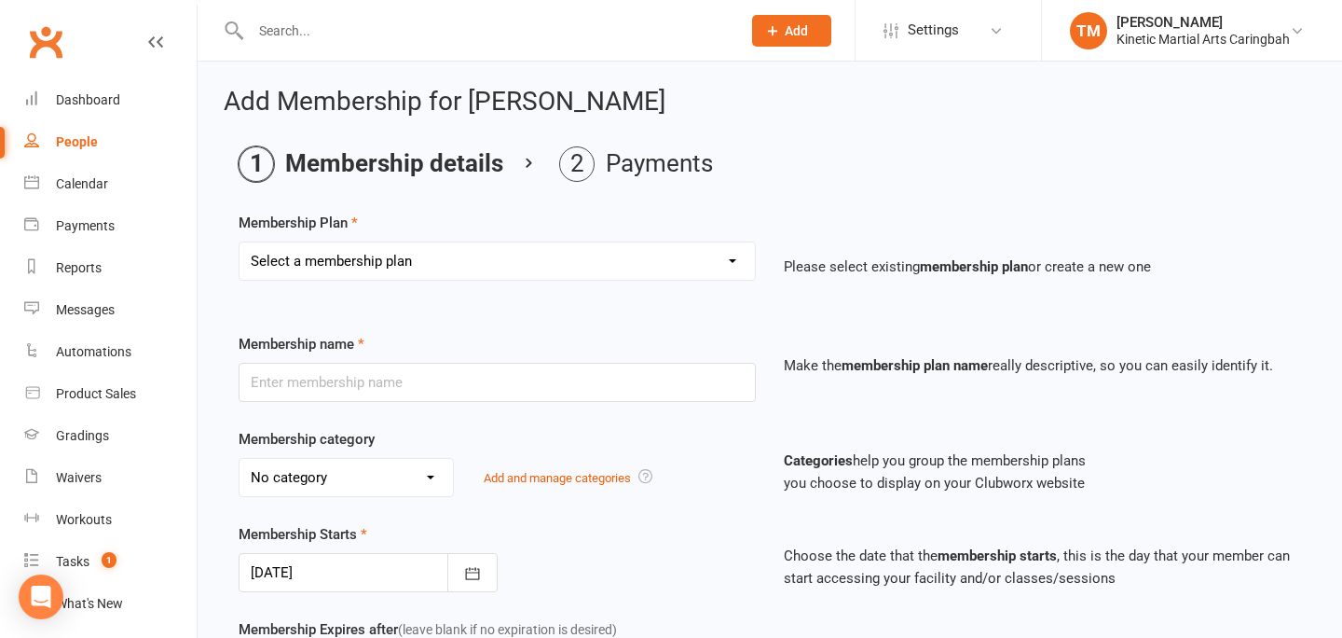
click at [423, 254] on select "Select a membership plan Create new Membership Plan Training Fees - $68 Fortnig…" at bounding box center [497, 260] width 515 height 37
select select "26"
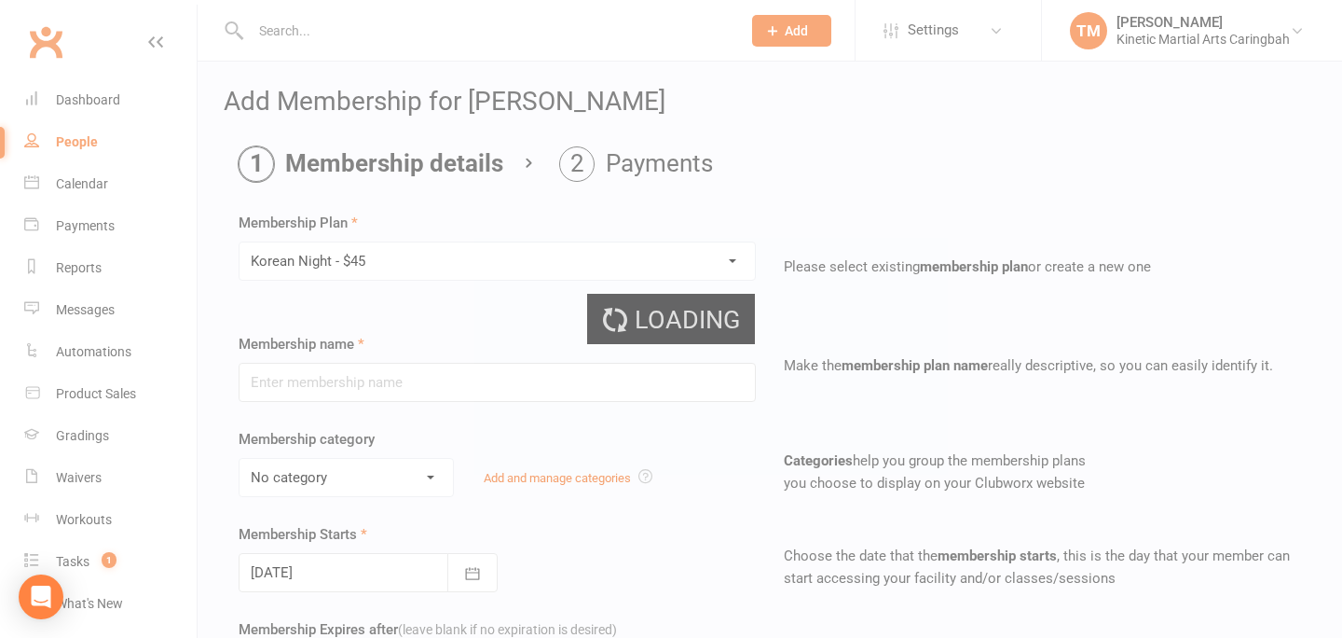
type input "Korean Night - $45"
select select "6"
type input "0"
type input "1"
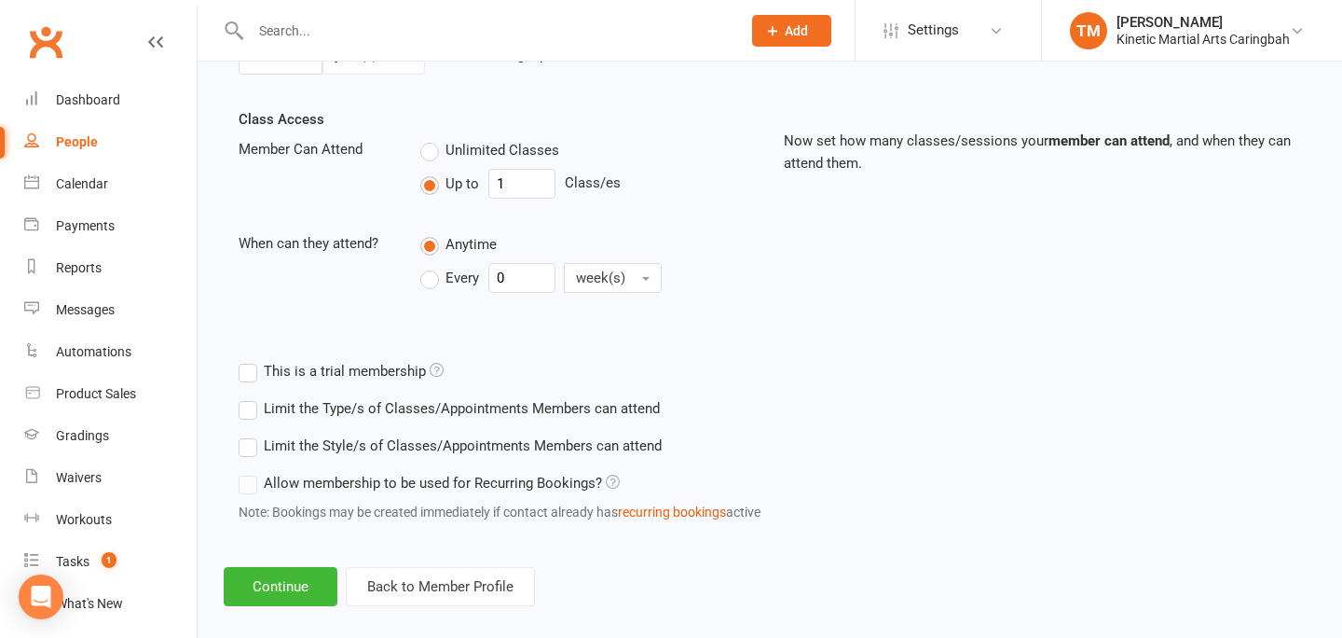
scroll to position [634, 0]
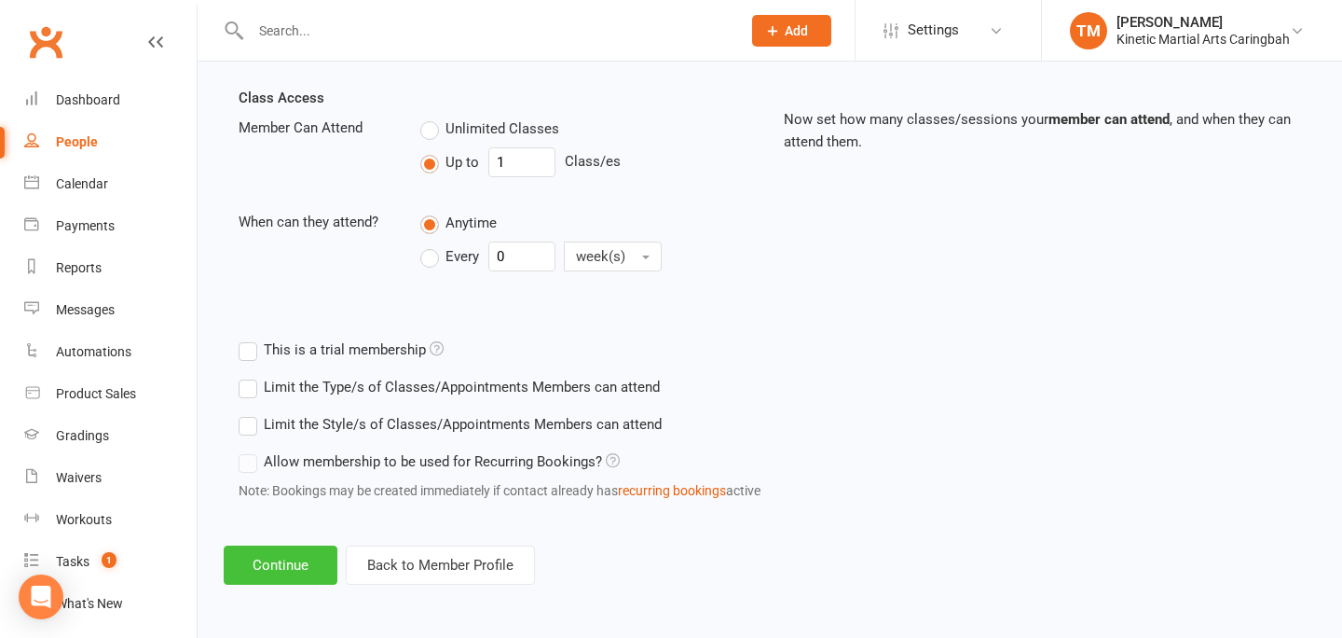
click at [279, 571] on button "Continue" at bounding box center [281, 564] width 114 height 39
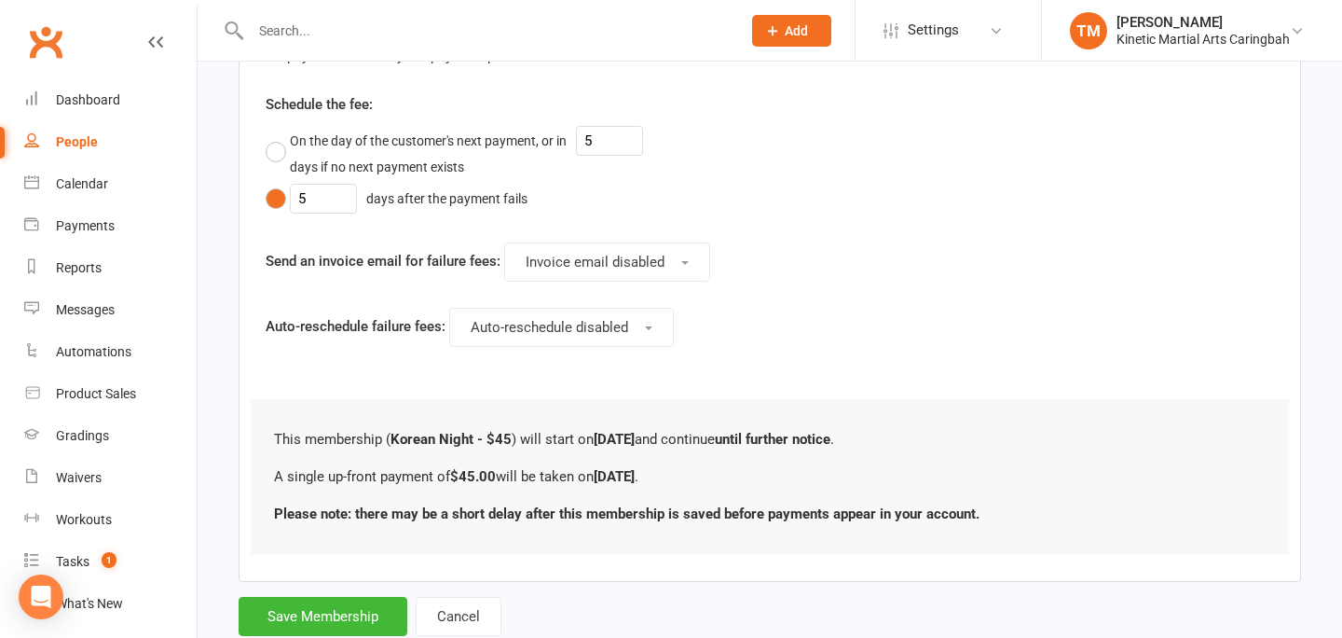
scroll to position [745, 0]
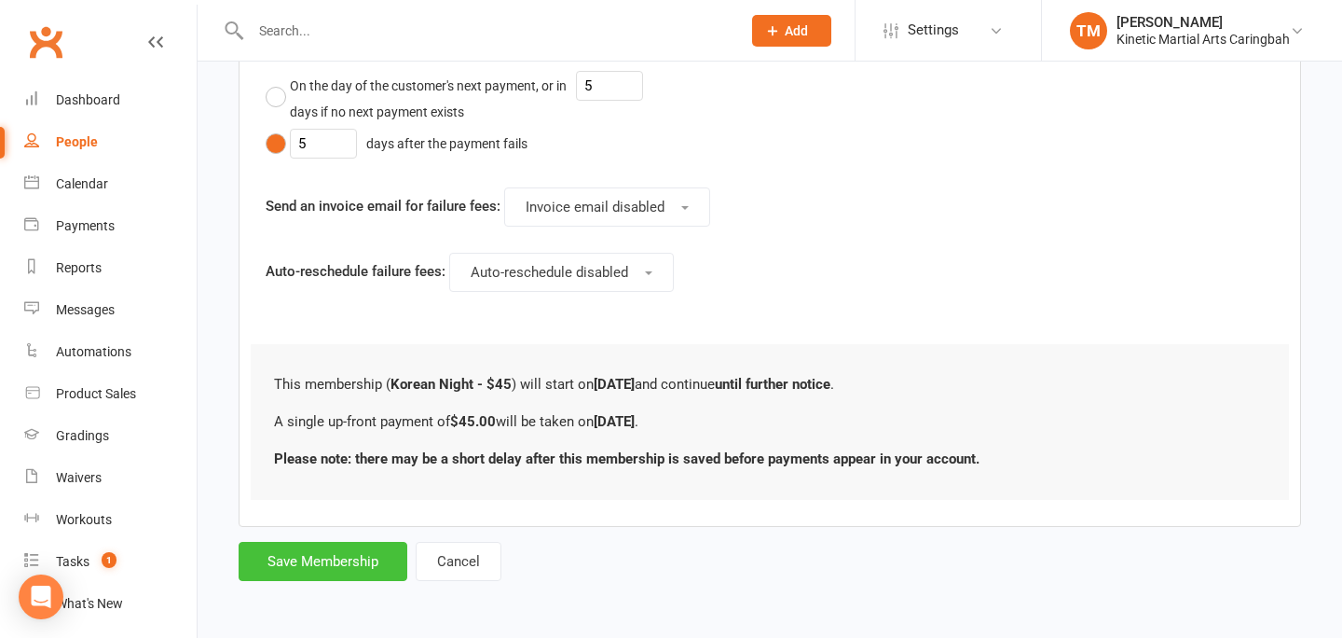
click at [290, 566] on button "Save Membership" at bounding box center [323, 561] width 169 height 39
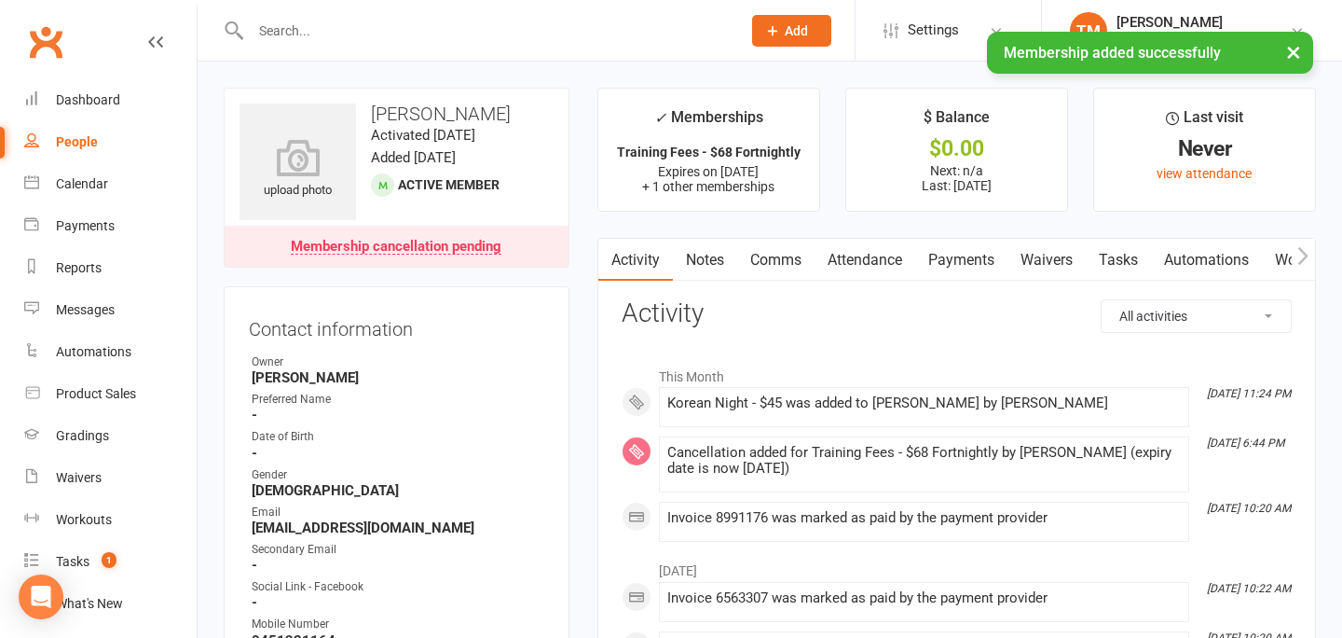
click at [961, 263] on link "Payments" at bounding box center [961, 260] width 92 height 43
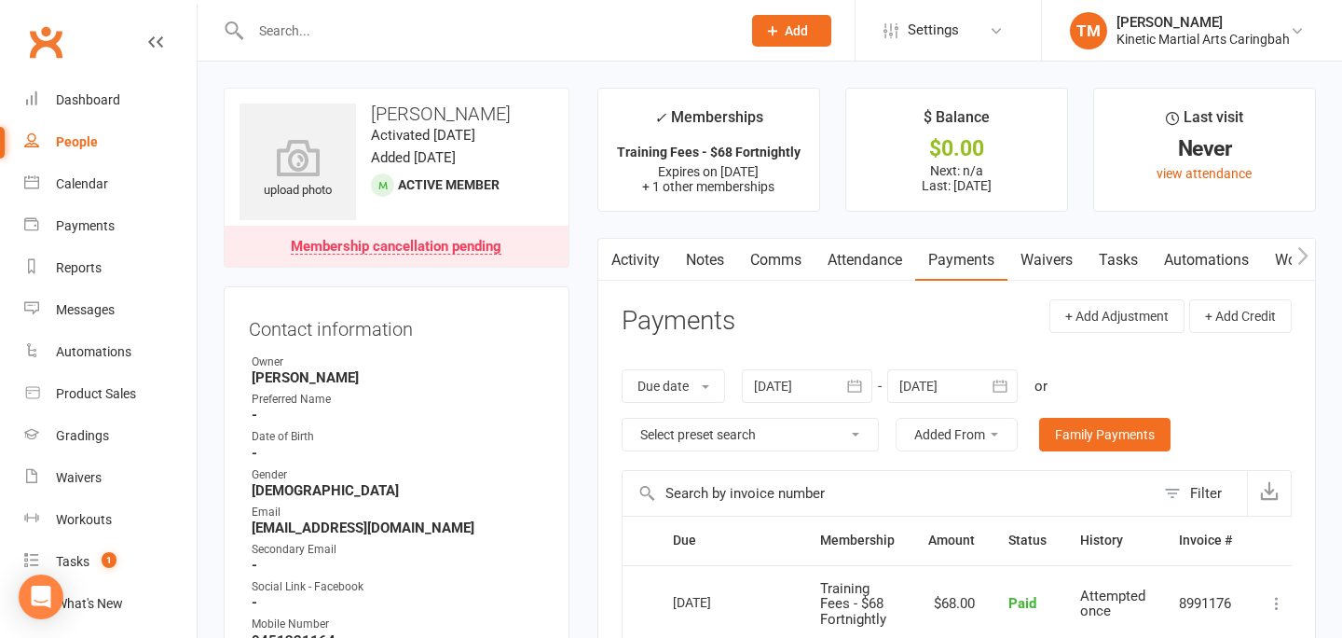
click at [370, 28] on input "text" at bounding box center [486, 31] width 483 height 26
type input "[PERSON_NAME]"
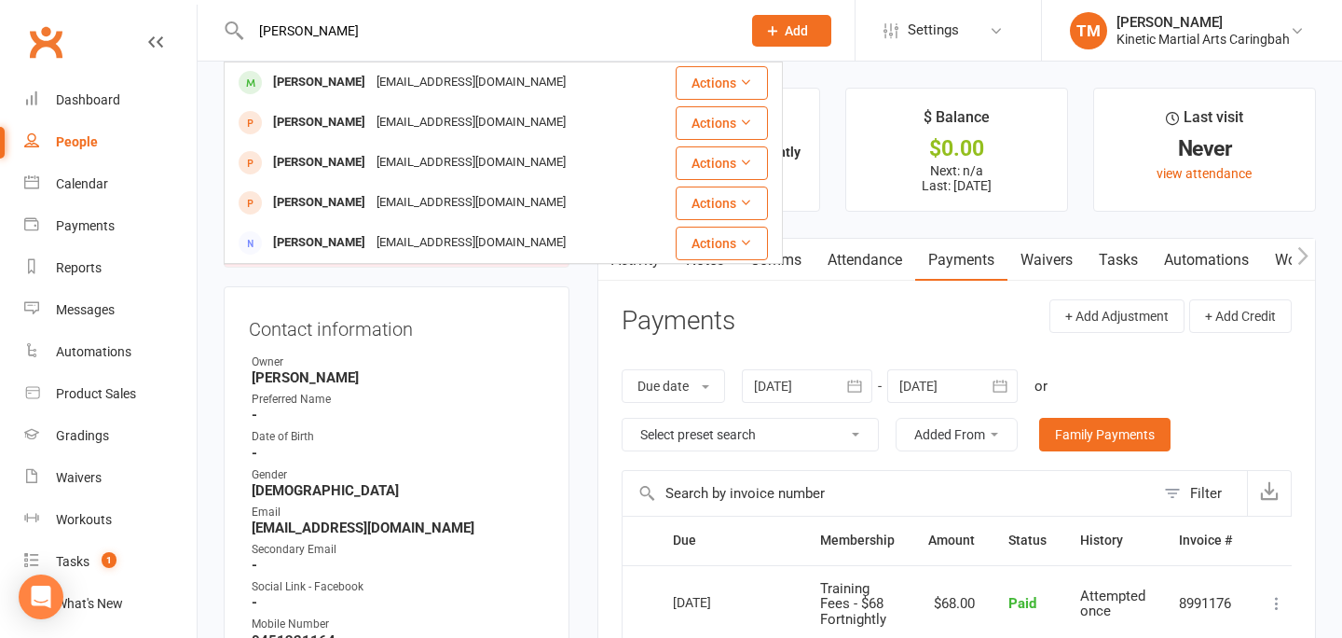
click at [356, 71] on div "[PERSON_NAME]" at bounding box center [319, 82] width 103 height 27
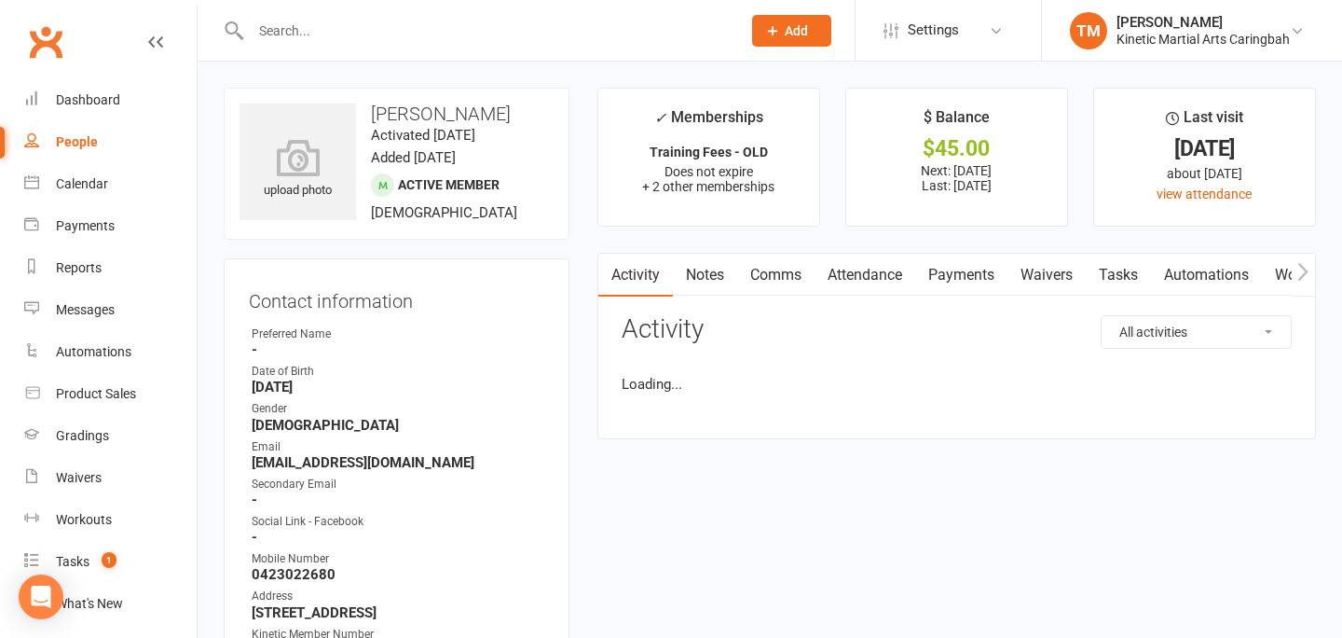
click at [958, 276] on link "Payments" at bounding box center [961, 275] width 92 height 43
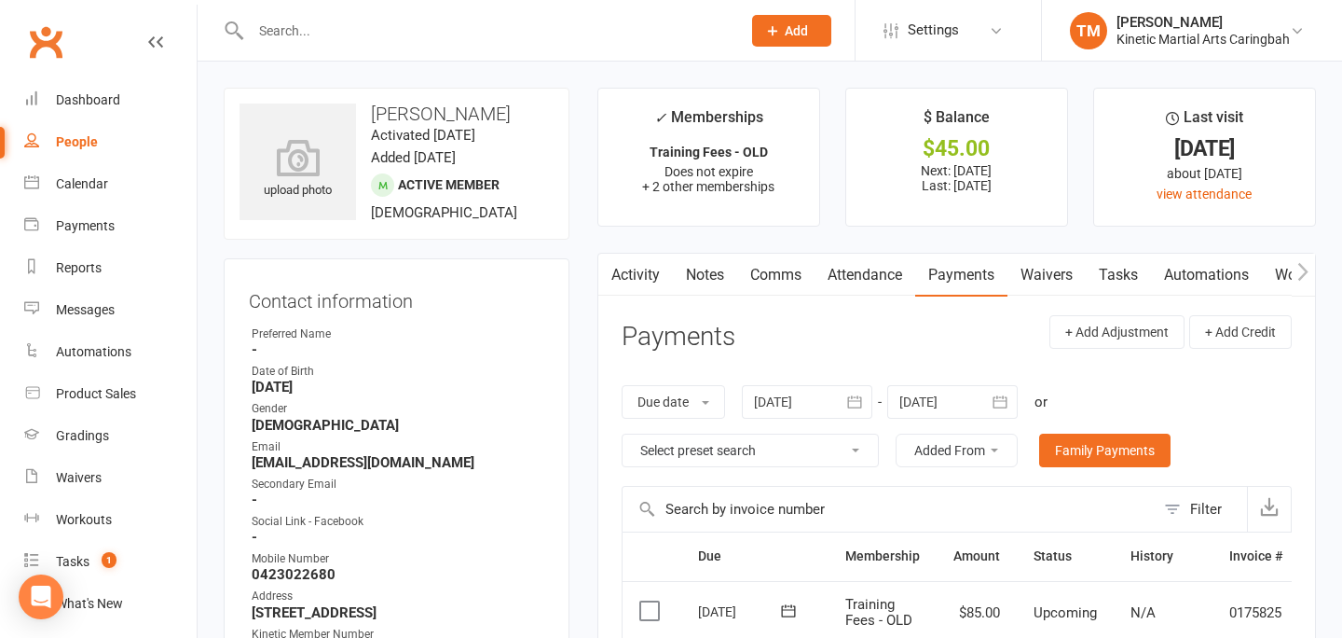
click at [406, 34] on input "text" at bounding box center [486, 31] width 483 height 26
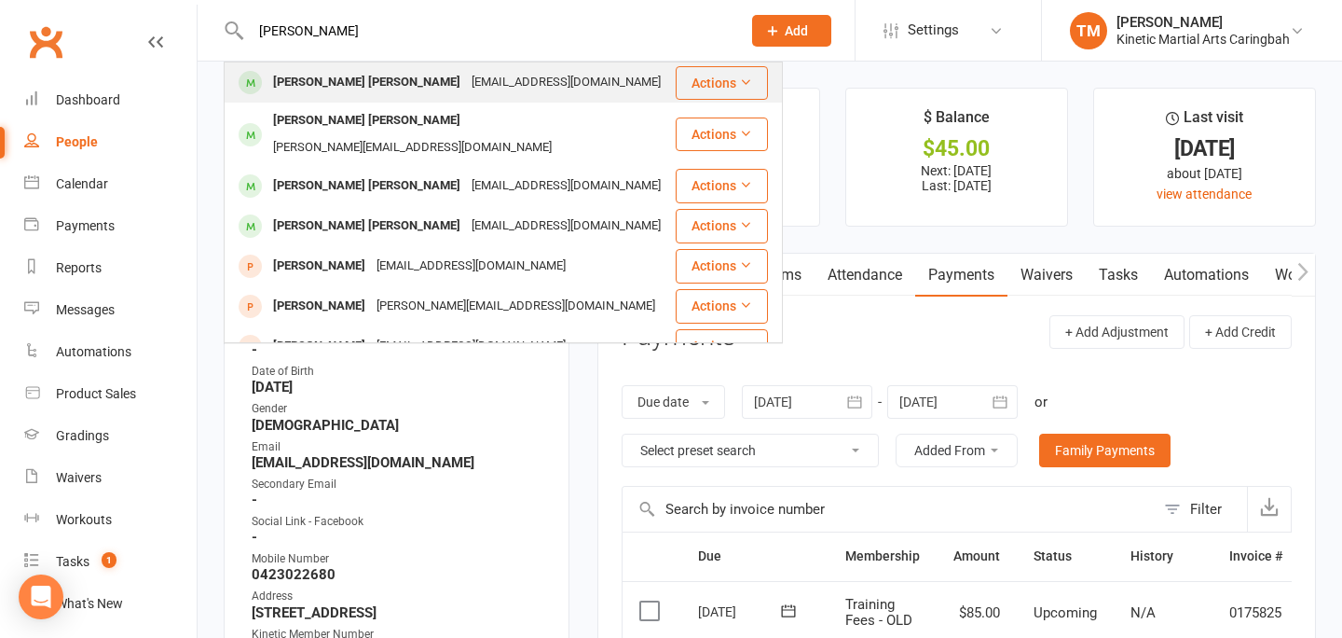
type input "[PERSON_NAME]"
click at [466, 85] on div "[EMAIL_ADDRESS][DOMAIN_NAME]" at bounding box center [566, 82] width 200 height 27
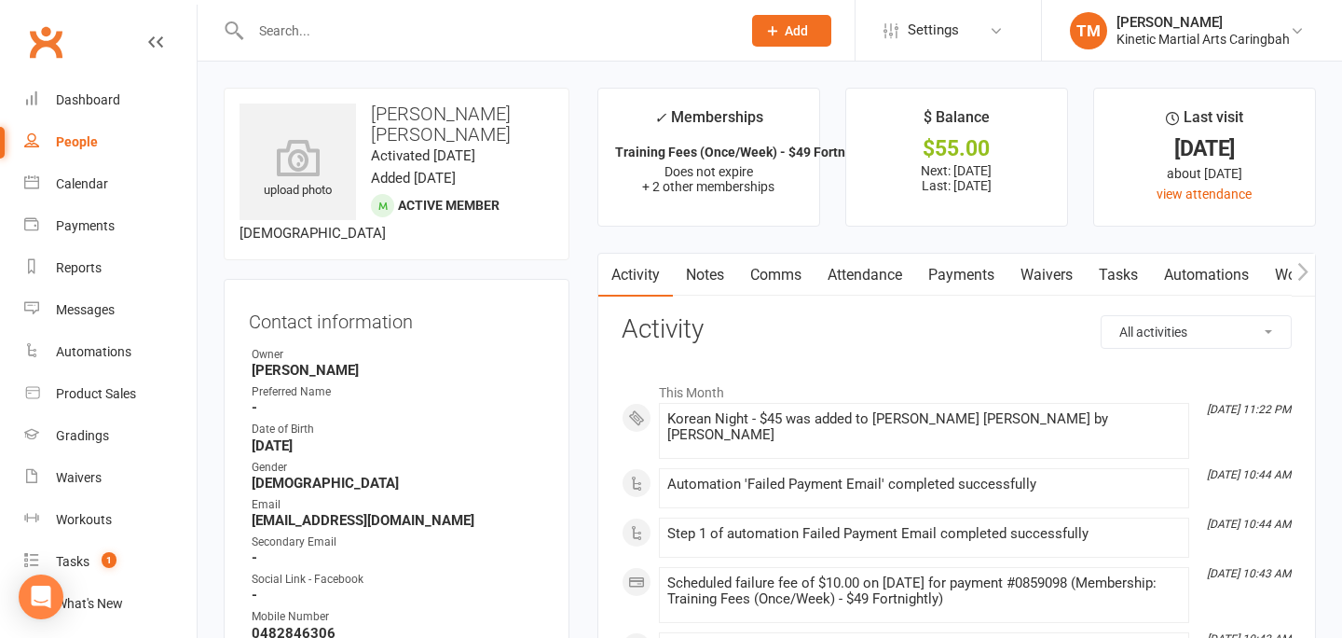
click at [951, 279] on link "Payments" at bounding box center [961, 275] width 92 height 43
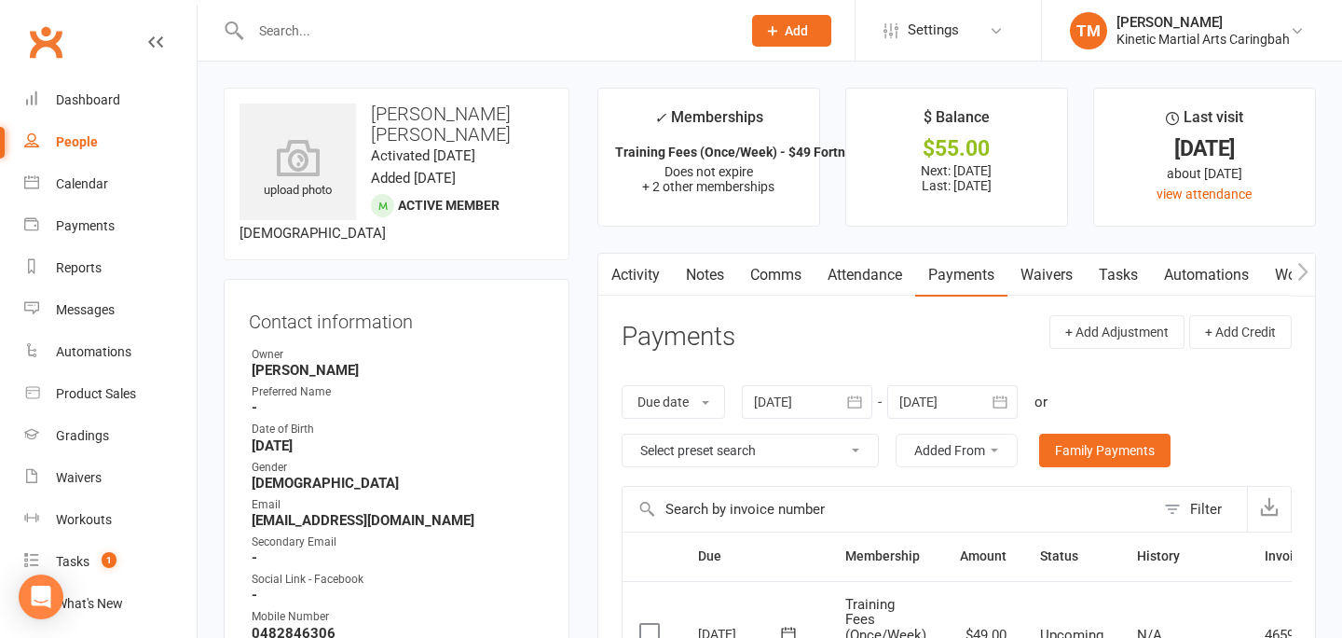
click at [314, 27] on input "text" at bounding box center [486, 31] width 483 height 26
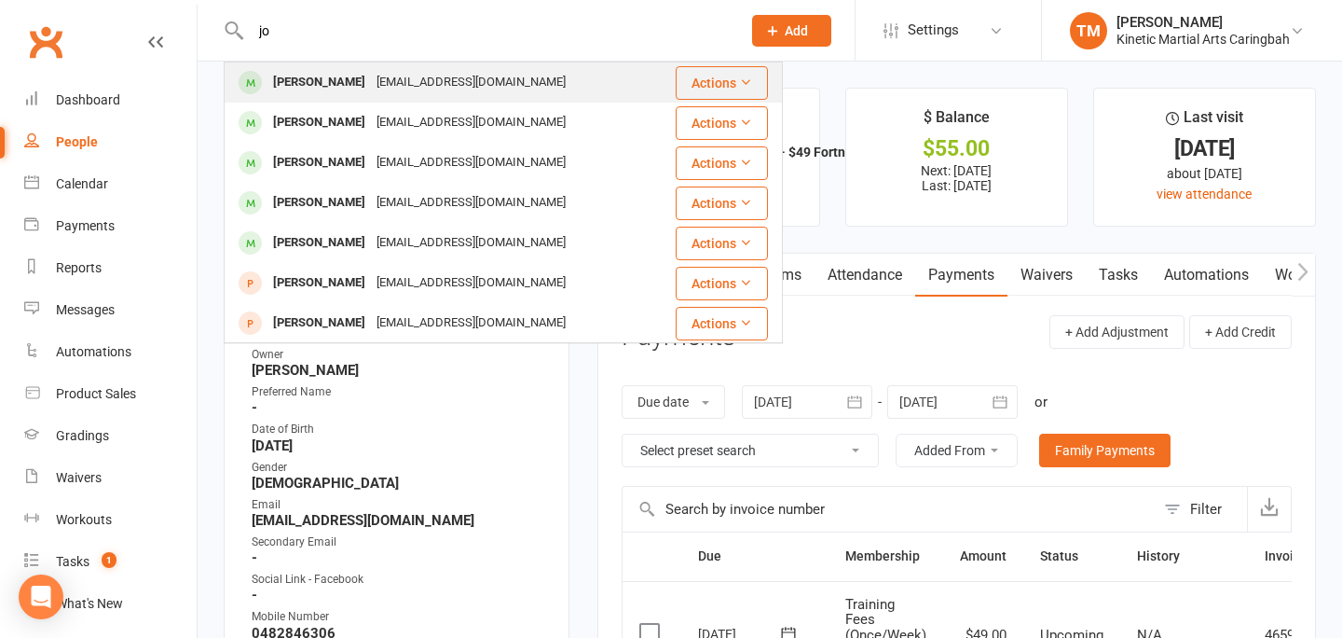
type input "jo"
click at [291, 71] on div "[PERSON_NAME]" at bounding box center [319, 82] width 103 height 27
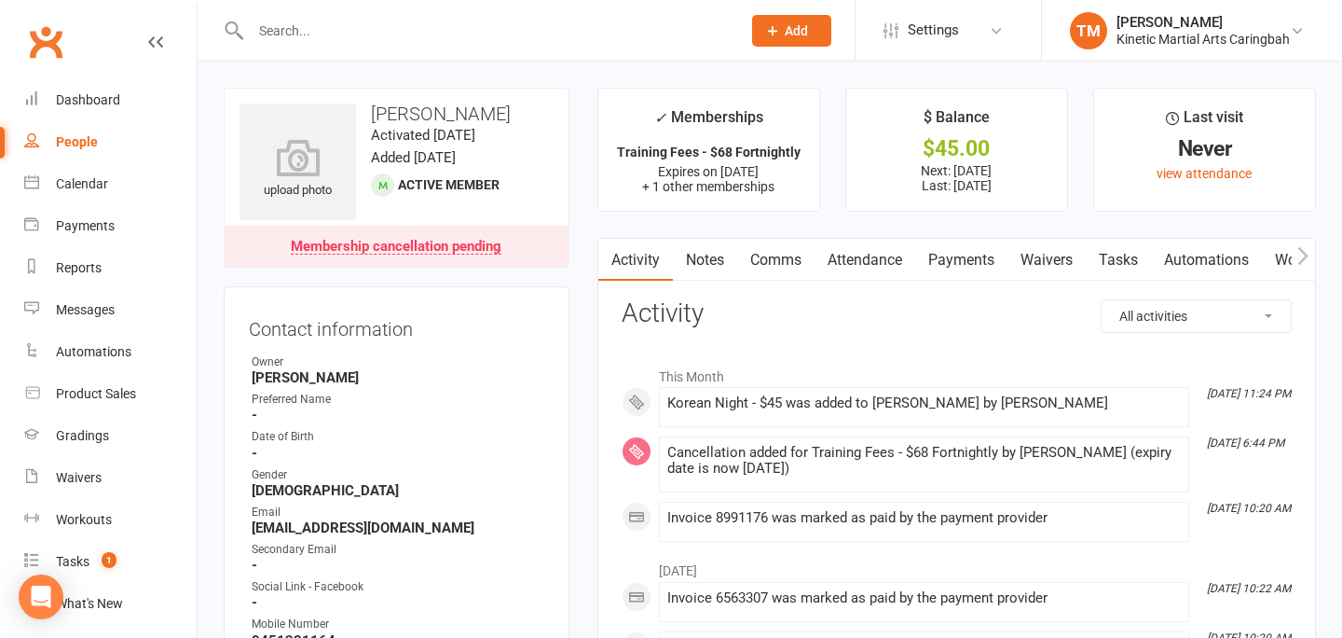
click at [951, 275] on link "Payments" at bounding box center [961, 260] width 92 height 43
